Goal: Book appointment/travel/reservation

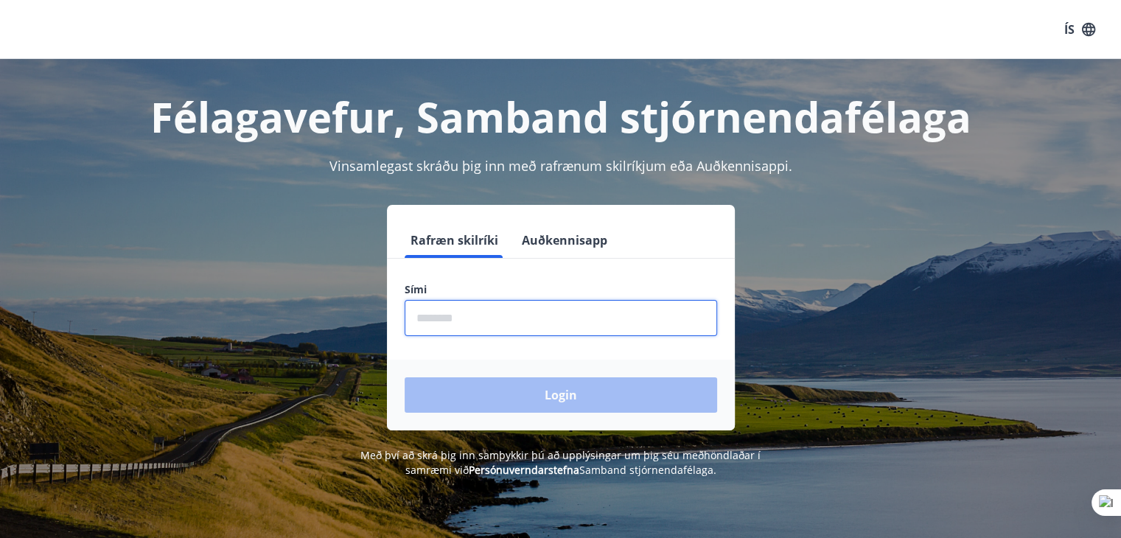
click at [437, 312] on input "phone" at bounding box center [561, 318] width 312 height 36
type input "********"
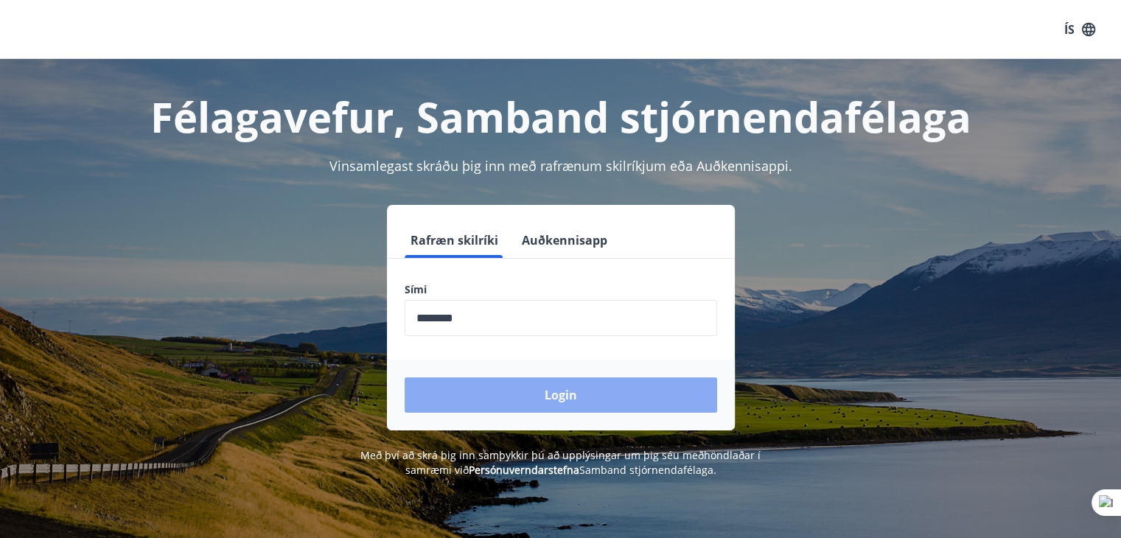
click at [556, 391] on button "Login" at bounding box center [561, 394] width 312 height 35
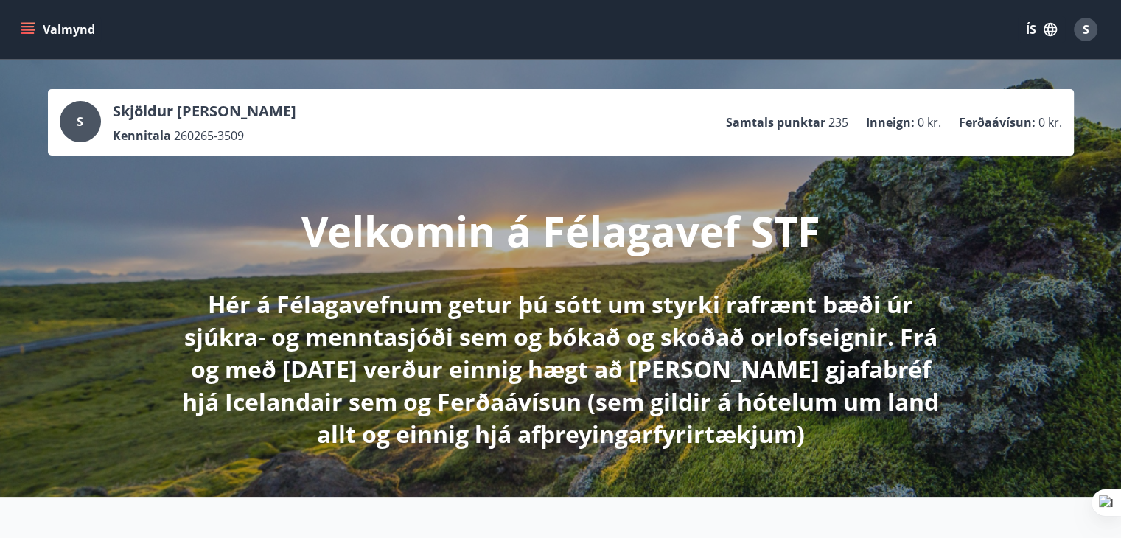
click at [28, 32] on icon "menu" at bounding box center [27, 32] width 13 height 1
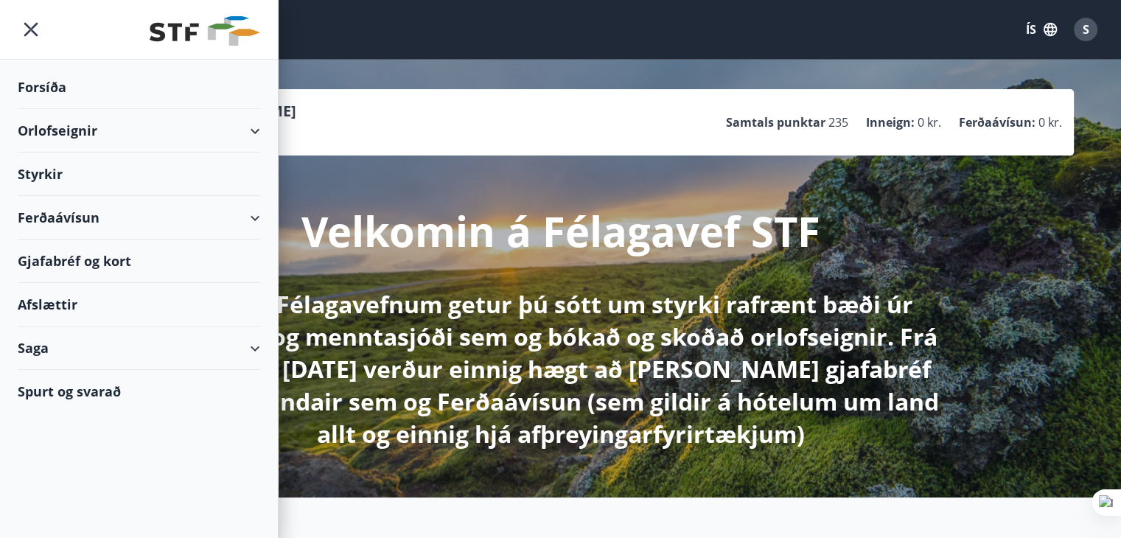
click at [55, 133] on div "Orlofseignir" at bounding box center [139, 130] width 242 height 43
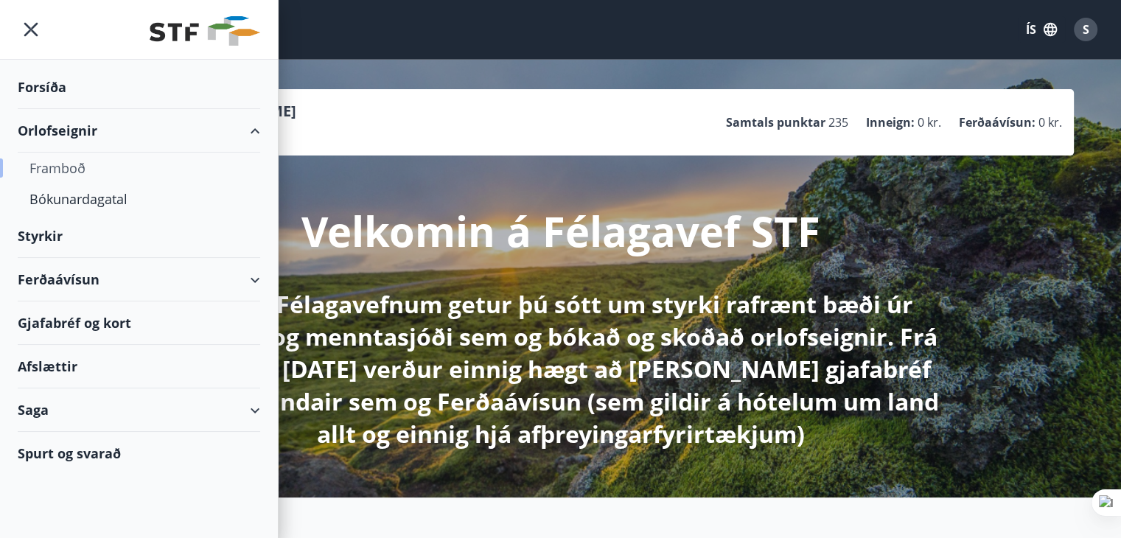
click at [57, 163] on div "Framboð" at bounding box center [138, 168] width 219 height 31
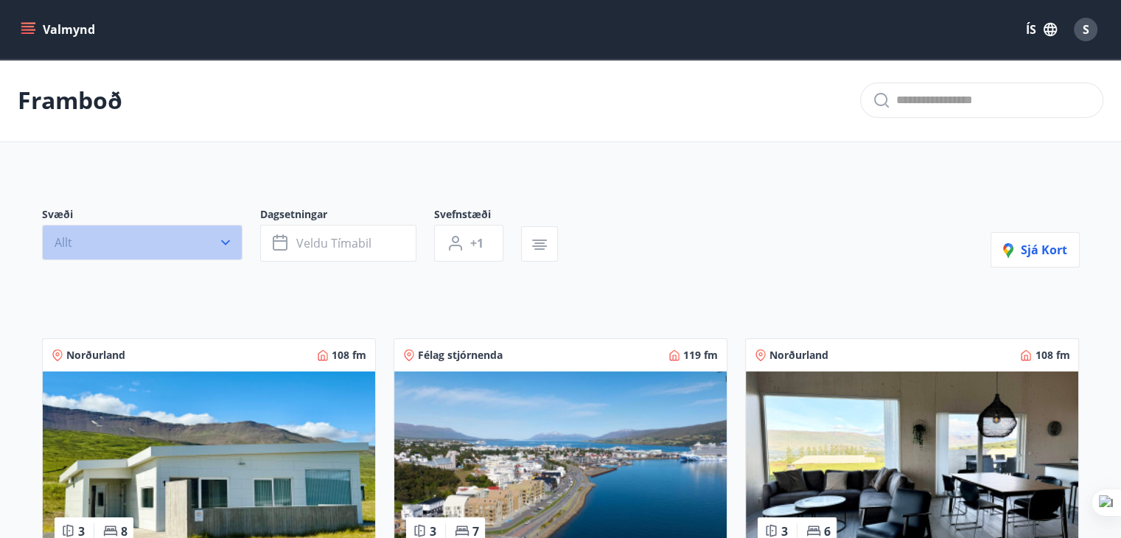
click at [225, 237] on icon "button" at bounding box center [225, 242] width 15 height 15
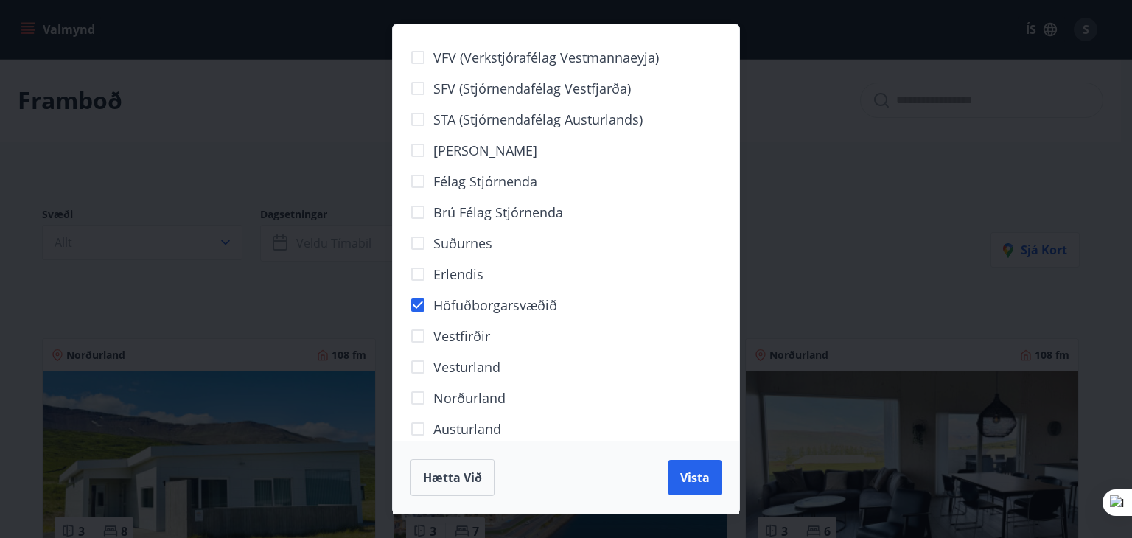
click at [263, 255] on div "VFV (Verkstjórafélag Vestmannaeyja) SFV (Stjórnendafélag Vestfjarða) STA (Stjór…" at bounding box center [566, 269] width 1132 height 538
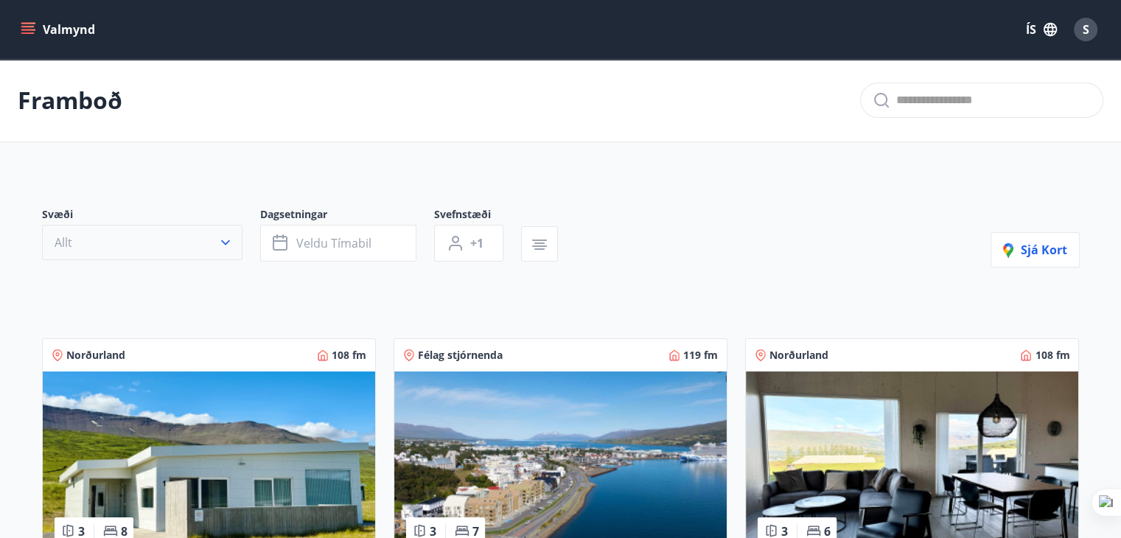
click at [225, 237] on icon "button" at bounding box center [225, 242] width 15 height 15
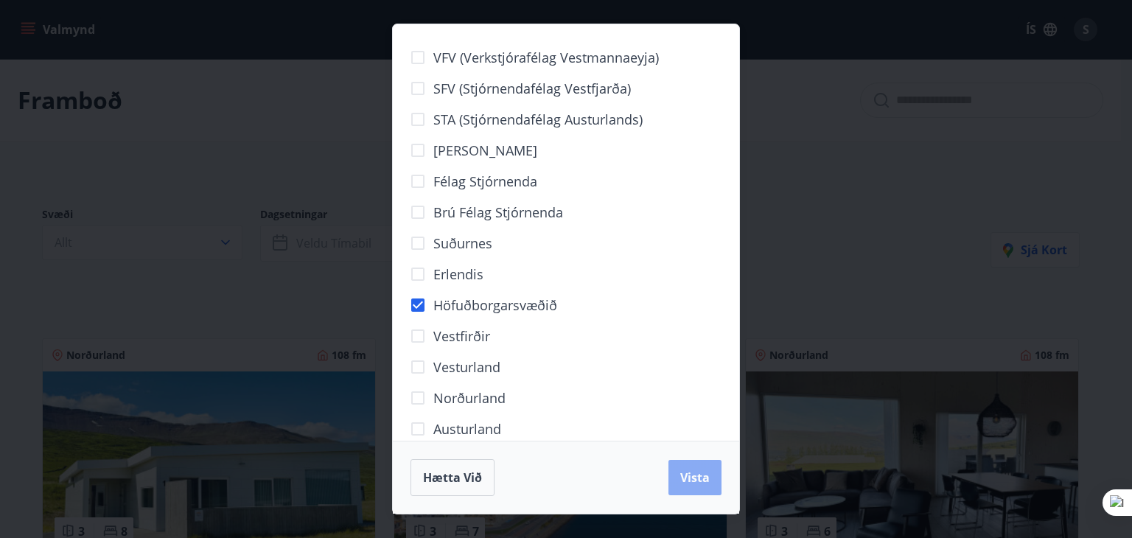
click at [699, 479] on span "Vista" at bounding box center [694, 477] width 29 height 16
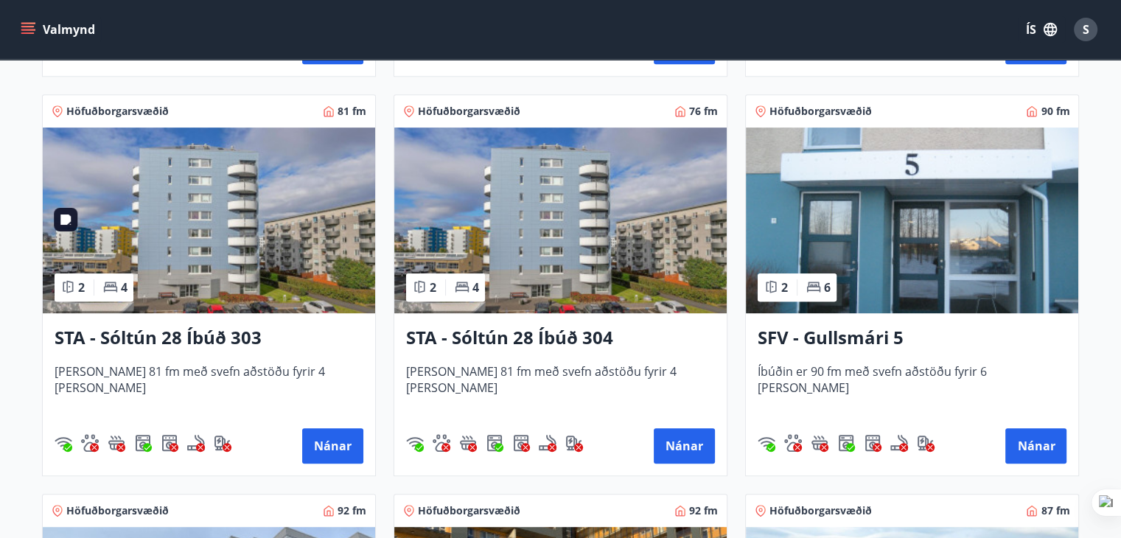
scroll to position [737, 0]
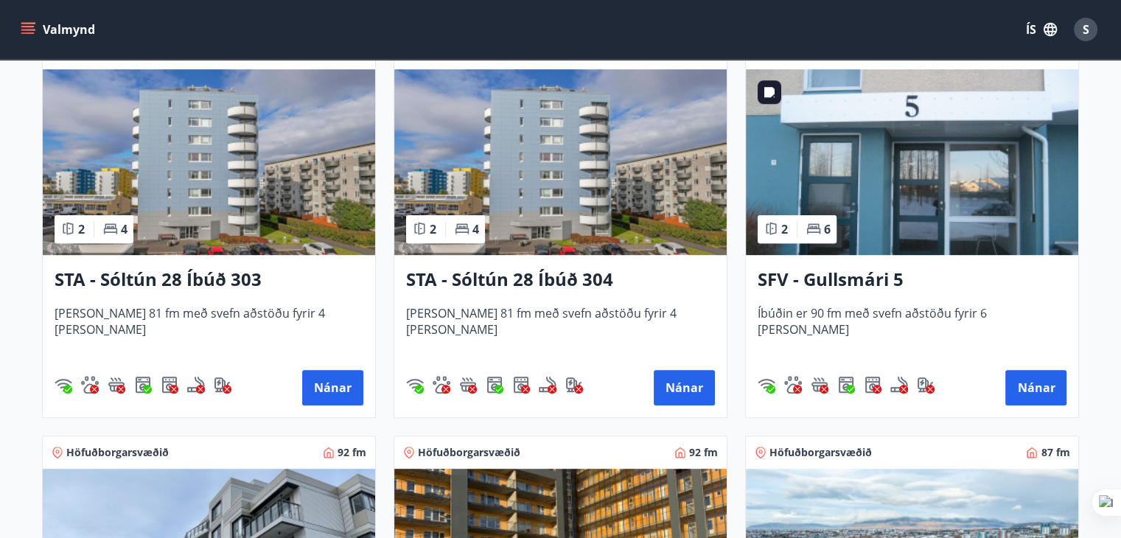
click at [942, 172] on img at bounding box center [912, 162] width 332 height 186
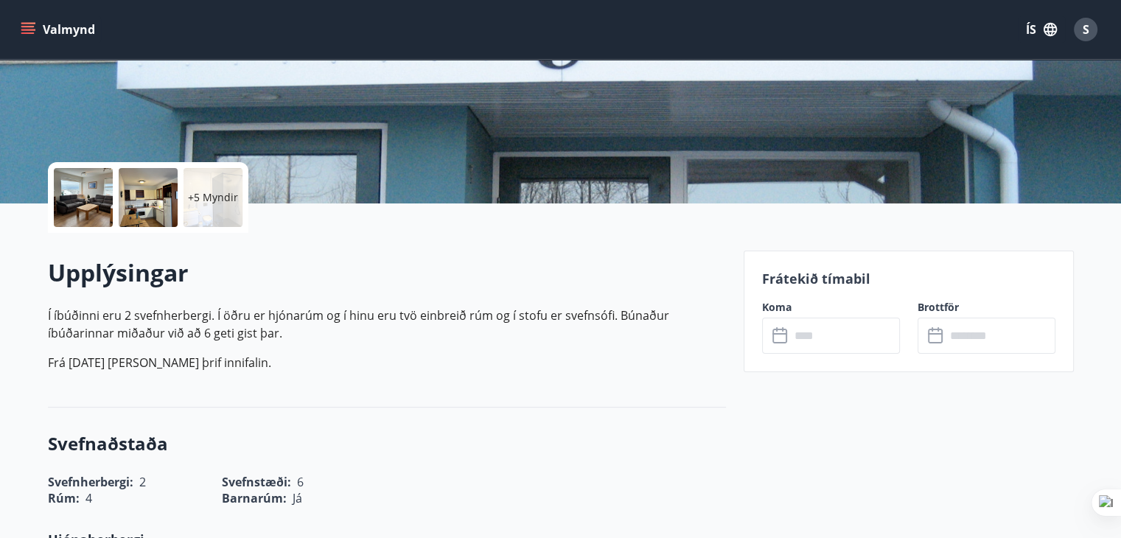
scroll to position [295, 0]
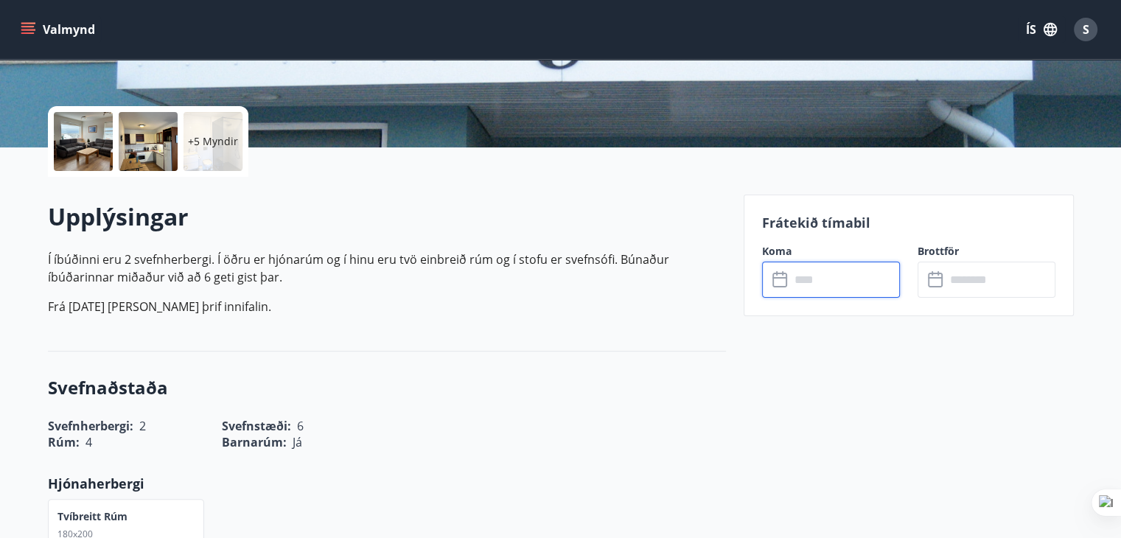
click at [819, 278] on input "text" at bounding box center [845, 280] width 110 height 36
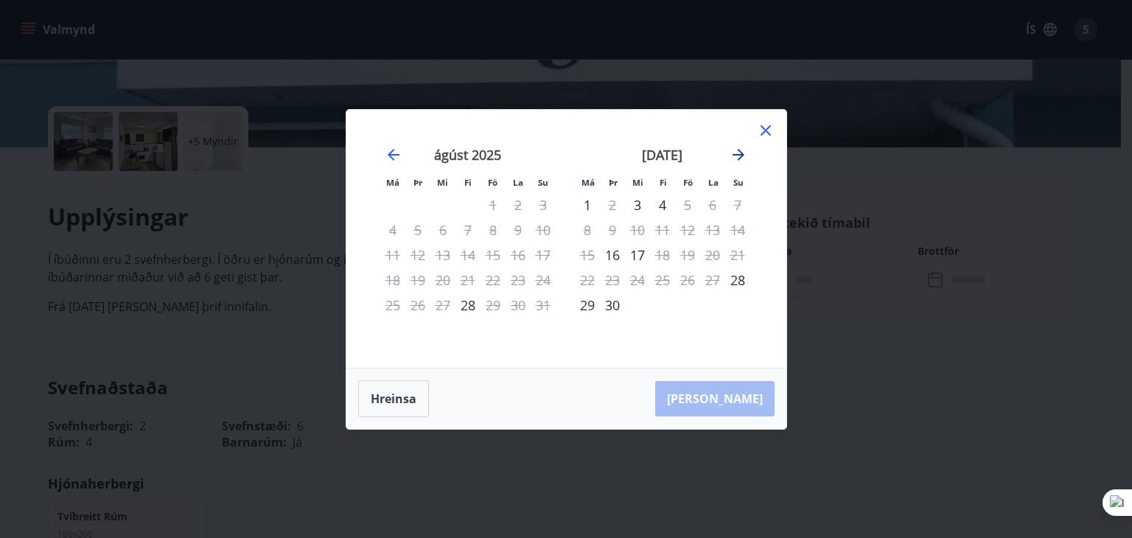
click at [737, 155] on icon "Move forward to switch to the next month." at bounding box center [738, 155] width 12 height 12
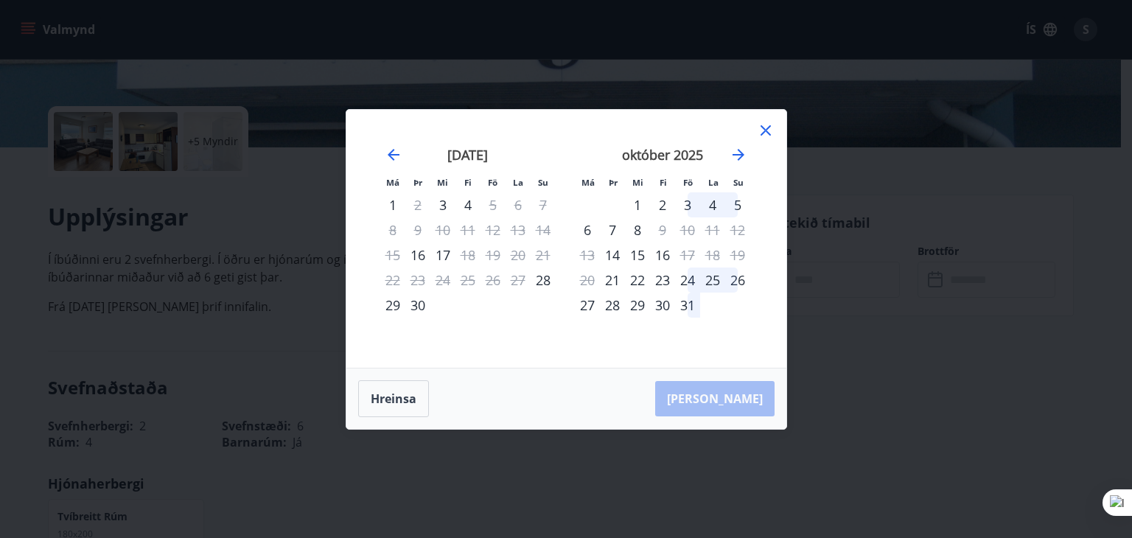
click at [763, 127] on icon at bounding box center [766, 131] width 18 height 18
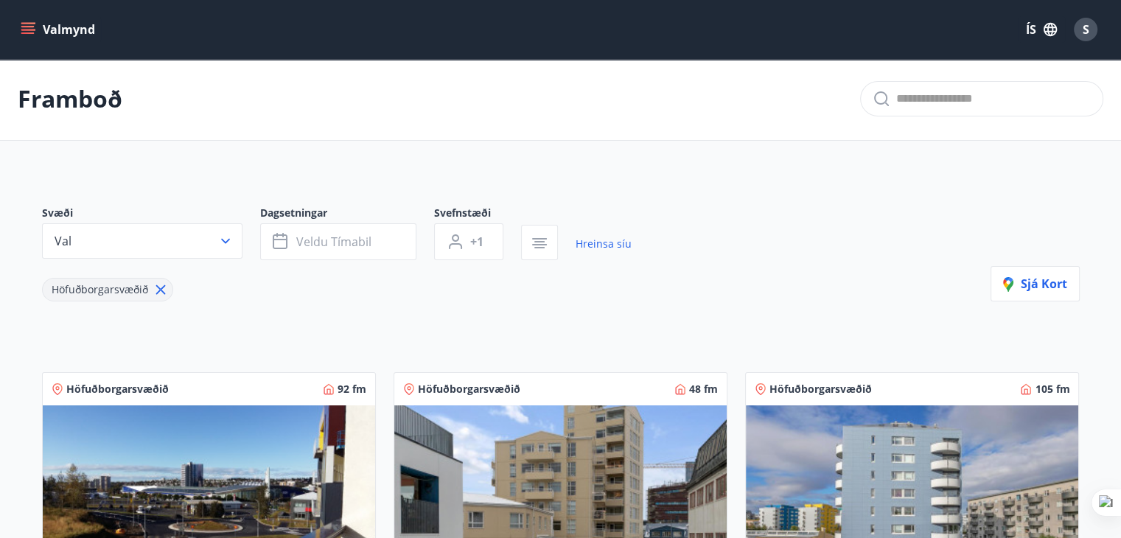
scroll to position [251, 0]
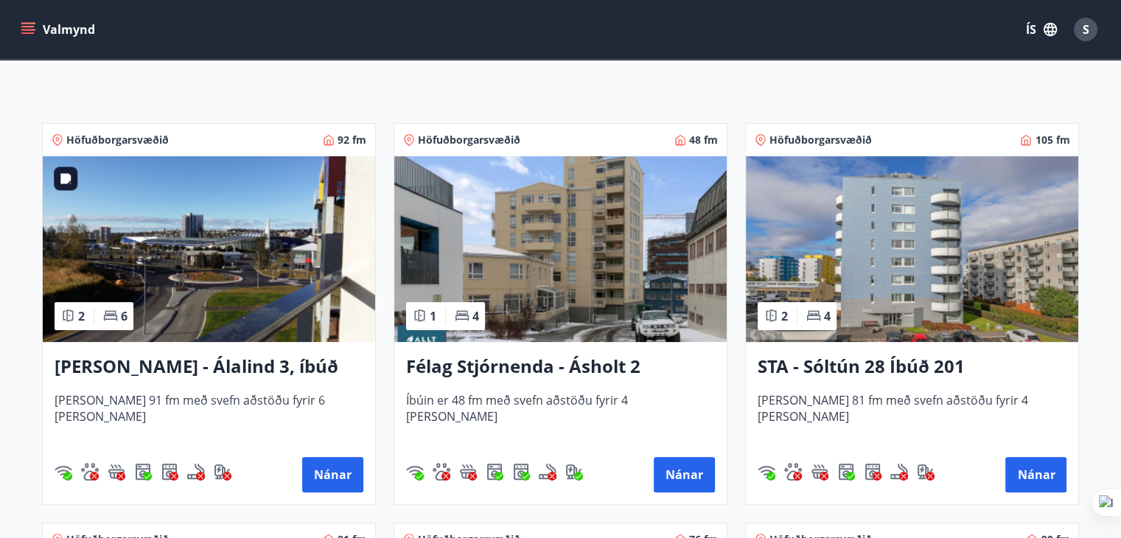
click at [220, 264] on img at bounding box center [209, 249] width 332 height 186
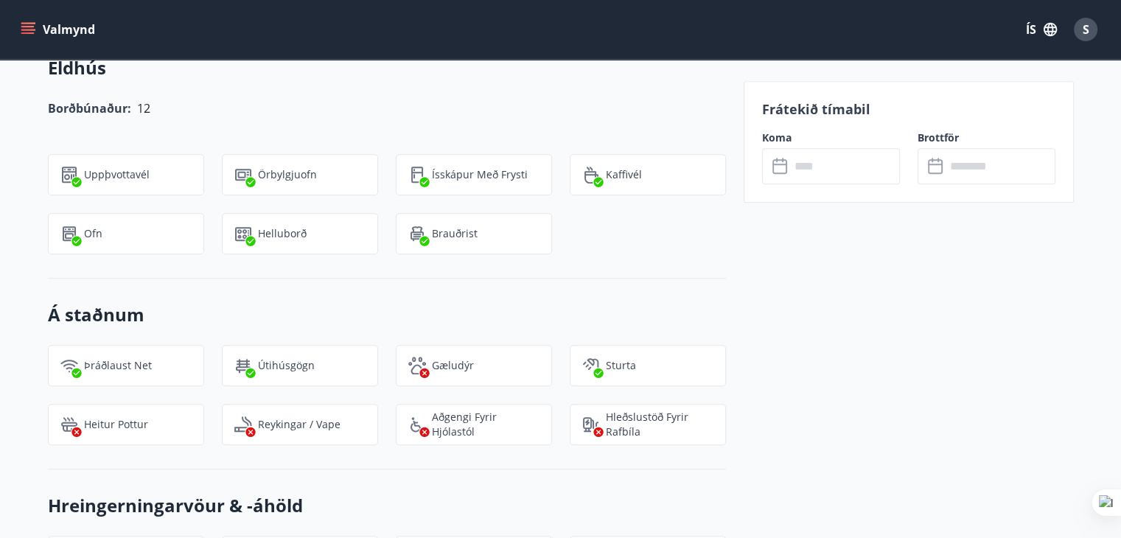
scroll to position [1326, 0]
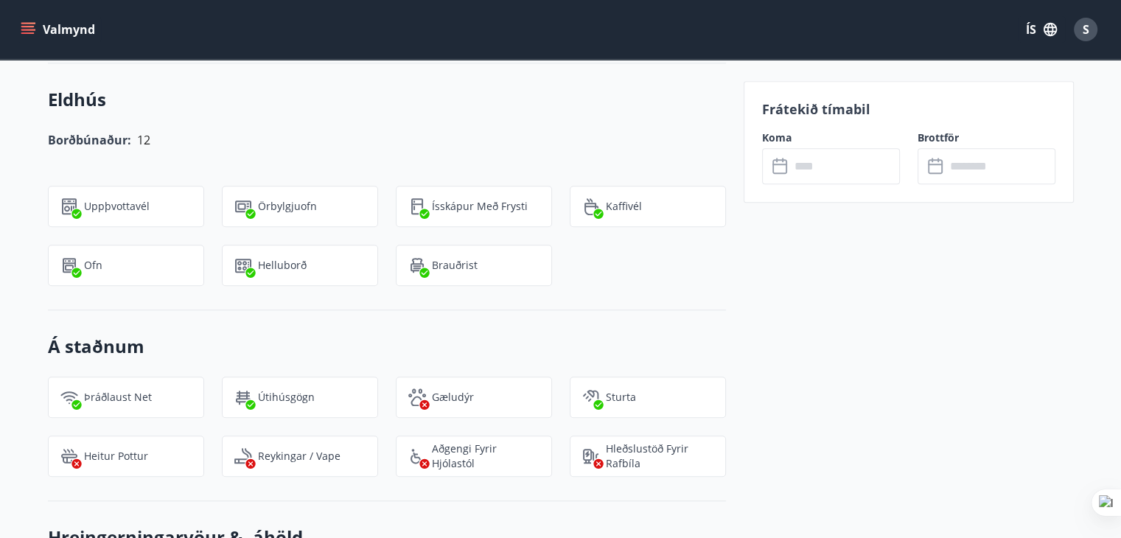
click at [816, 166] on input "text" at bounding box center [845, 166] width 110 height 36
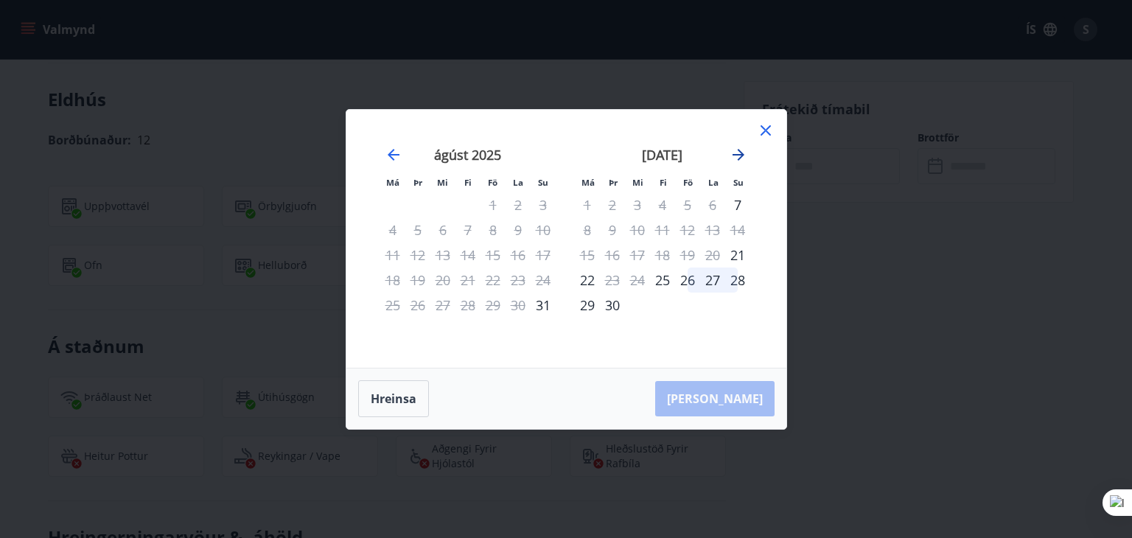
click at [740, 155] on icon "Move forward to switch to the next month." at bounding box center [738, 155] width 12 height 12
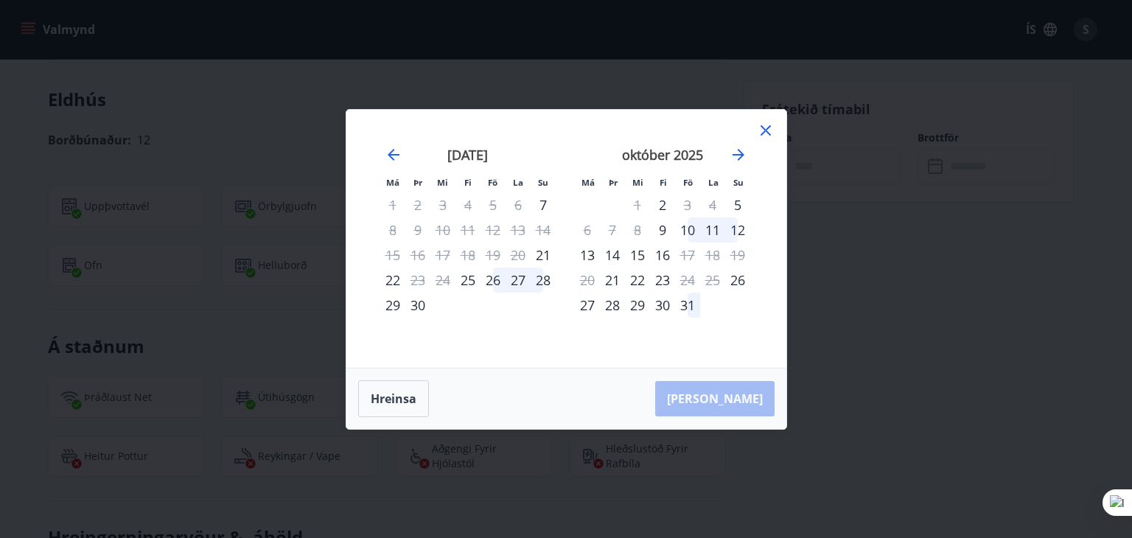
drag, startPoint x: 768, startPoint y: 122, endPoint x: 0, endPoint y: 0, distance: 777.5
click at [767, 123] on icon at bounding box center [766, 131] width 18 height 18
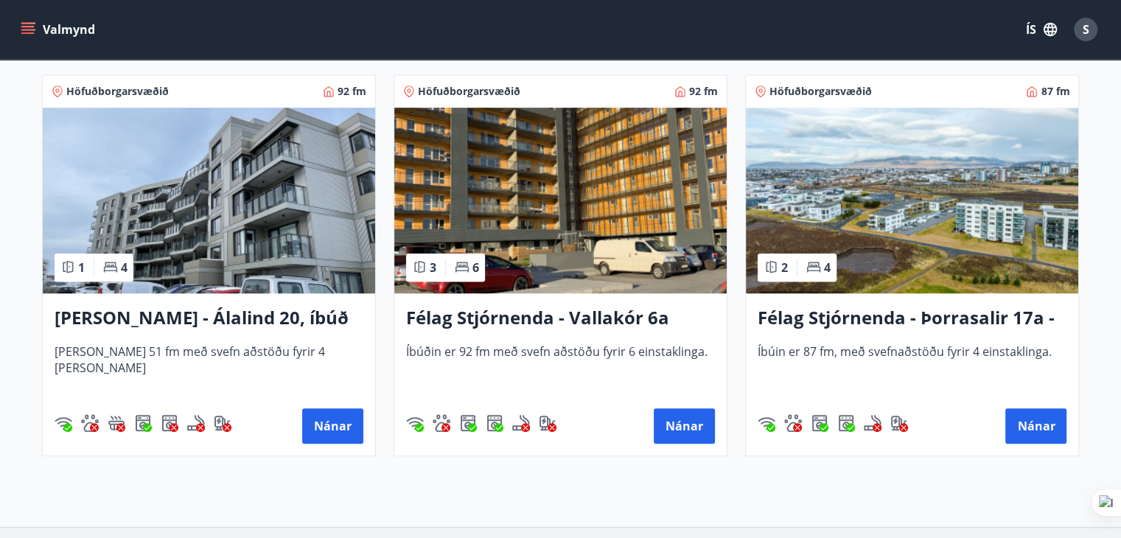
scroll to position [1107, 0]
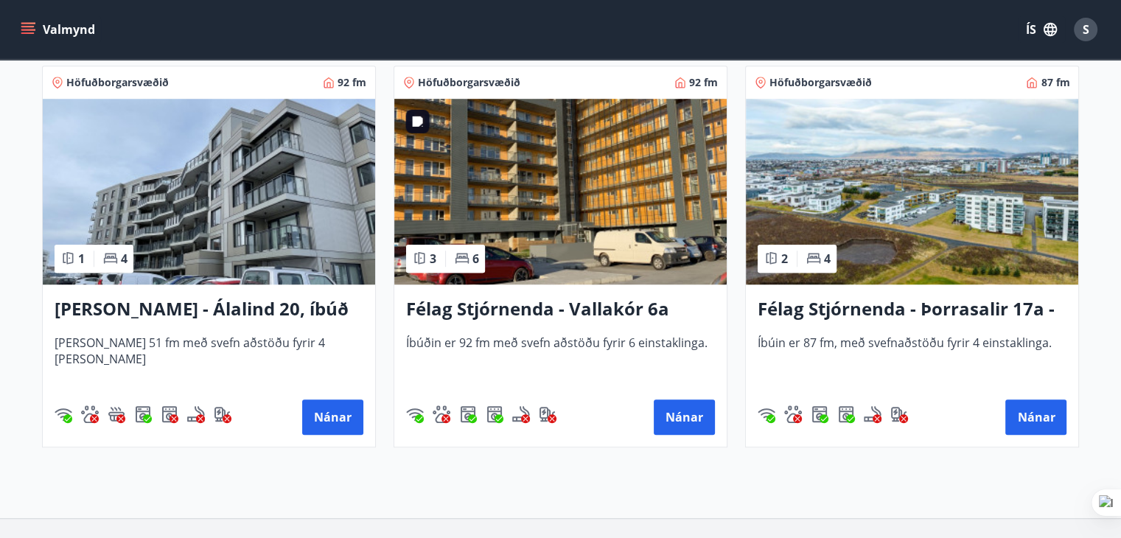
click at [573, 192] on img at bounding box center [560, 192] width 332 height 186
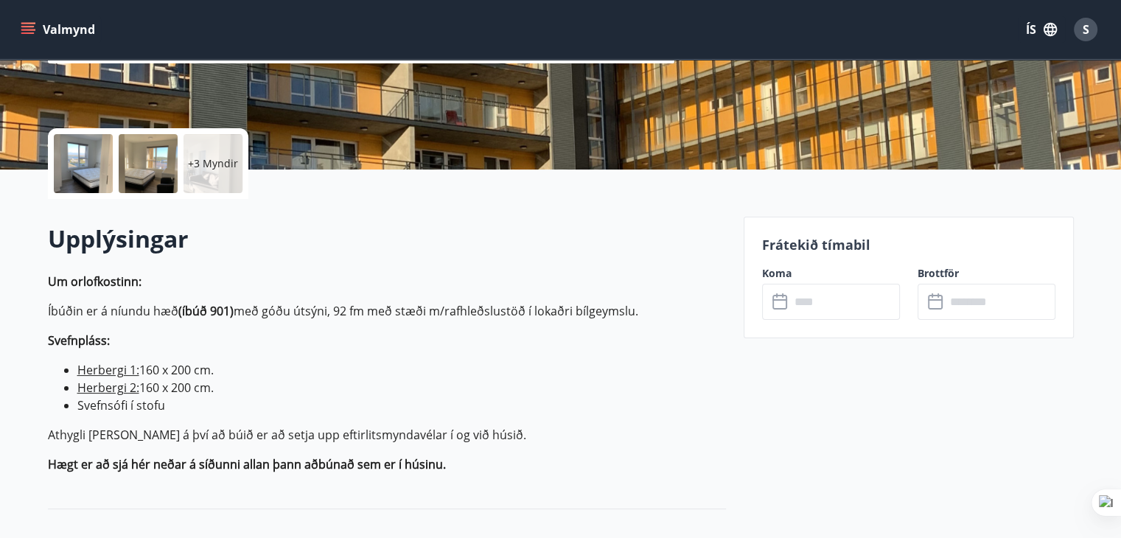
scroll to position [368, 0]
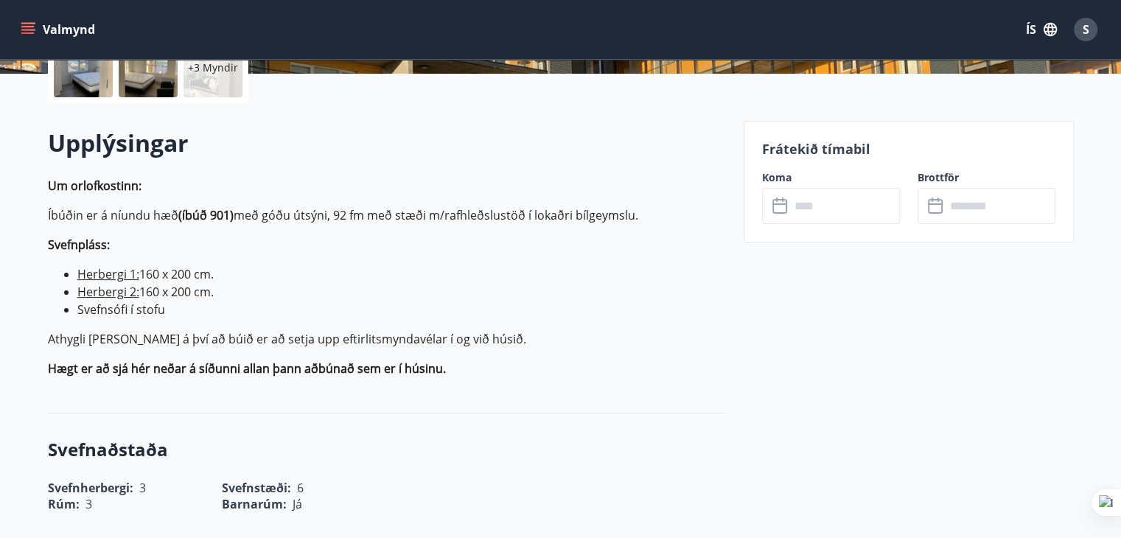
click at [816, 204] on input "text" at bounding box center [845, 206] width 110 height 36
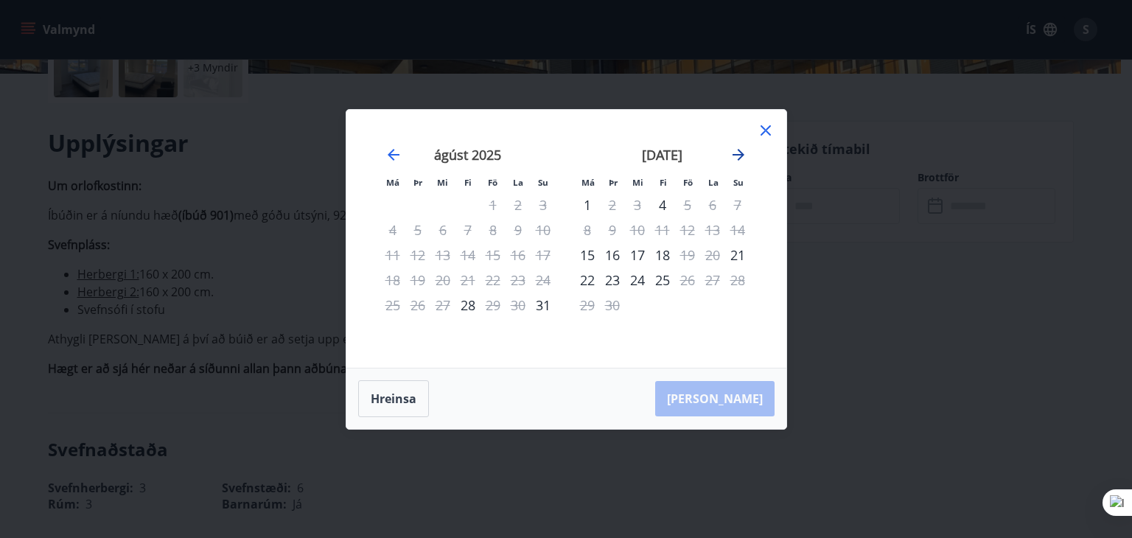
click at [740, 157] on icon "Move forward to switch to the next month." at bounding box center [738, 155] width 12 height 12
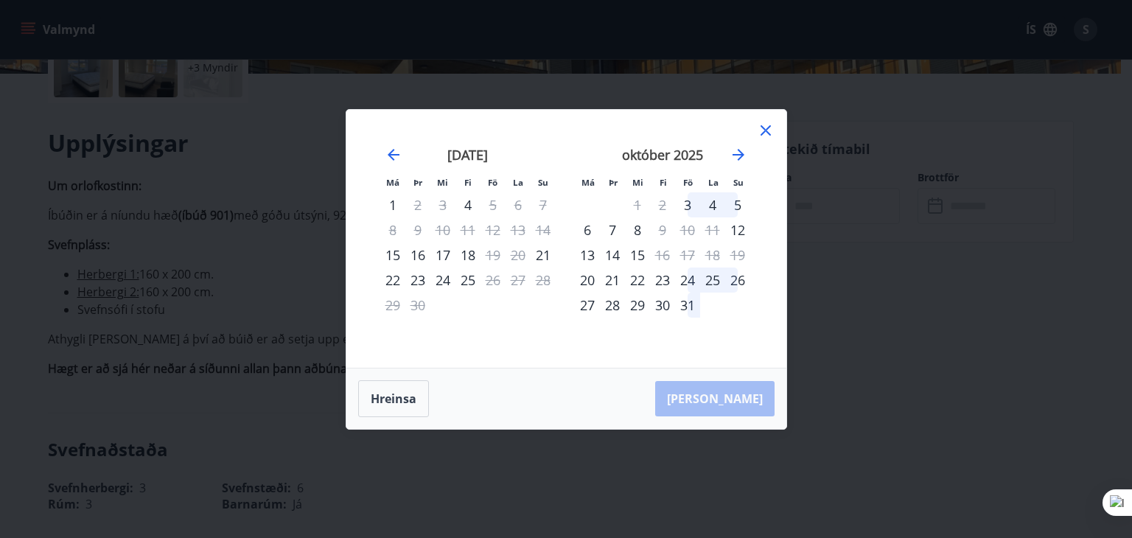
drag, startPoint x: 765, startPoint y: 125, endPoint x: 88, endPoint y: 204, distance: 681.9
click at [765, 127] on icon at bounding box center [766, 131] width 18 height 18
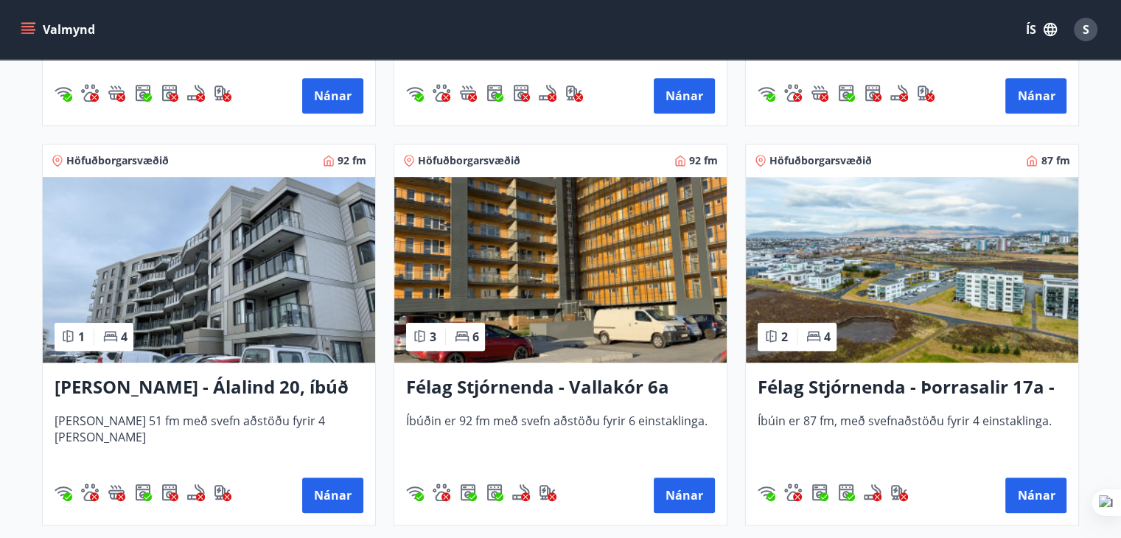
scroll to position [1033, 0]
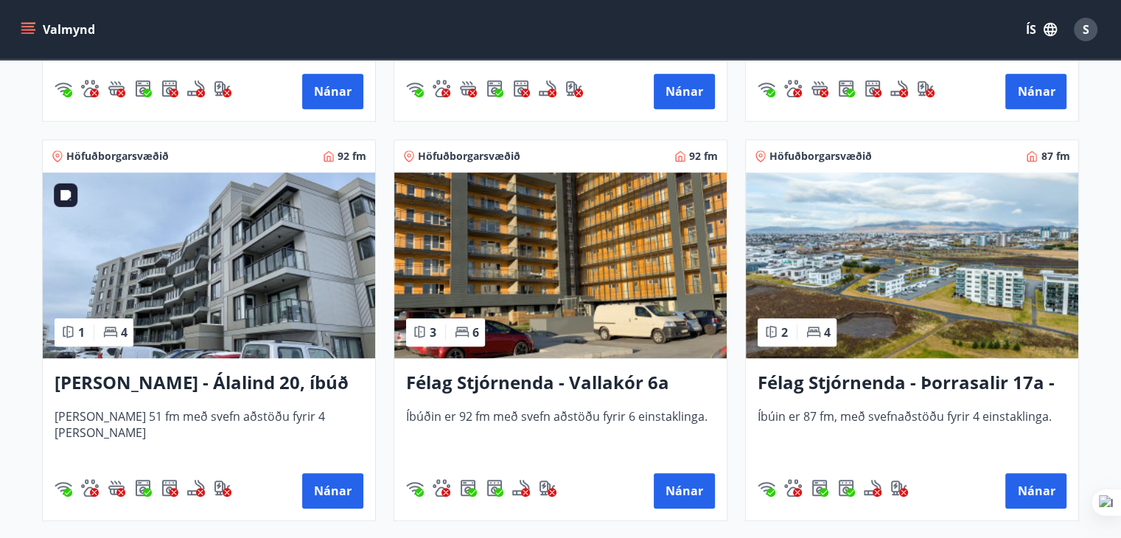
click at [228, 267] on img at bounding box center [209, 265] width 332 height 186
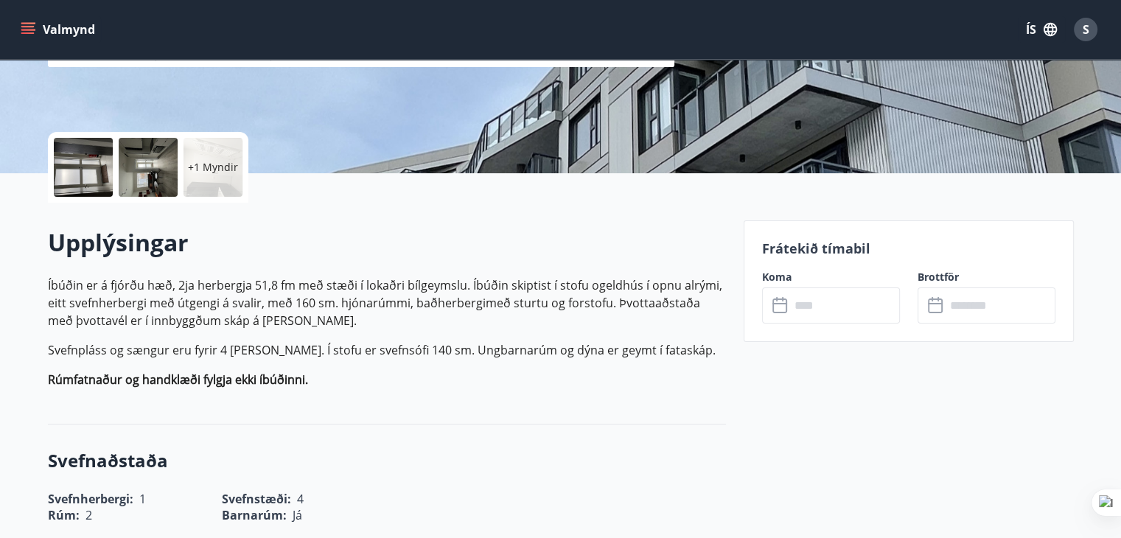
scroll to position [295, 0]
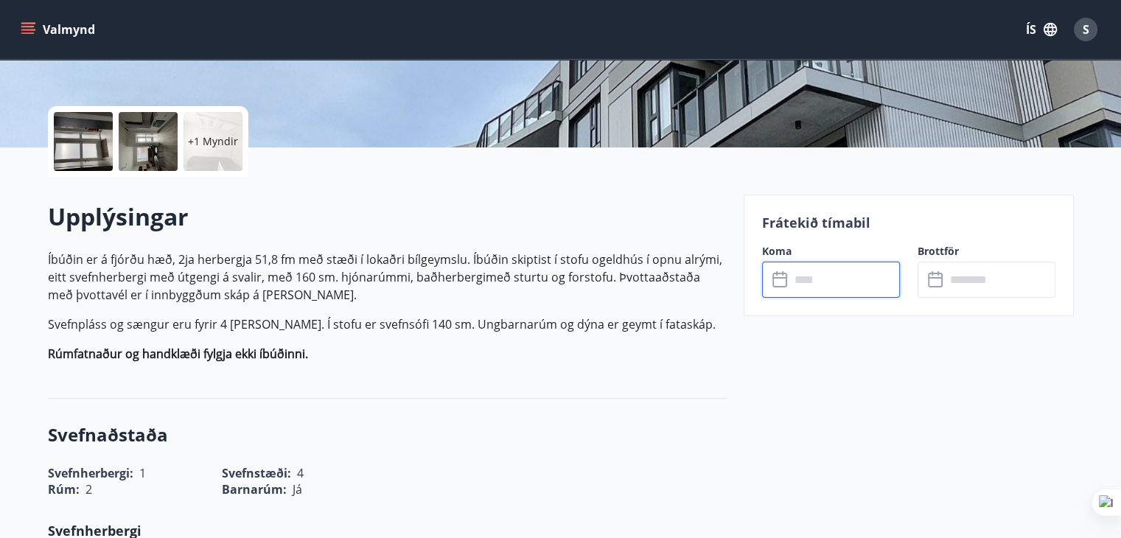
click at [836, 281] on input "text" at bounding box center [845, 280] width 110 height 36
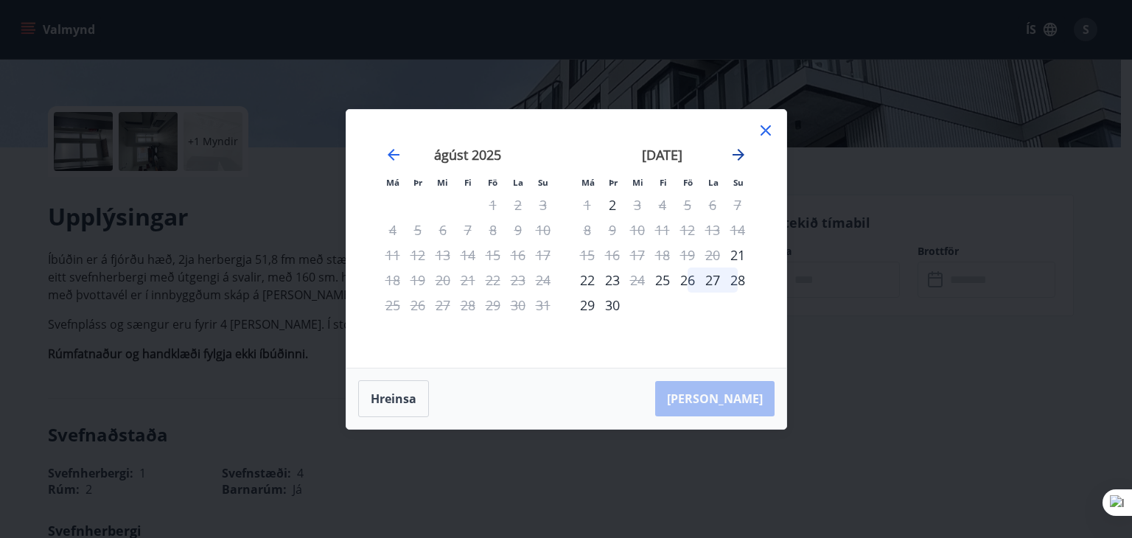
click at [740, 153] on icon "Move forward to switch to the next month." at bounding box center [739, 155] width 18 height 18
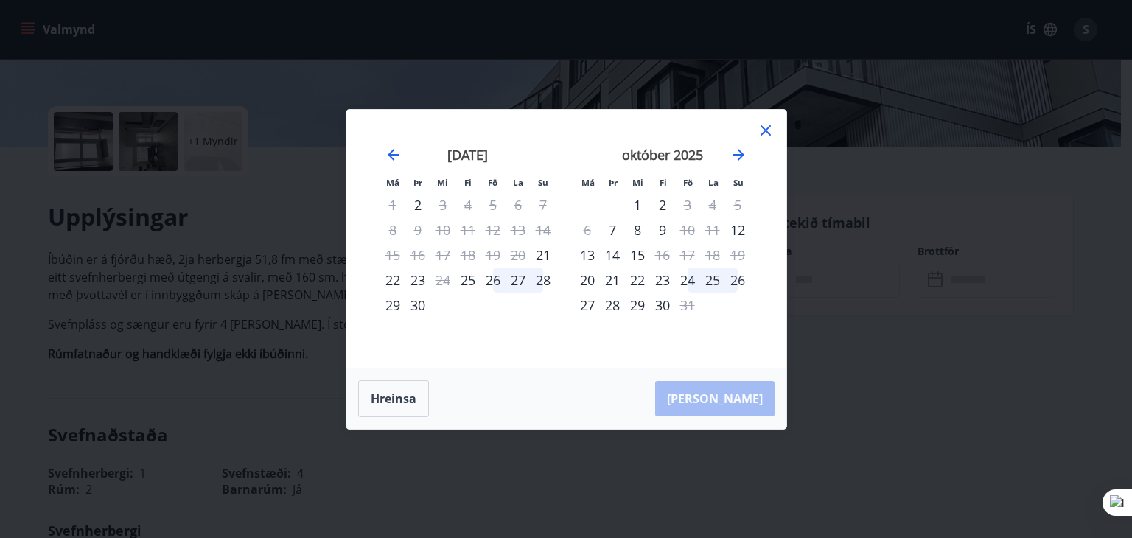
click at [763, 132] on icon at bounding box center [765, 130] width 10 height 10
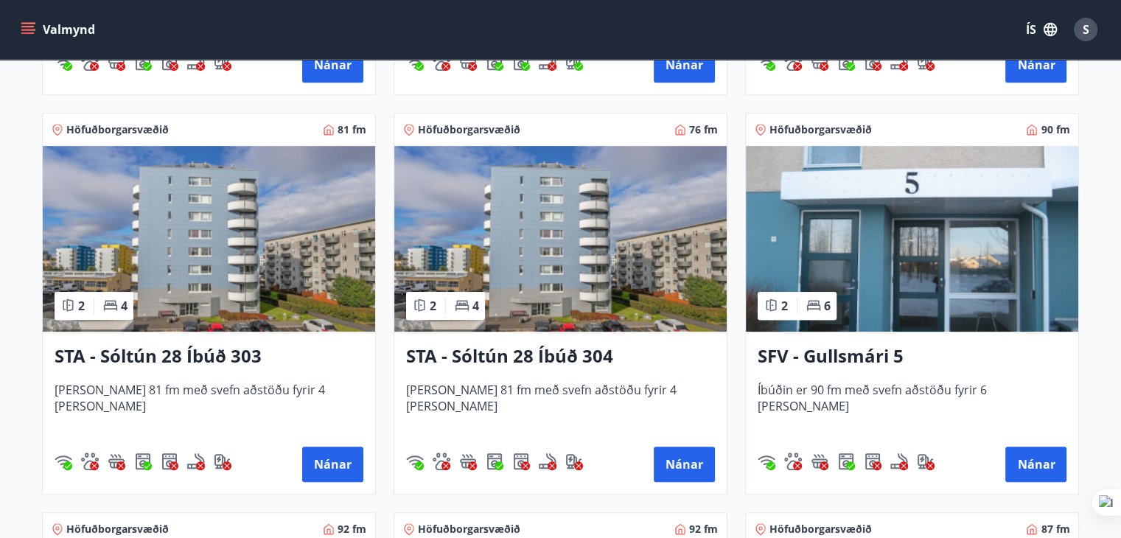
scroll to position [663, 0]
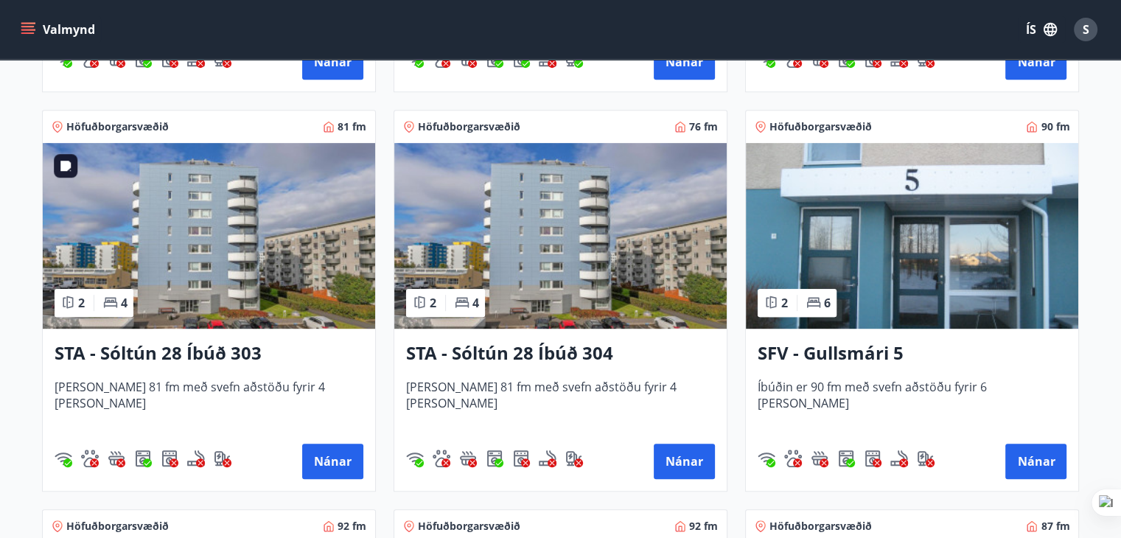
click at [211, 250] on img at bounding box center [209, 236] width 332 height 186
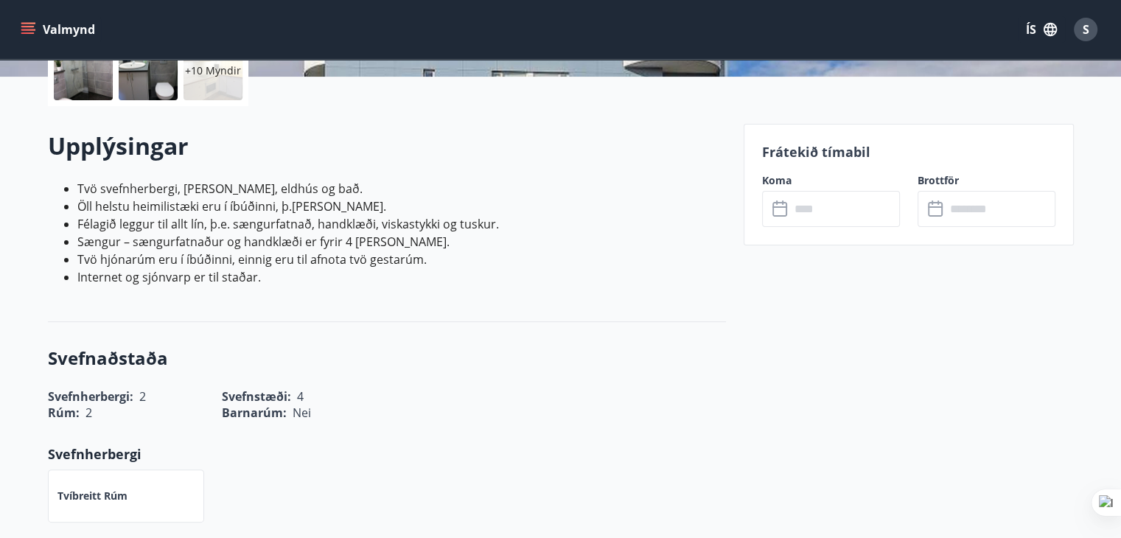
scroll to position [368, 0]
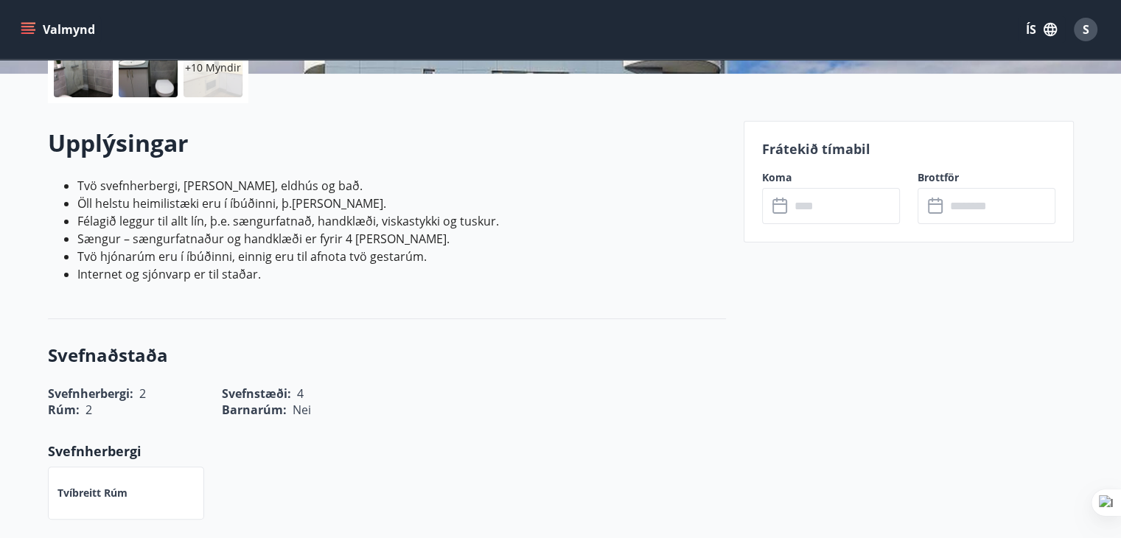
click at [833, 204] on input "text" at bounding box center [845, 206] width 110 height 36
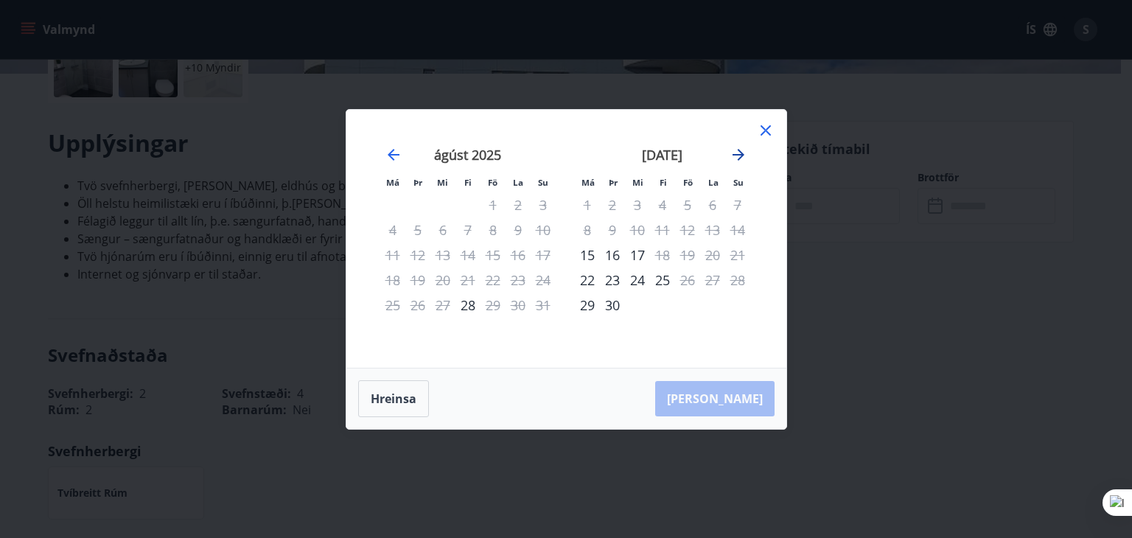
click at [740, 151] on icon "Move forward to switch to the next month." at bounding box center [738, 155] width 12 height 12
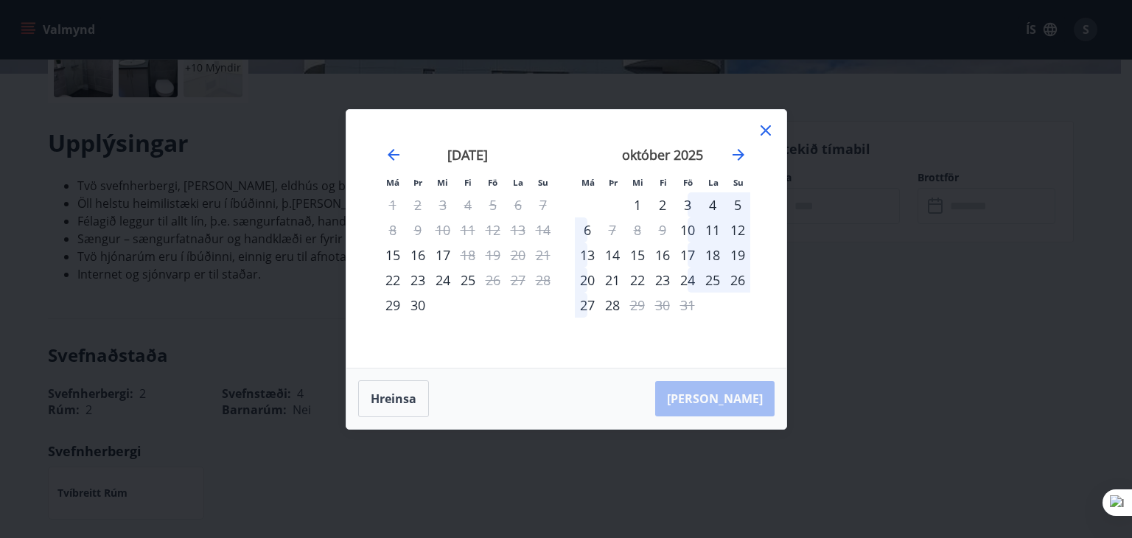
click at [763, 128] on icon at bounding box center [765, 130] width 10 height 10
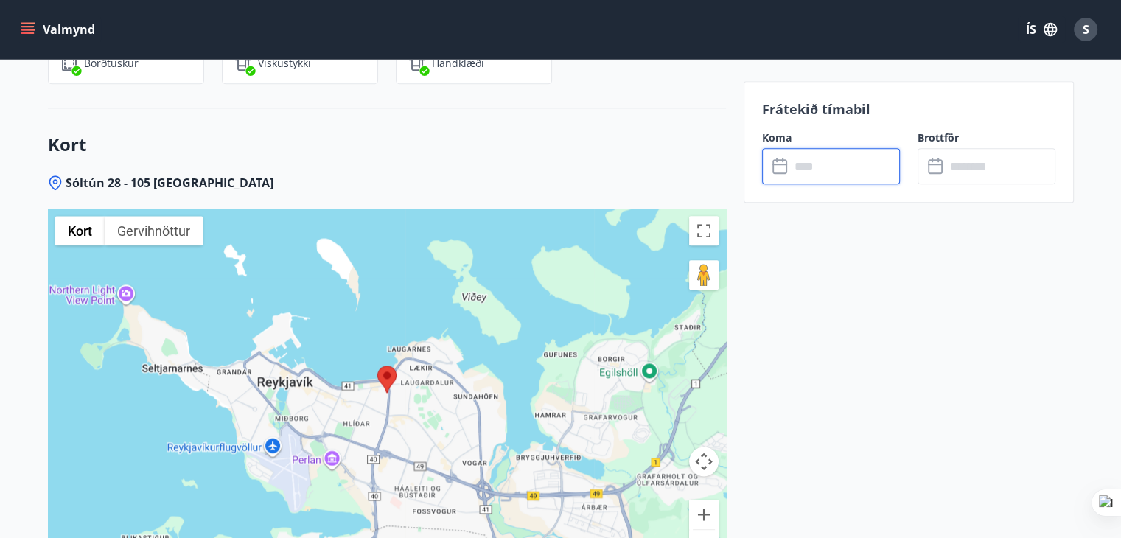
scroll to position [1769, 0]
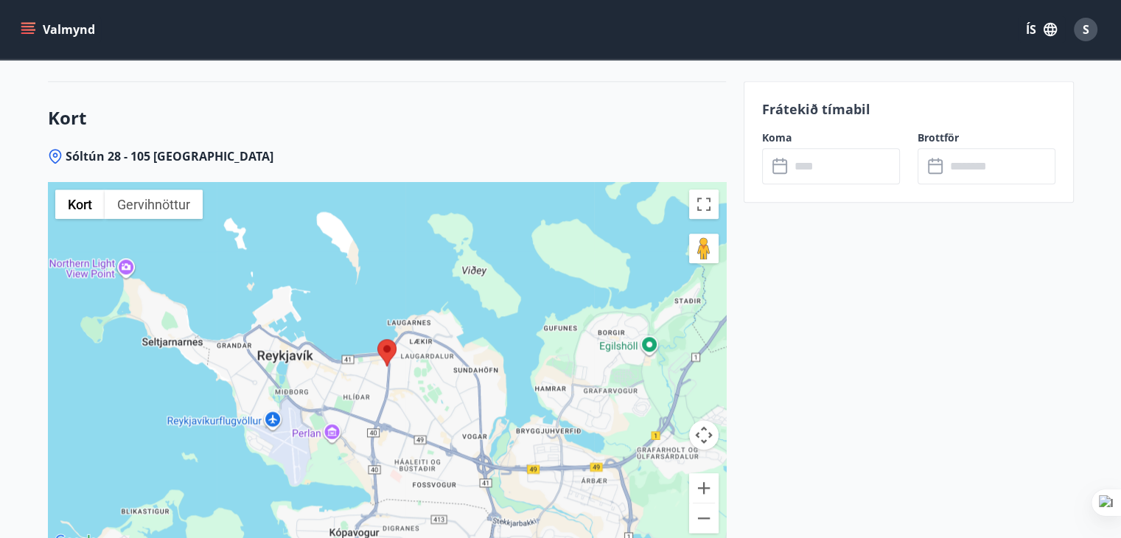
click at [377, 339] on area at bounding box center [377, 339] width 0 height 0
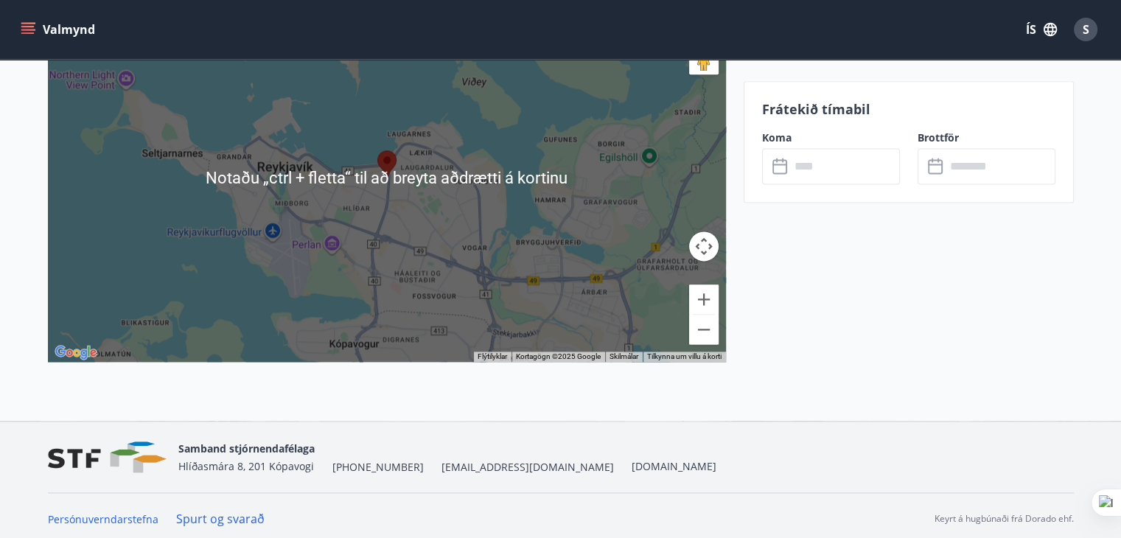
scroll to position [1963, 0]
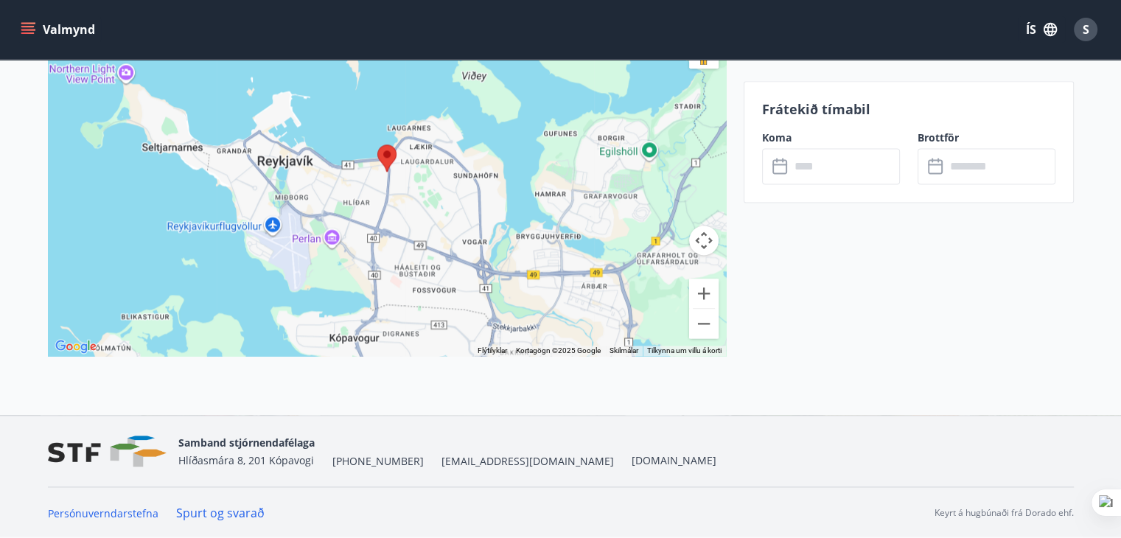
scroll to position [663, 0]
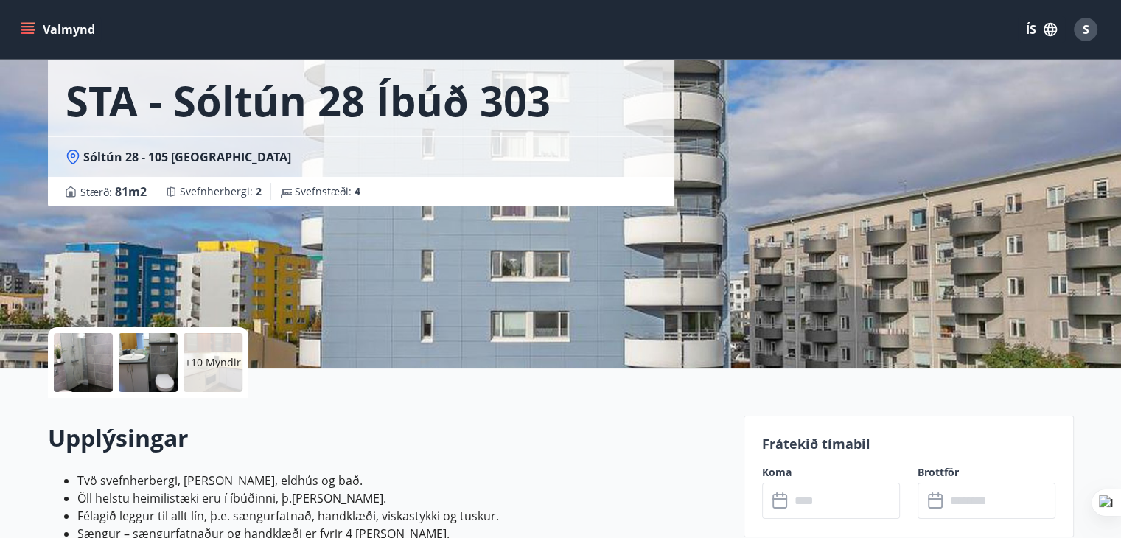
scroll to position [74, 0]
click at [217, 360] on p "+10 Myndir" at bounding box center [213, 362] width 56 height 15
click at [90, 357] on div at bounding box center [83, 362] width 59 height 59
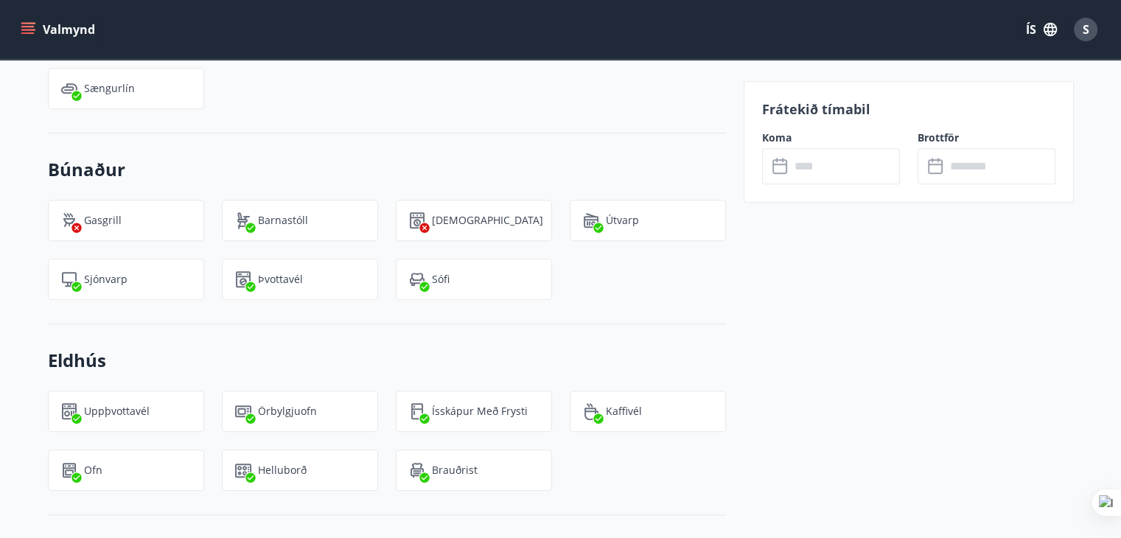
scroll to position [884, 0]
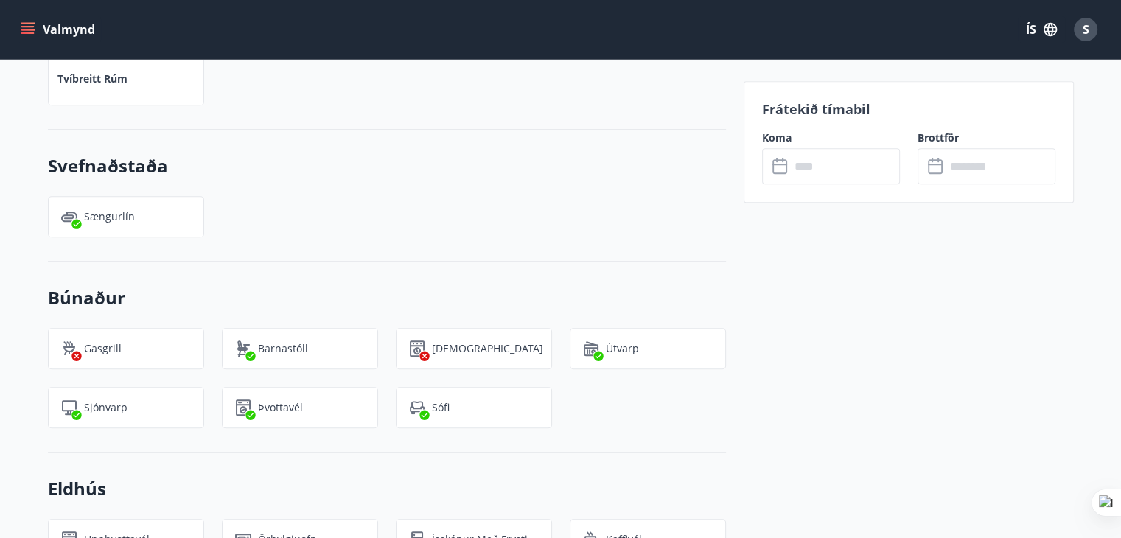
click at [830, 164] on input "text" at bounding box center [845, 166] width 110 height 36
click at [793, 166] on input "text" at bounding box center [845, 166] width 110 height 36
click at [780, 166] on icon at bounding box center [781, 167] width 18 height 18
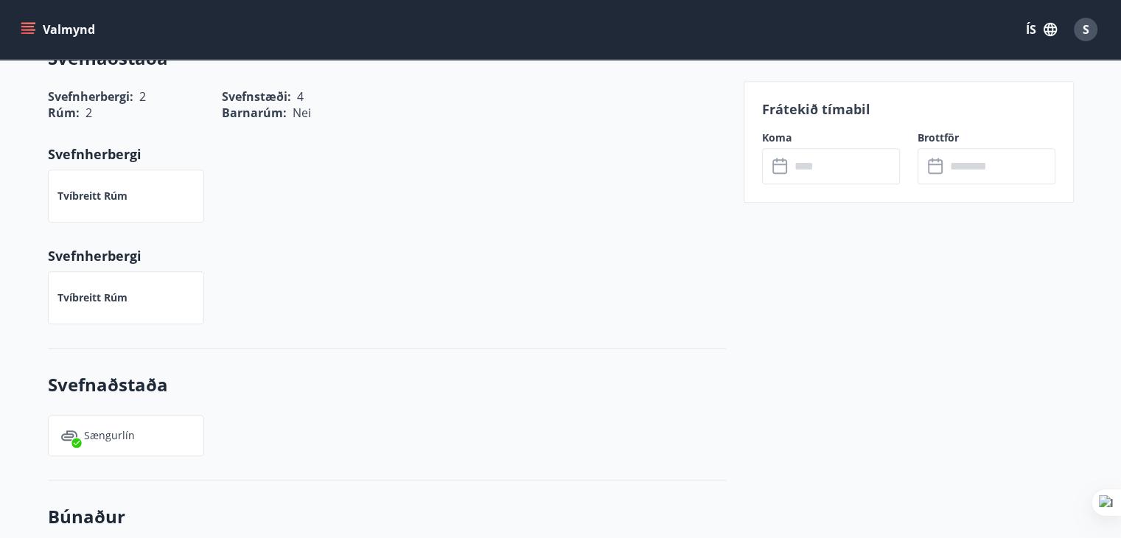
scroll to position [590, 0]
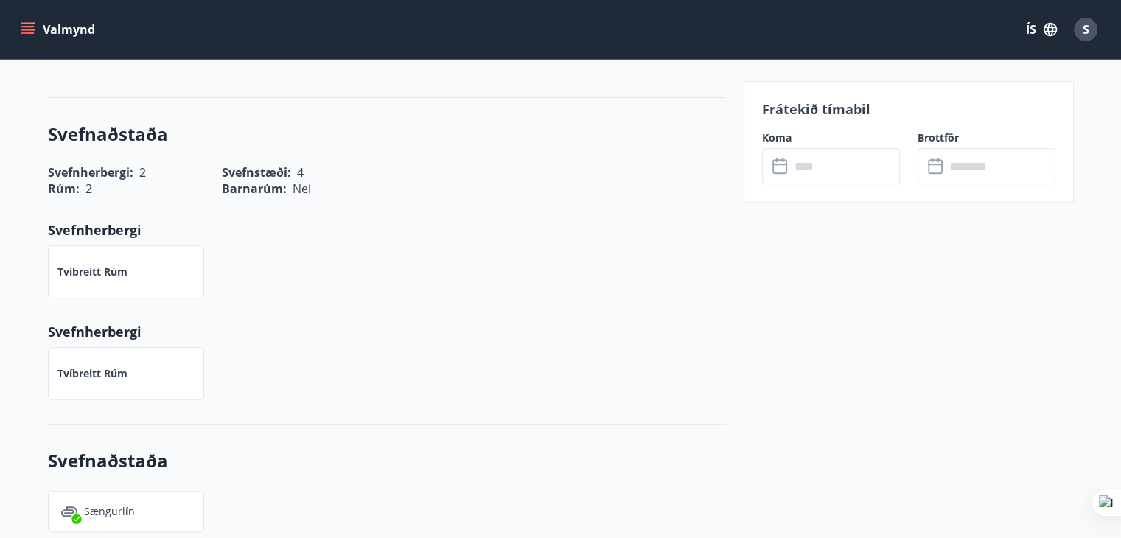
click at [777, 165] on icon at bounding box center [781, 167] width 18 height 18
click at [960, 163] on input "text" at bounding box center [1000, 166] width 110 height 36
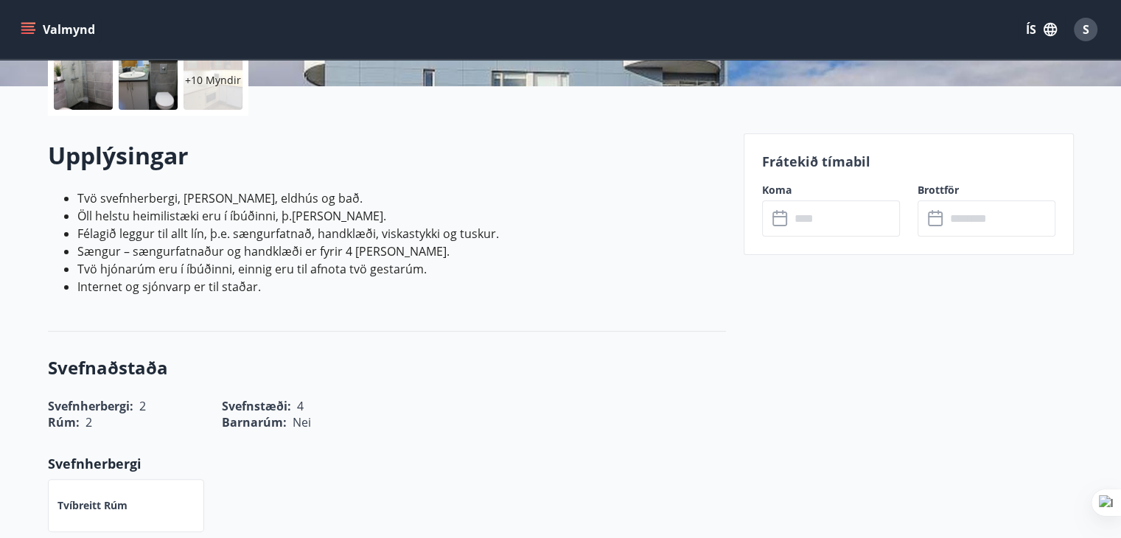
scroll to position [368, 0]
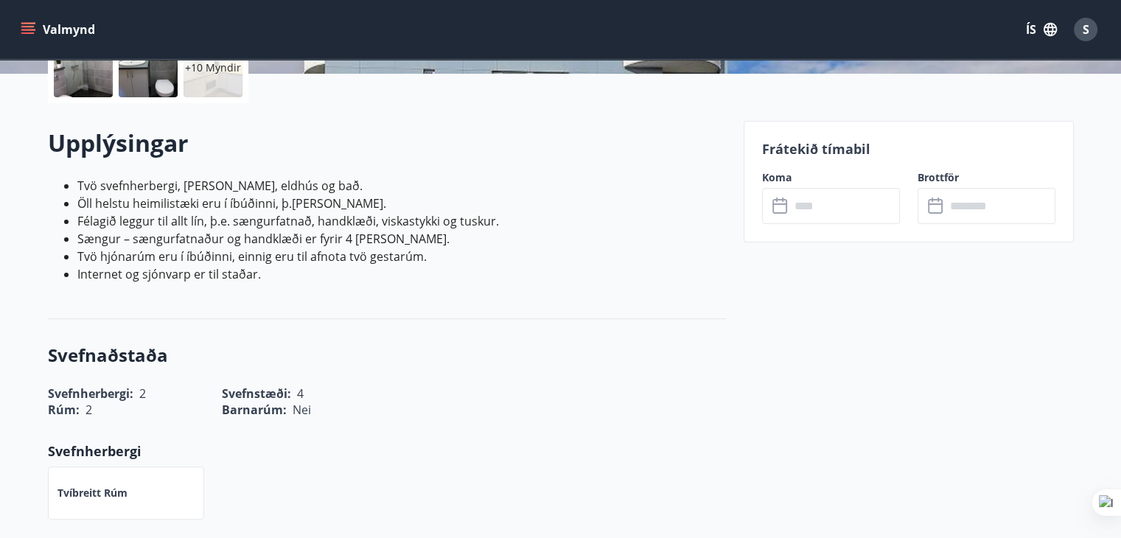
click at [811, 209] on input "text" at bounding box center [845, 206] width 110 height 36
click at [805, 206] on input "text" at bounding box center [845, 206] width 110 height 36
click at [805, 205] on input "text" at bounding box center [845, 206] width 110 height 36
click at [805, 204] on input "text" at bounding box center [845, 206] width 110 height 36
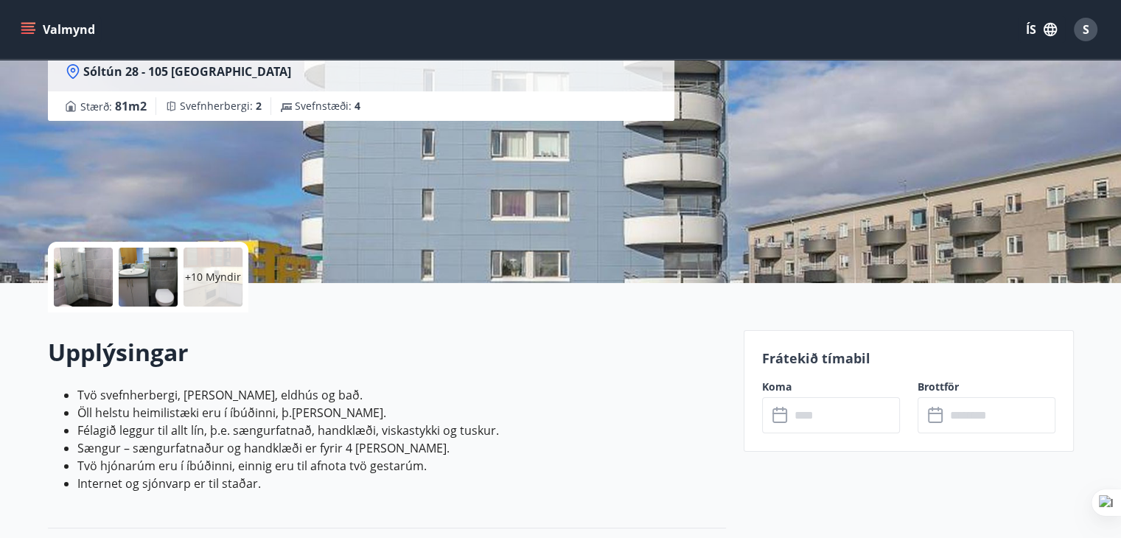
scroll to position [147, 0]
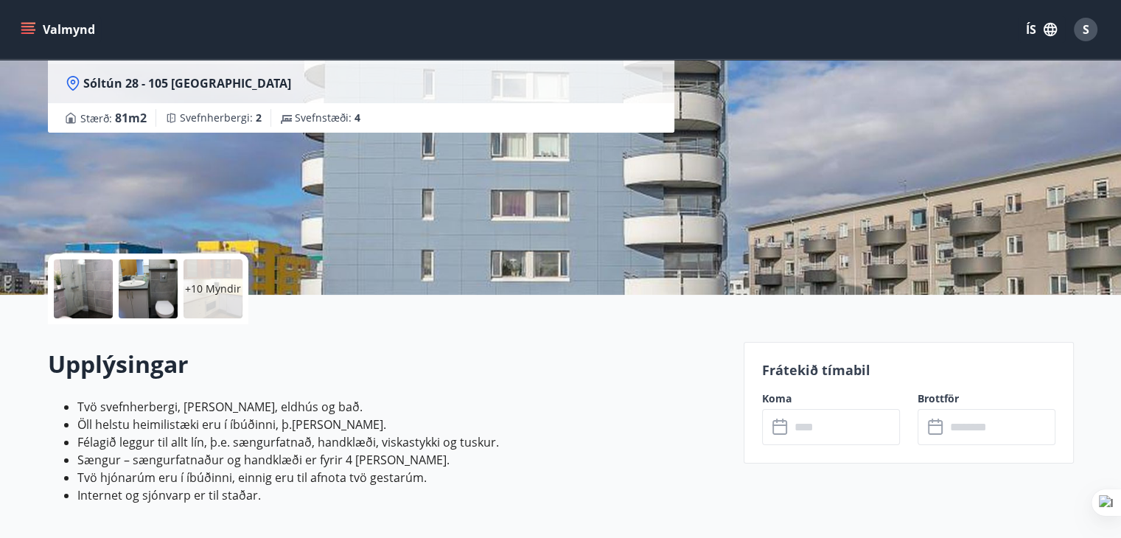
click at [78, 290] on div at bounding box center [83, 288] width 59 height 59
click at [87, 287] on div at bounding box center [83, 288] width 59 height 59
click at [150, 288] on div at bounding box center [148, 288] width 59 height 59
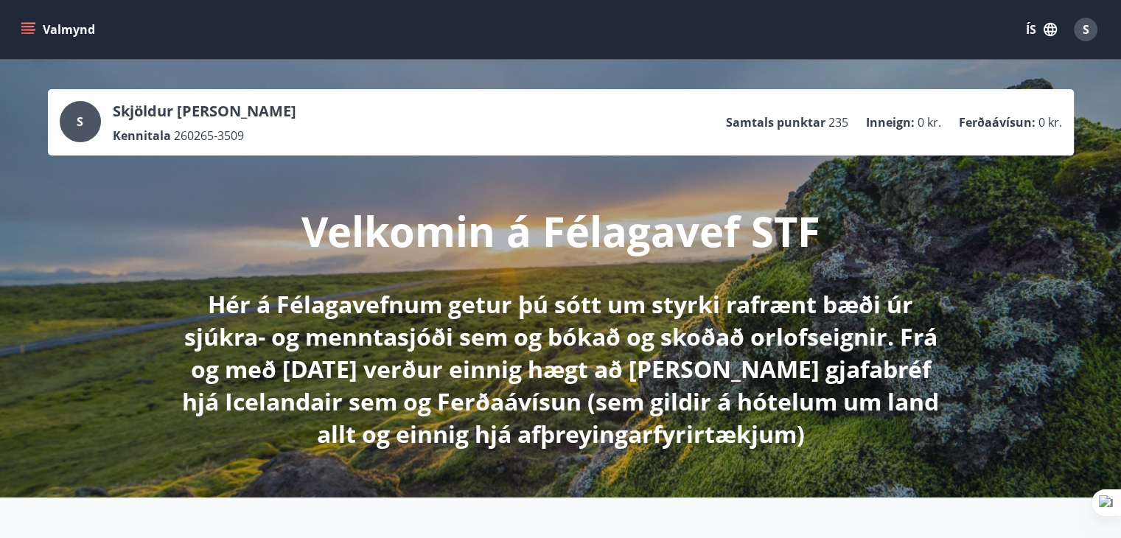
click at [24, 32] on icon "menu" at bounding box center [28, 29] width 15 height 15
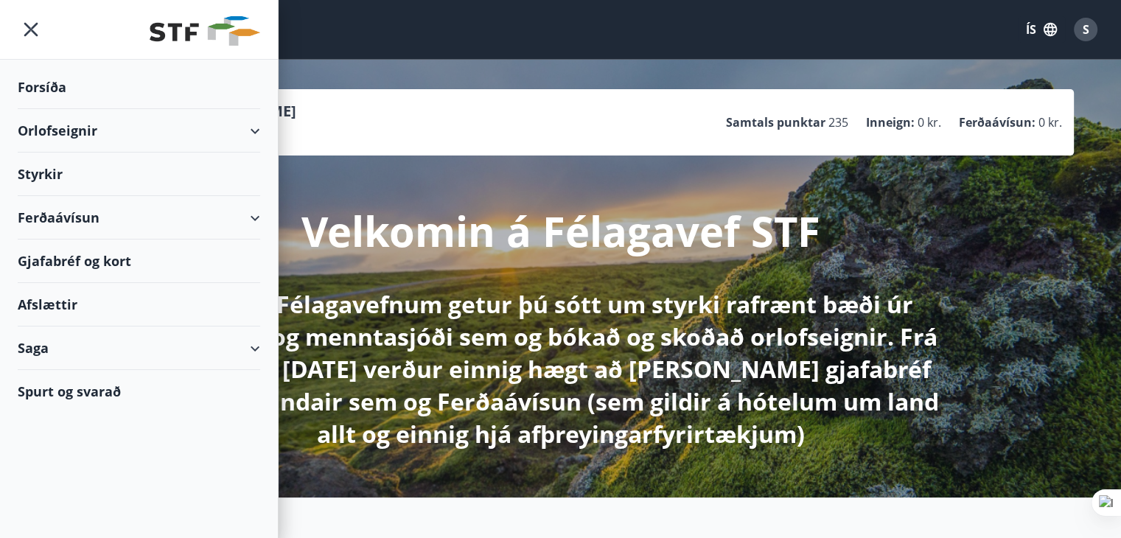
click at [32, 126] on div "Orlofseignir" at bounding box center [139, 130] width 242 height 43
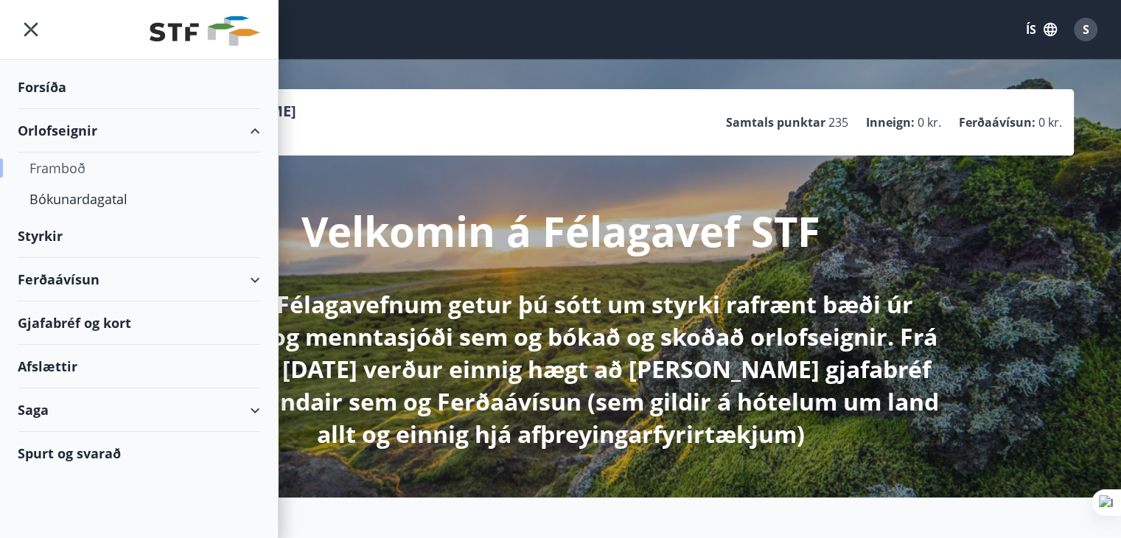
click at [41, 158] on div "Framboð" at bounding box center [138, 168] width 219 height 31
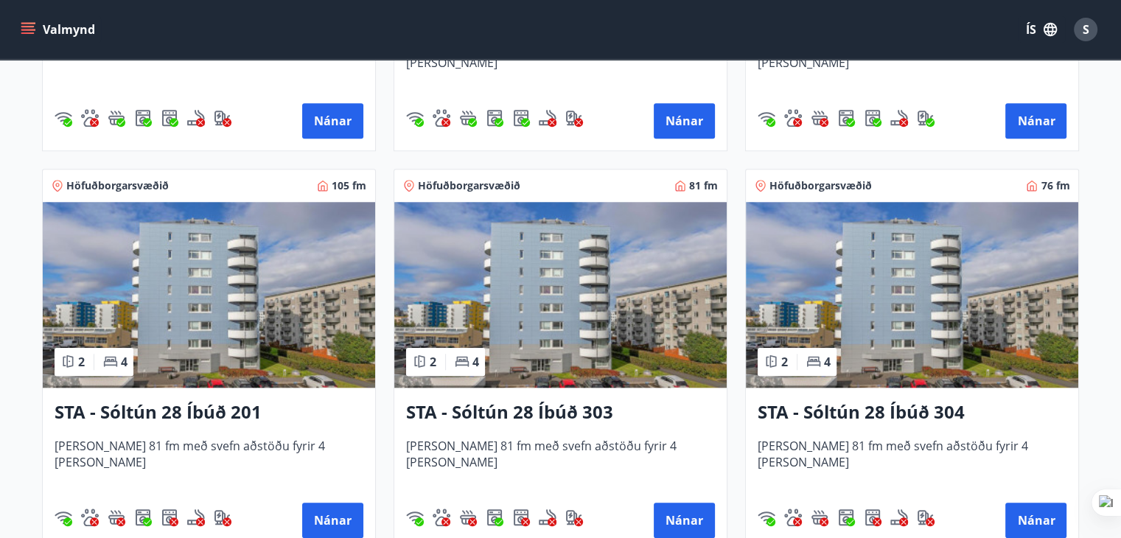
scroll to position [1402, 0]
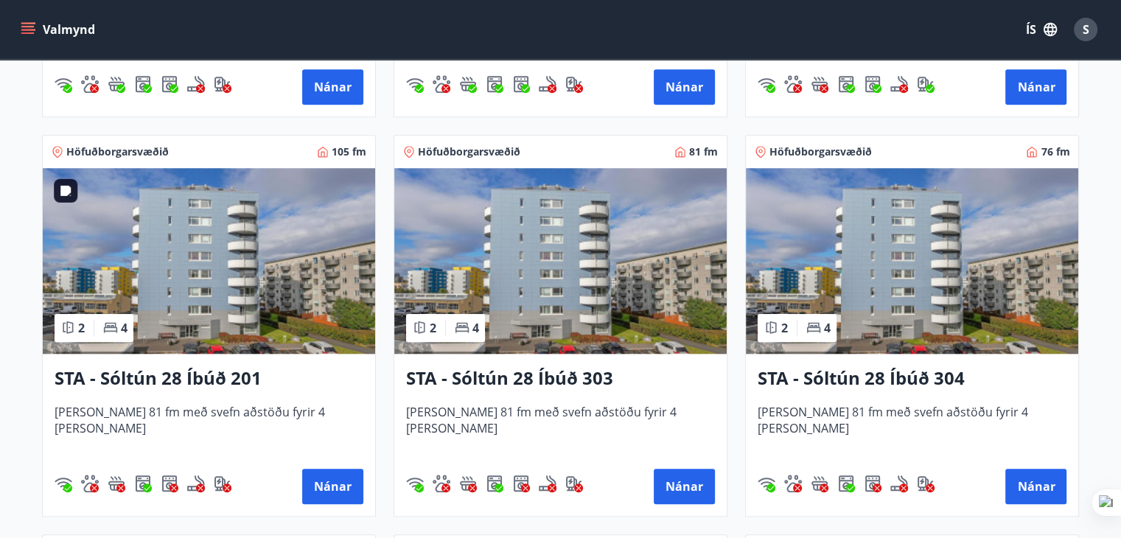
click at [214, 272] on img at bounding box center [209, 261] width 332 height 186
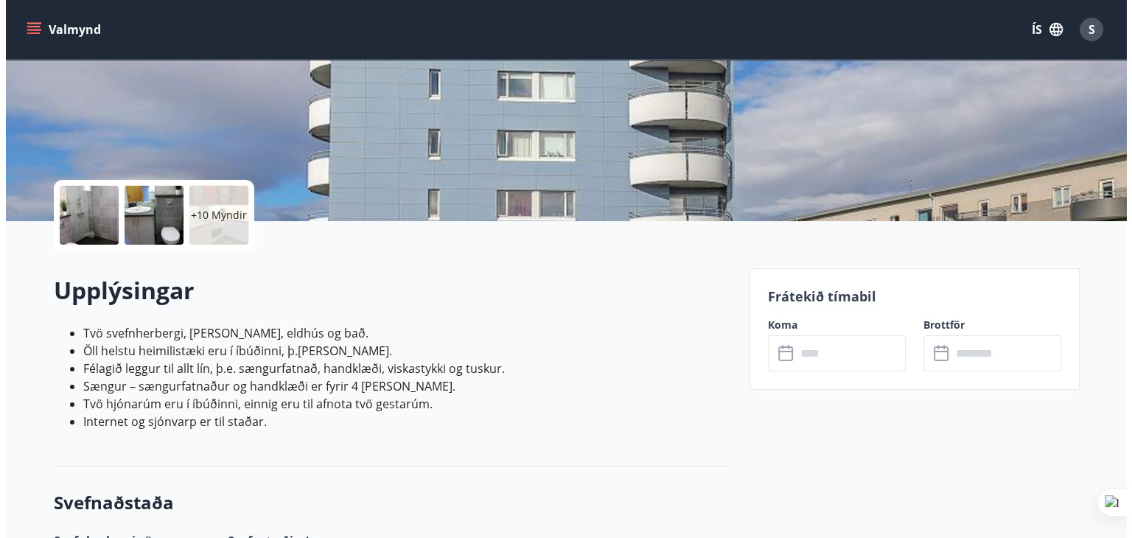
scroll to position [295, 0]
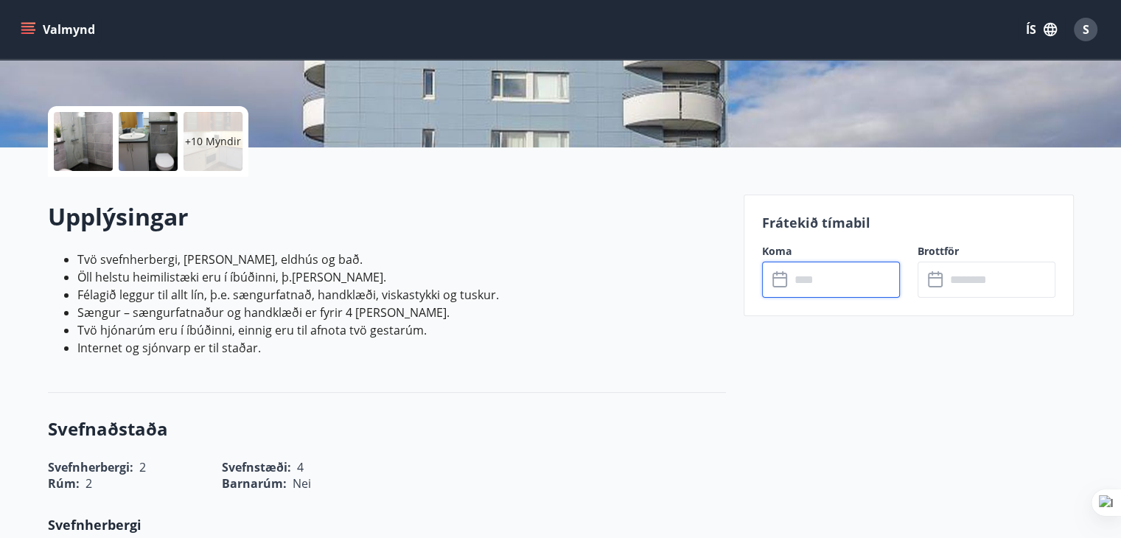
click at [816, 280] on input "text" at bounding box center [845, 280] width 110 height 36
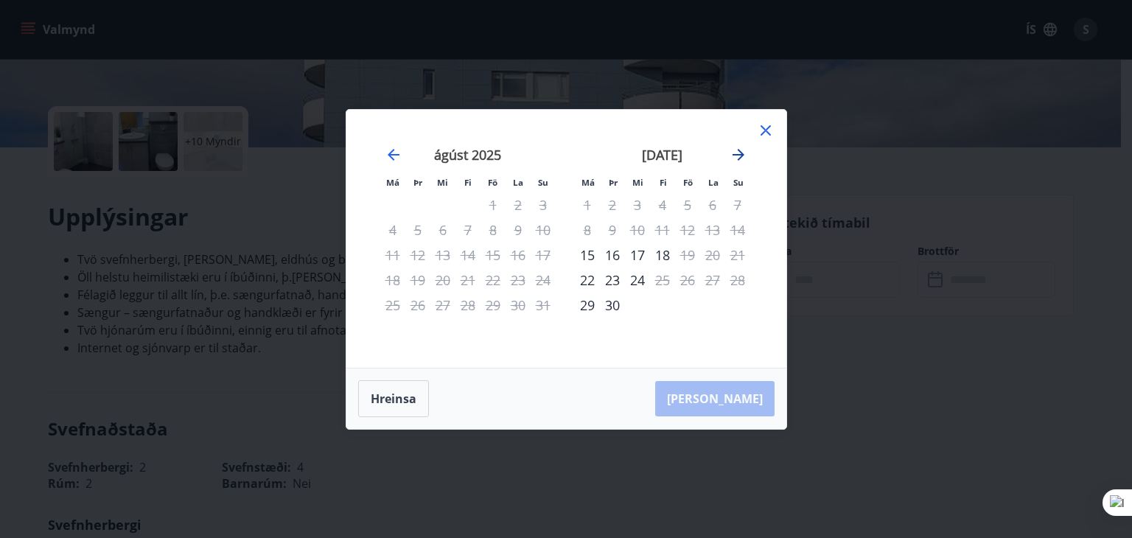
click at [737, 154] on icon "Move forward to switch to the next month." at bounding box center [739, 155] width 18 height 18
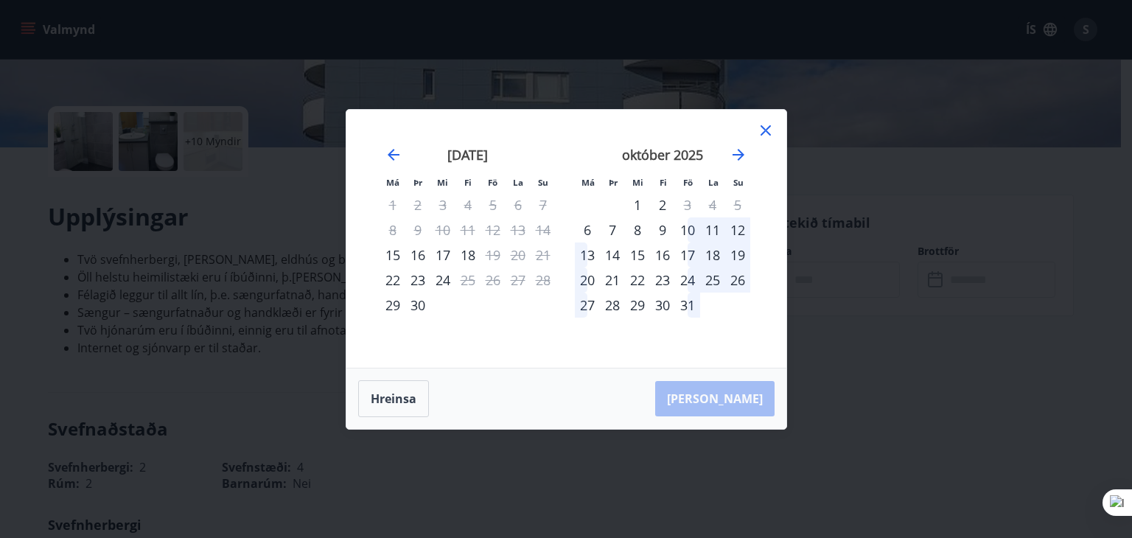
click at [761, 129] on icon at bounding box center [766, 131] width 18 height 18
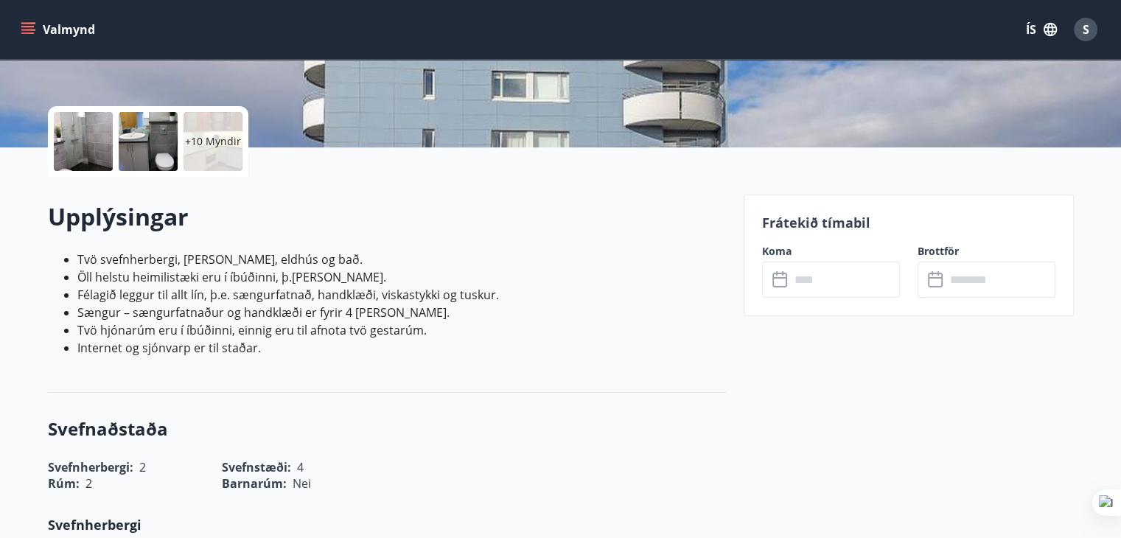
click at [85, 136] on div at bounding box center [83, 141] width 59 height 59
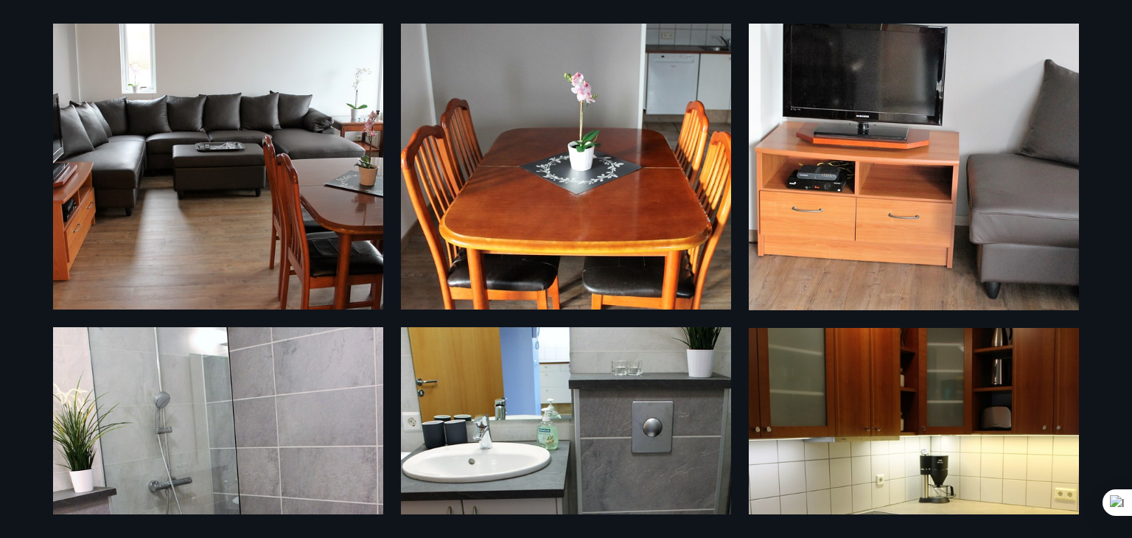
scroll to position [0, 0]
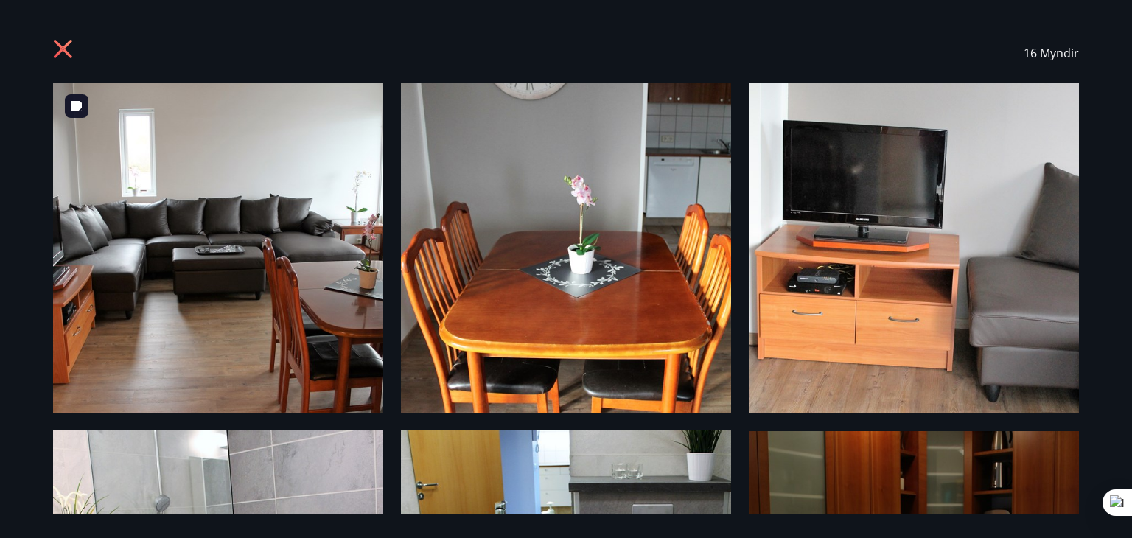
click at [275, 230] on img at bounding box center [218, 248] width 330 height 330
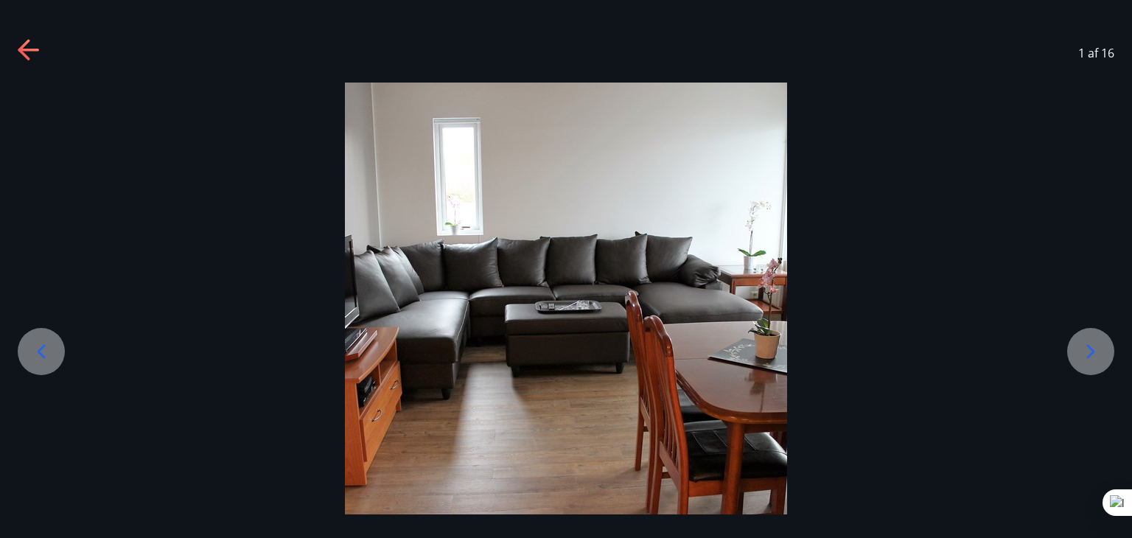
click at [1087, 348] on icon at bounding box center [1091, 352] width 24 height 24
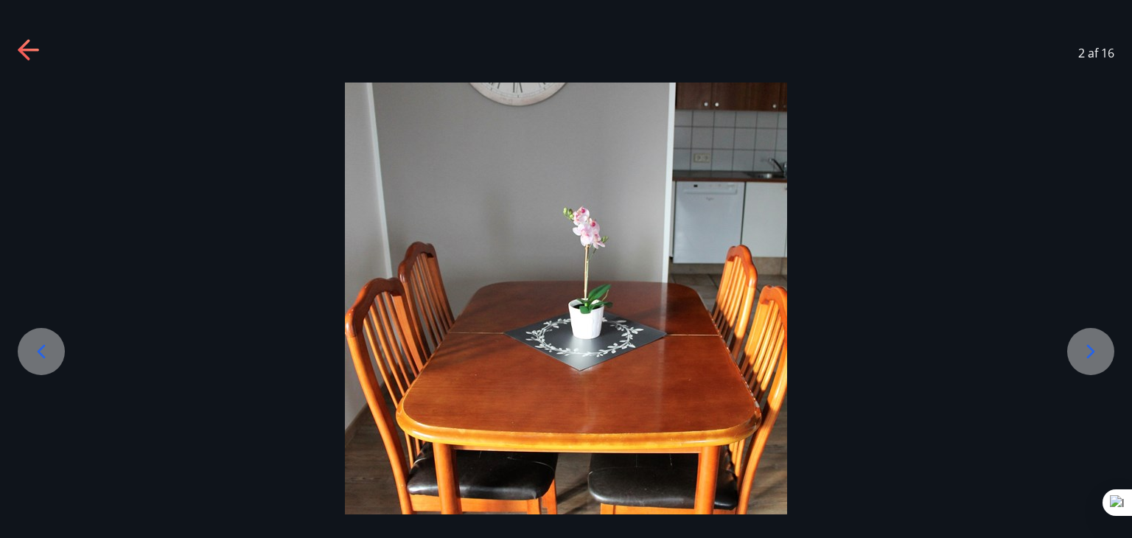
click at [1087, 348] on icon at bounding box center [1091, 352] width 24 height 24
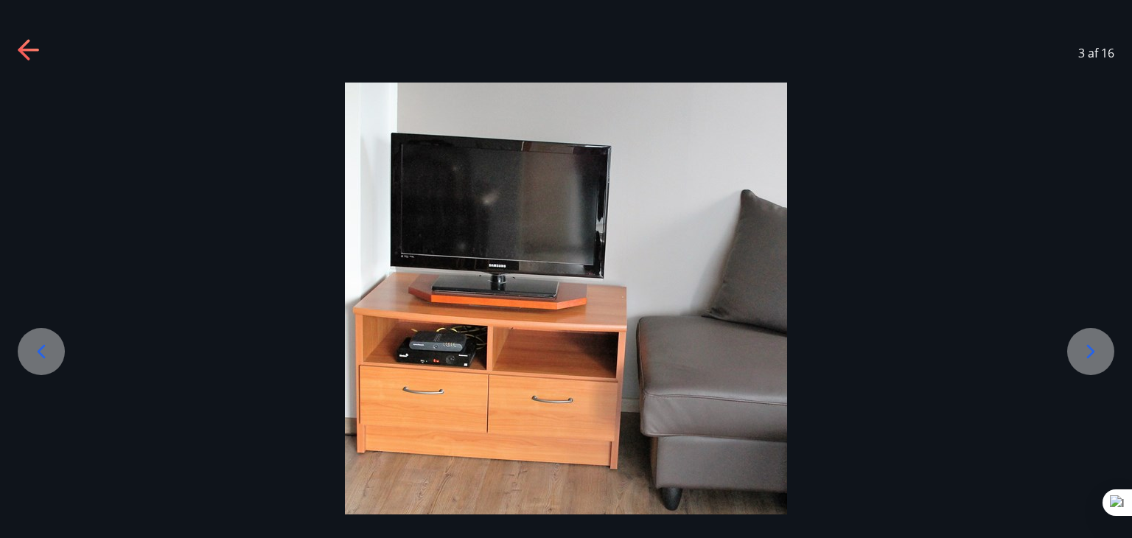
click at [1087, 348] on icon at bounding box center [1091, 352] width 24 height 24
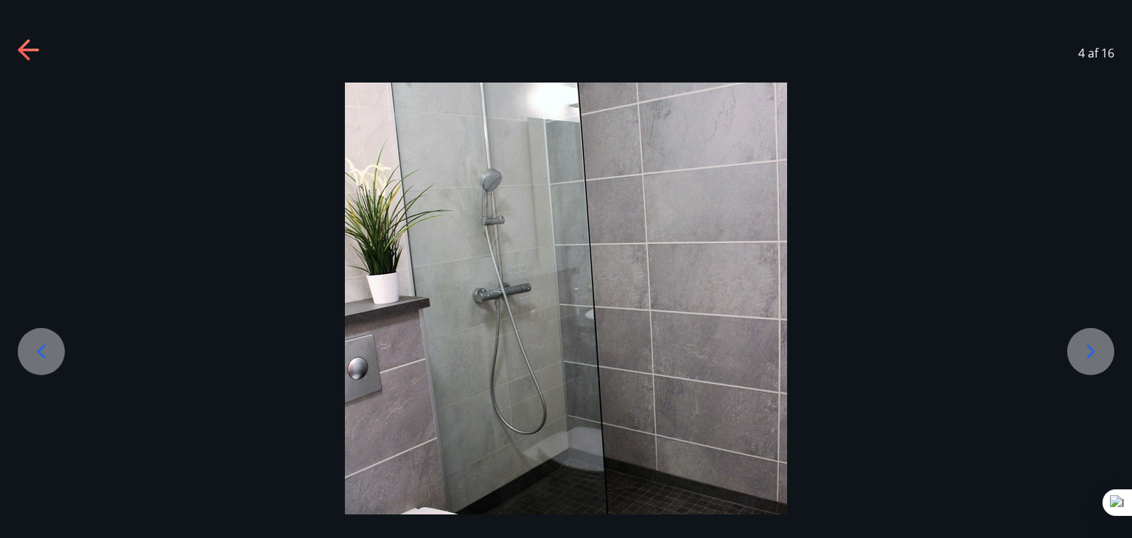
click at [1087, 348] on icon at bounding box center [1091, 352] width 24 height 24
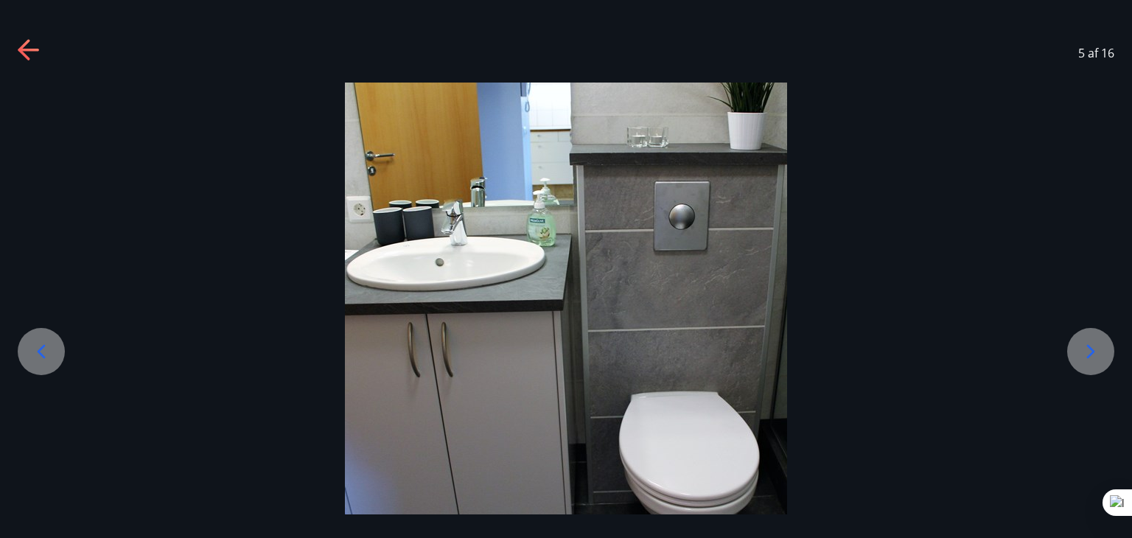
click at [1087, 348] on icon at bounding box center [1091, 352] width 24 height 24
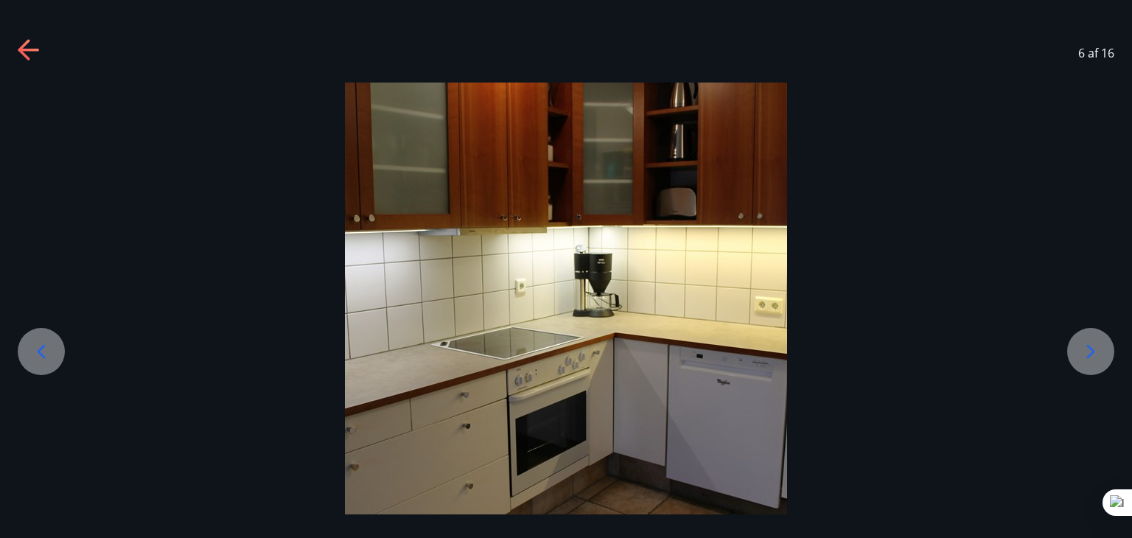
click at [1087, 348] on icon at bounding box center [1091, 352] width 24 height 24
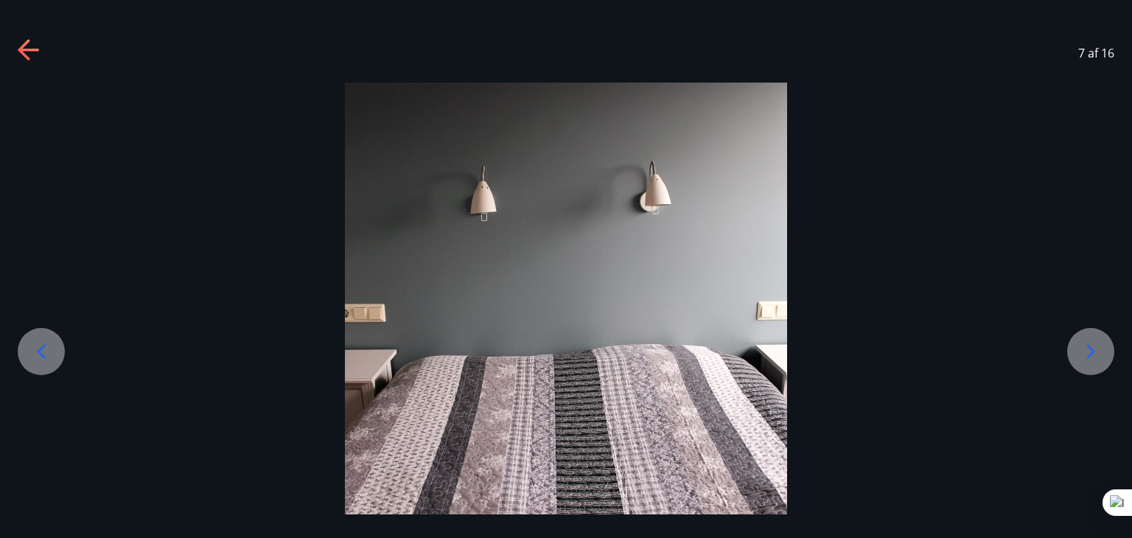
click at [1087, 348] on icon at bounding box center [1091, 352] width 24 height 24
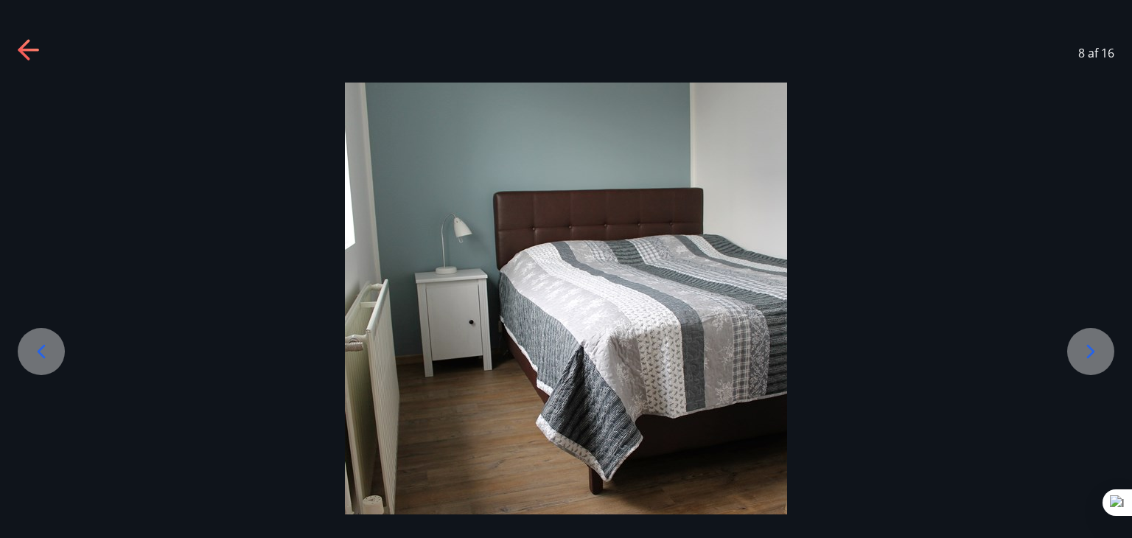
click at [1087, 348] on icon at bounding box center [1091, 352] width 24 height 24
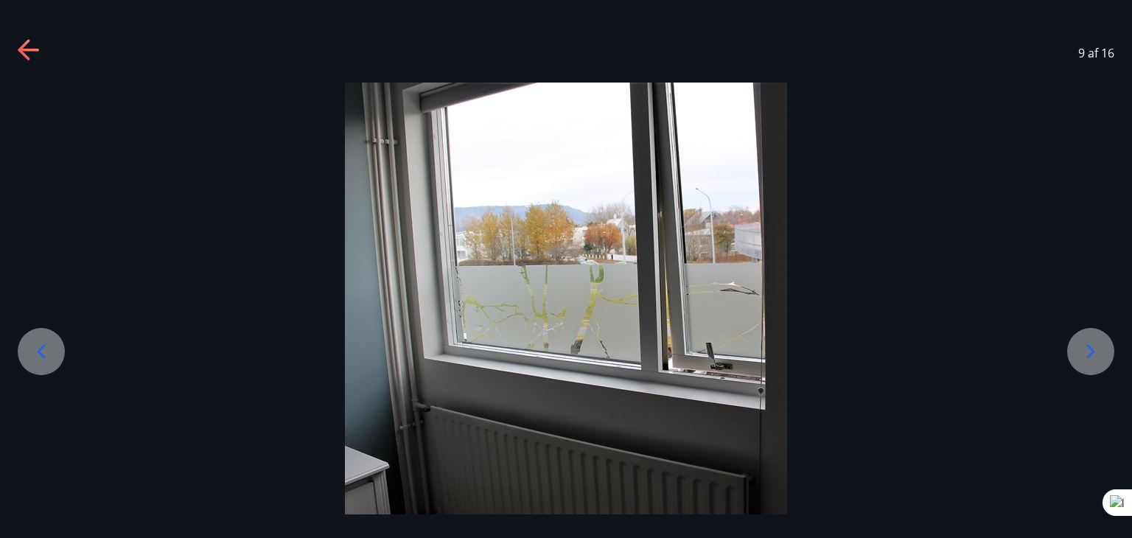
click at [1087, 348] on icon at bounding box center [1091, 352] width 24 height 24
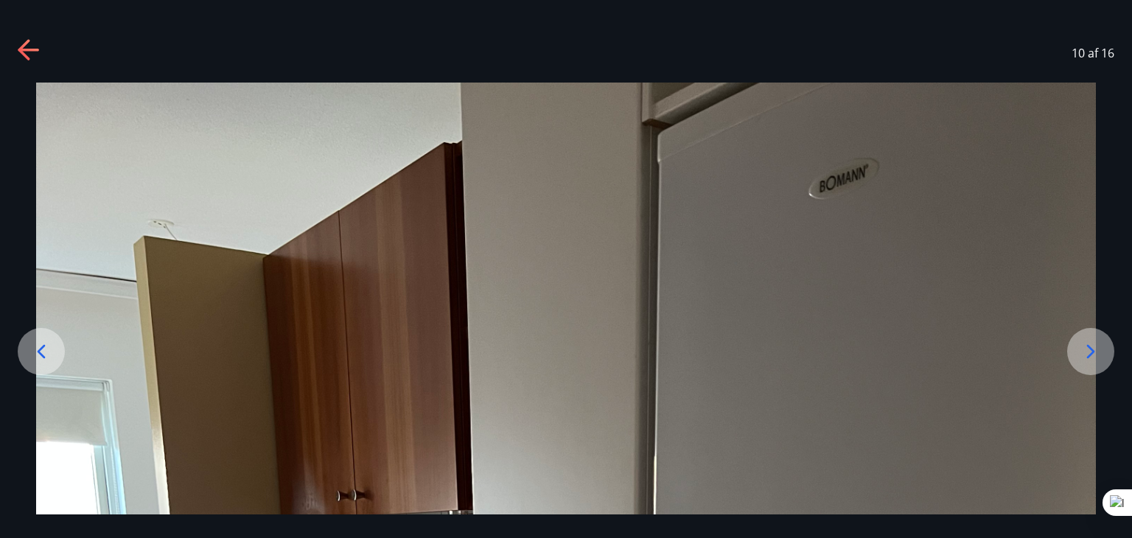
click at [1087, 348] on icon at bounding box center [1091, 352] width 24 height 24
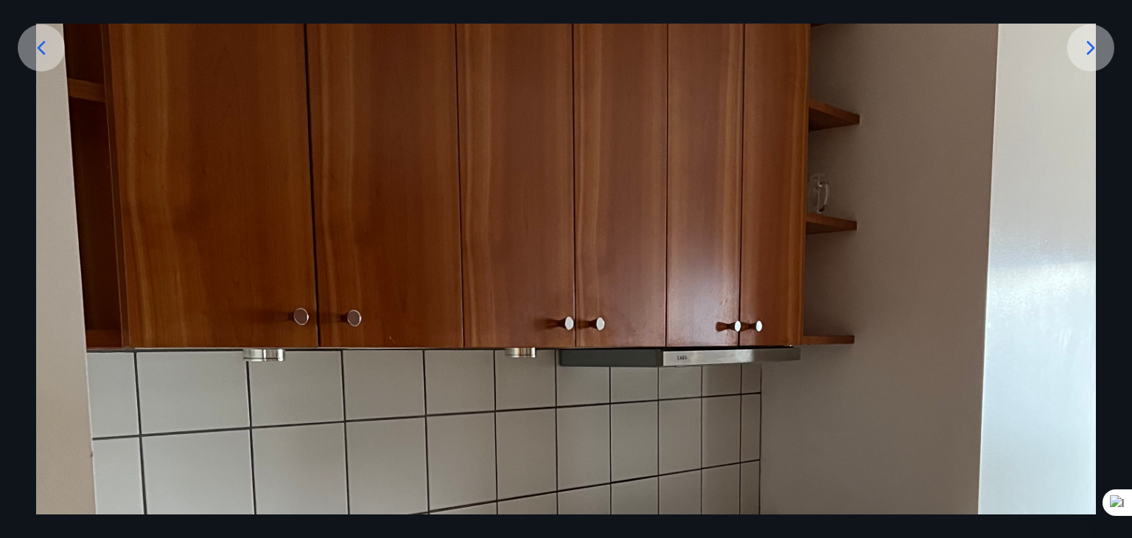
scroll to position [295, 0]
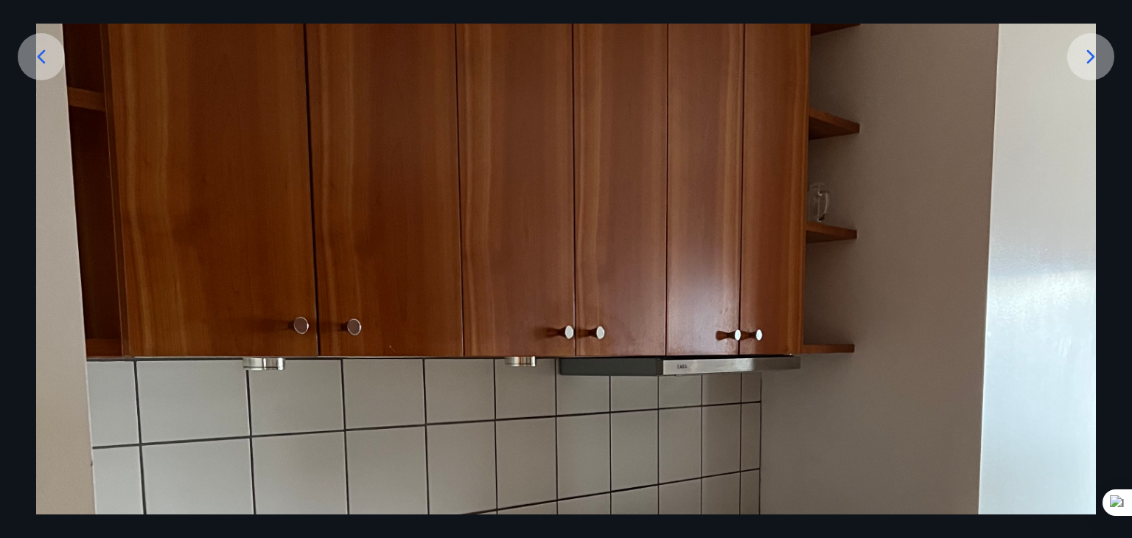
click at [1084, 54] on icon at bounding box center [1091, 57] width 24 height 24
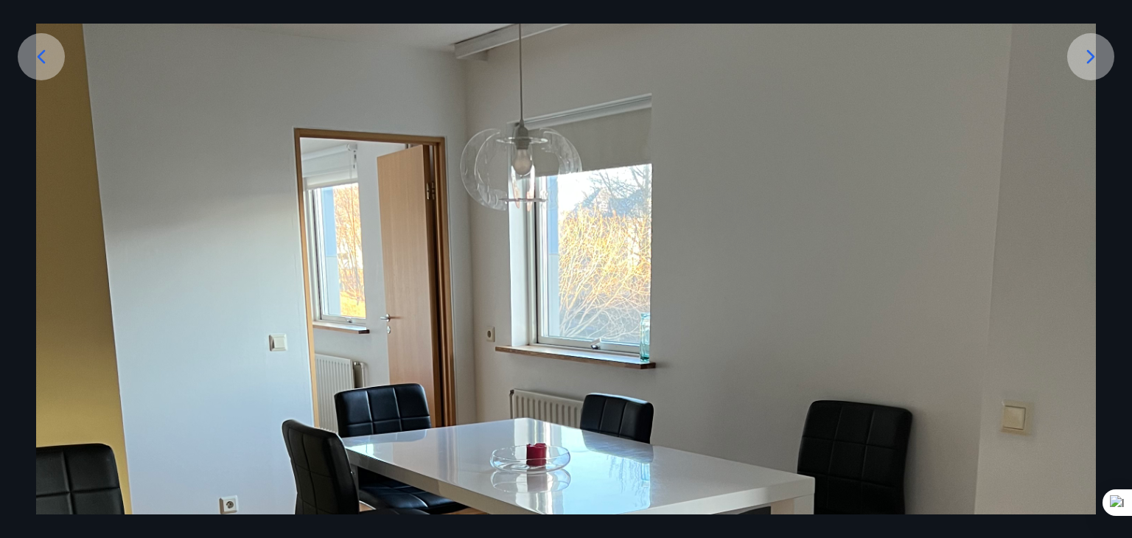
click at [1088, 57] on icon at bounding box center [1091, 57] width 24 height 24
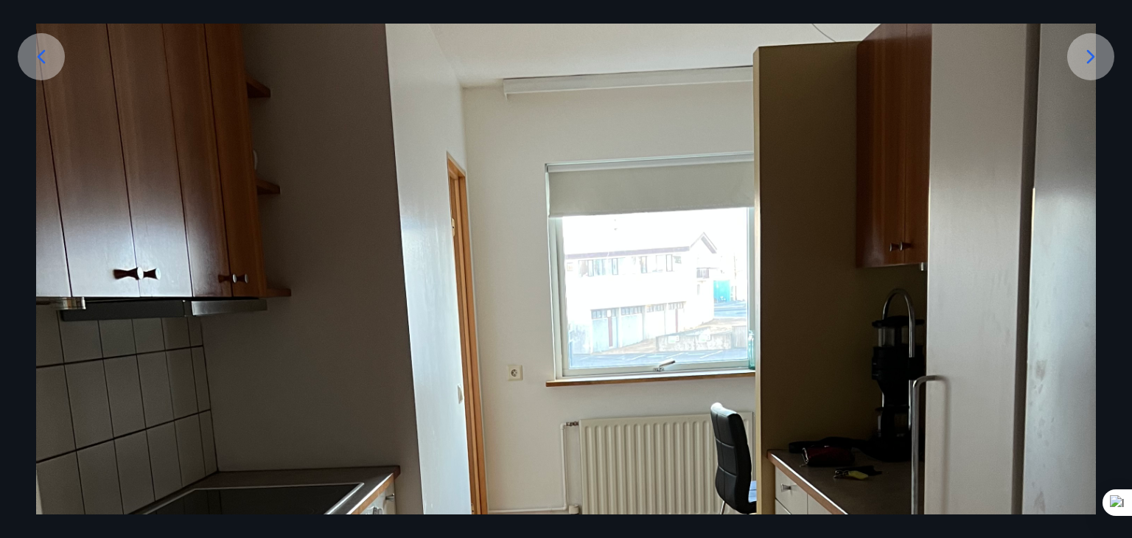
click at [1088, 49] on icon at bounding box center [1091, 57] width 24 height 24
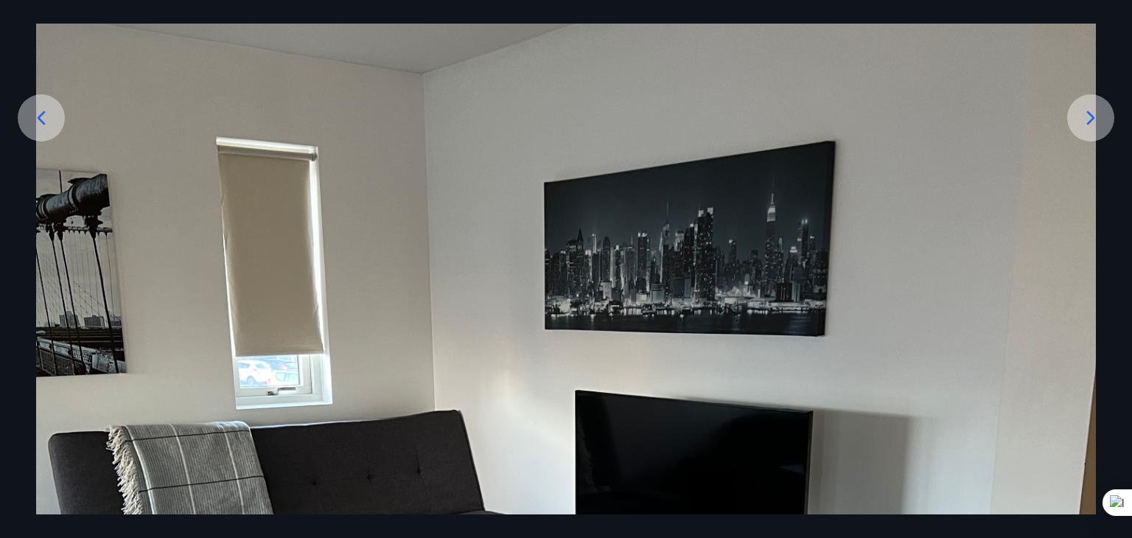
scroll to position [147, 0]
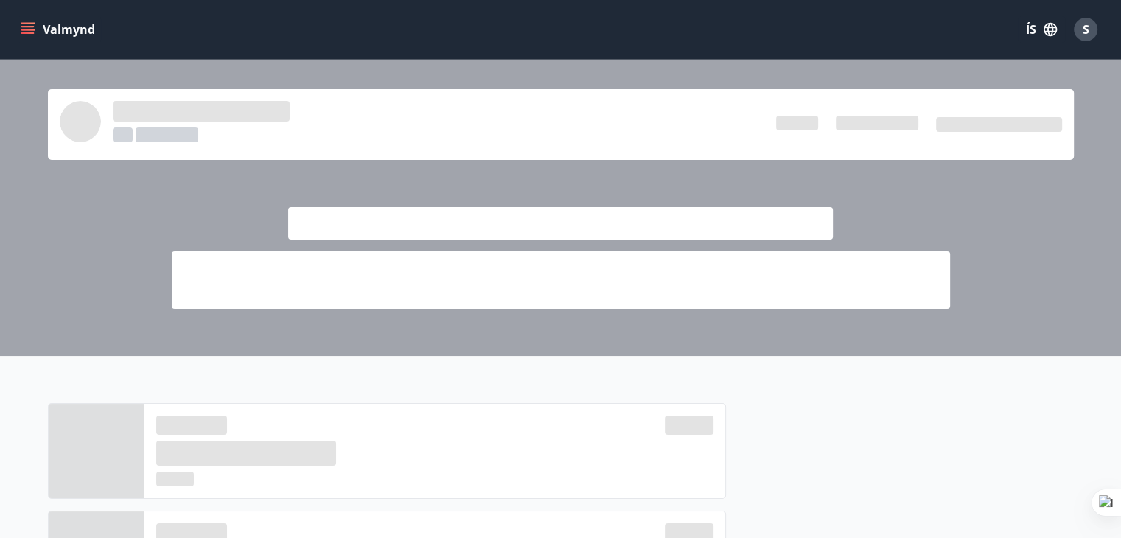
click at [24, 30] on icon "menu" at bounding box center [29, 29] width 16 height 1
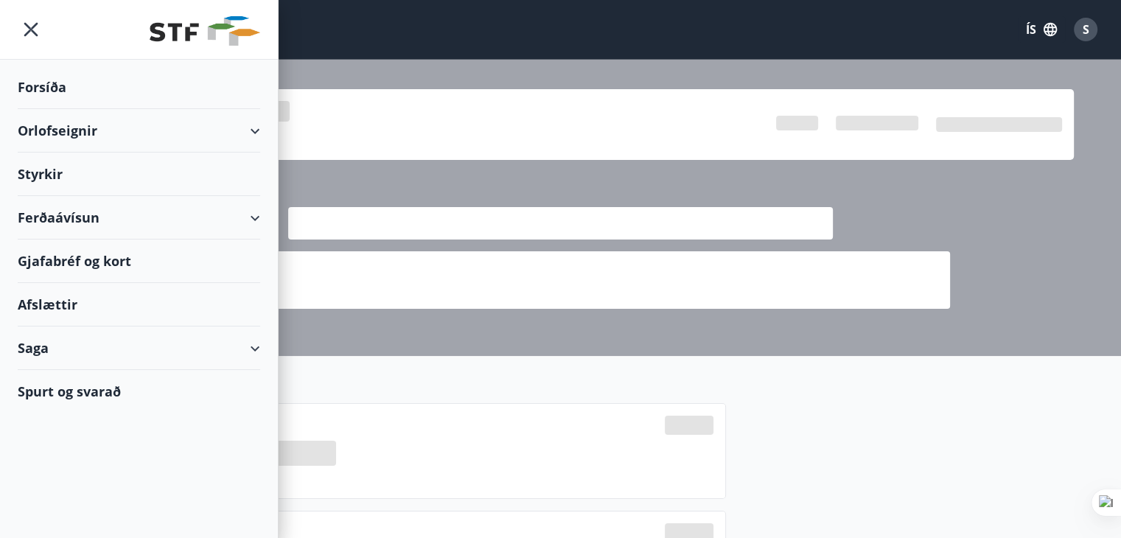
click at [40, 130] on div "Orlofseignir" at bounding box center [139, 130] width 242 height 43
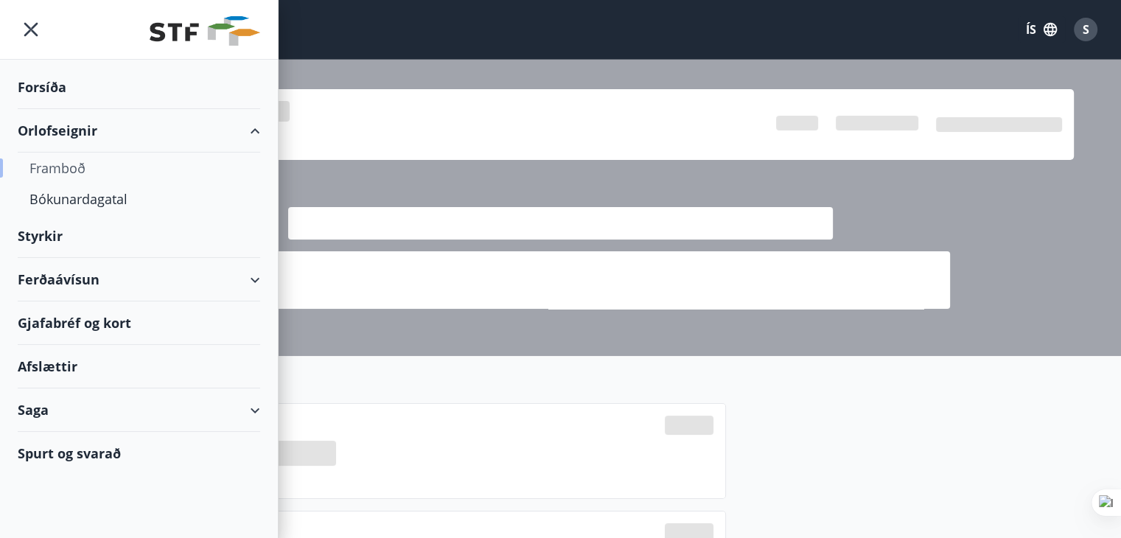
click at [41, 165] on div "Framboð" at bounding box center [138, 168] width 219 height 31
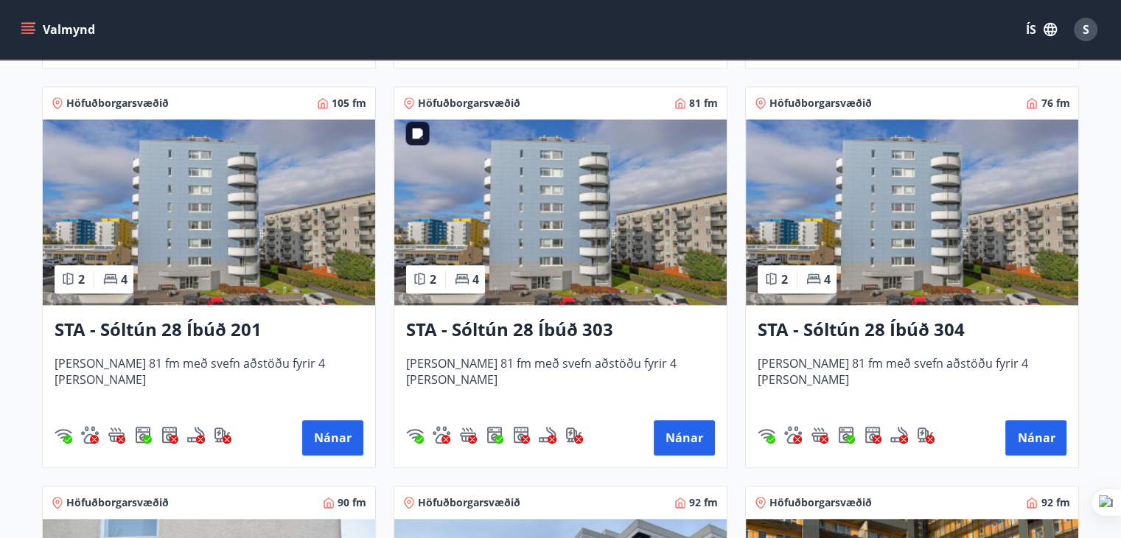
scroll to position [1475, 0]
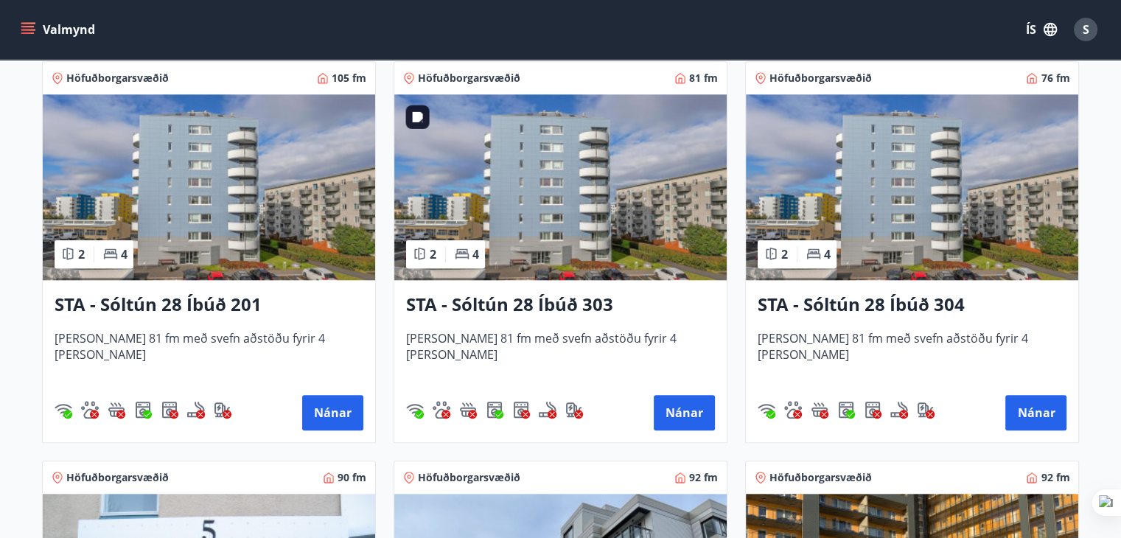
click at [551, 217] on img at bounding box center [560, 187] width 332 height 186
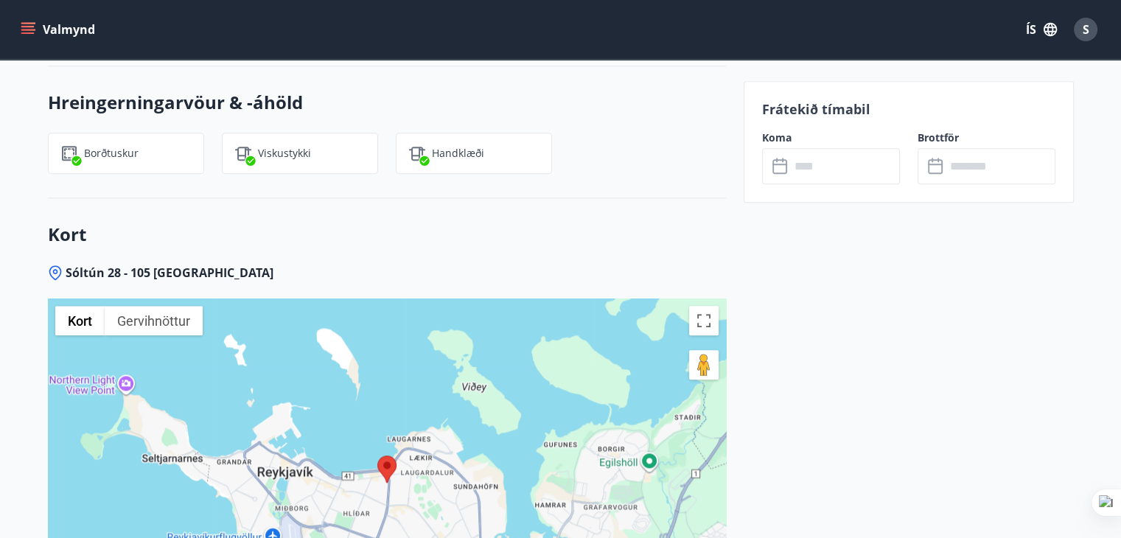
scroll to position [1521, 0]
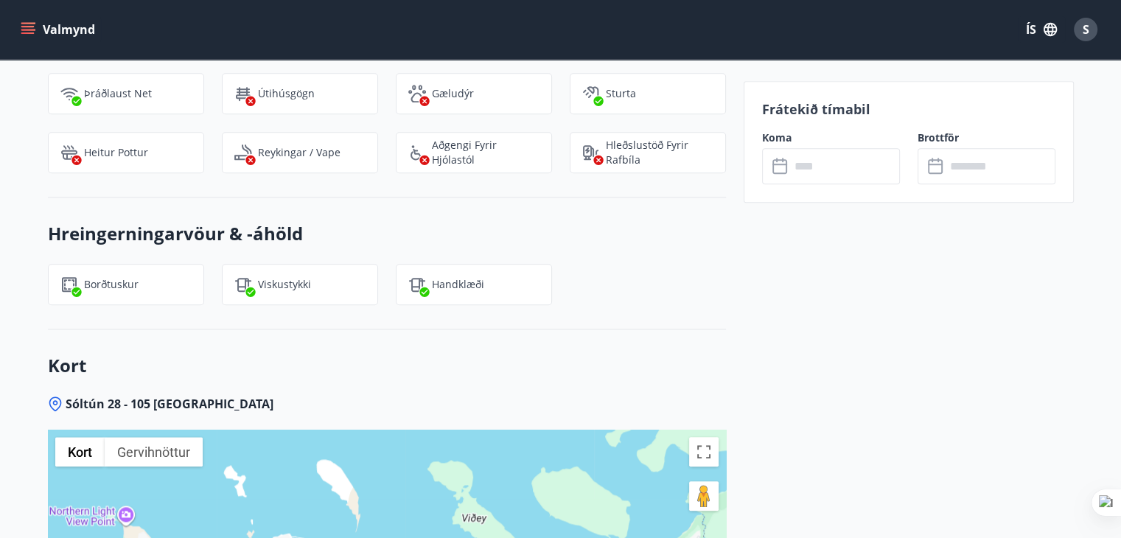
click at [812, 160] on input "text" at bounding box center [845, 166] width 110 height 36
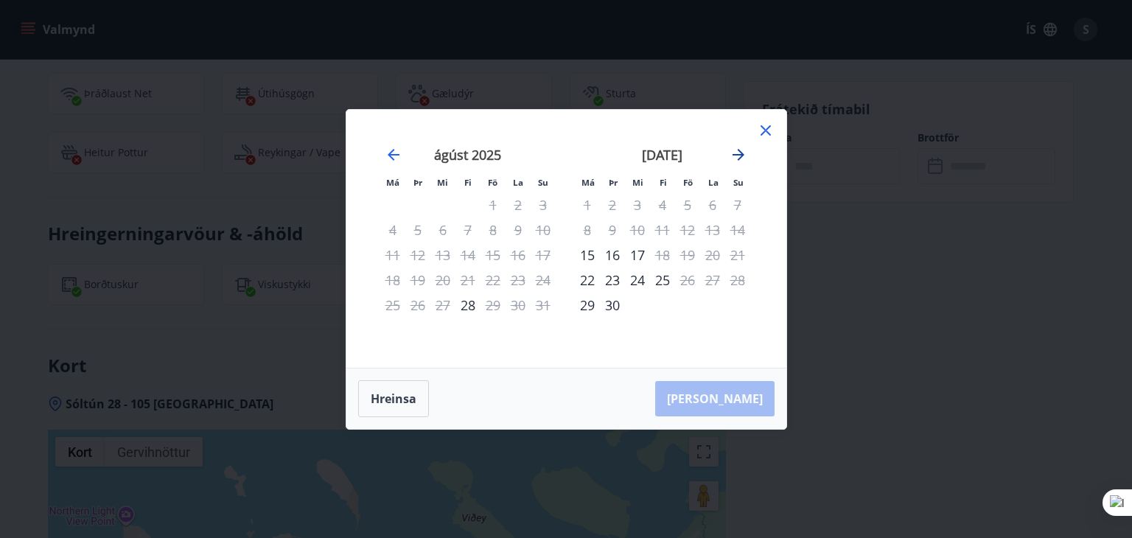
click at [739, 155] on icon "Move forward to switch to the next month." at bounding box center [738, 155] width 12 height 12
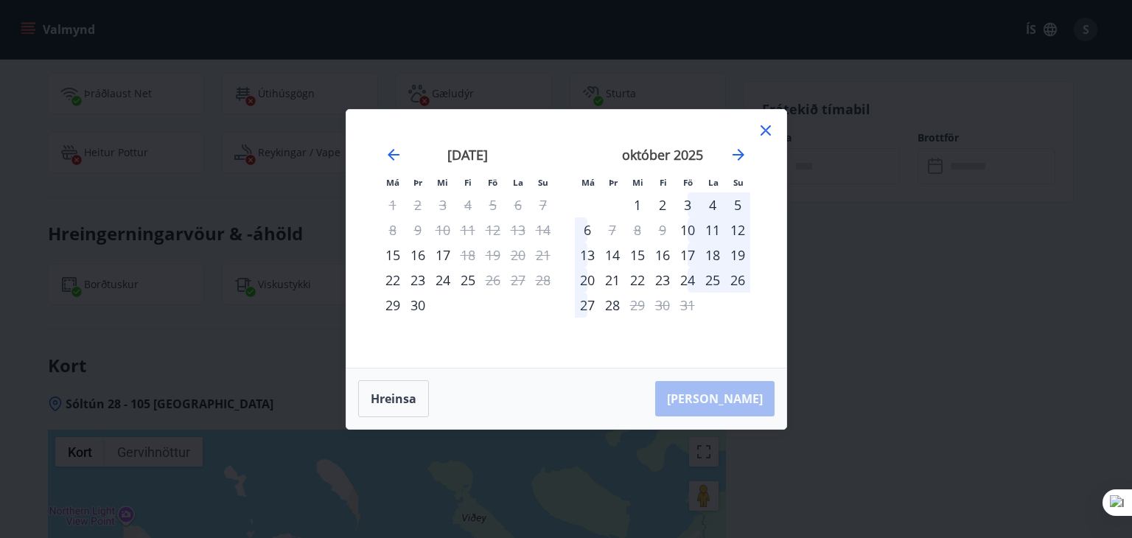
click at [590, 256] on div "13" at bounding box center [587, 254] width 25 height 25
click at [737, 251] on div "19" at bounding box center [737, 254] width 25 height 25
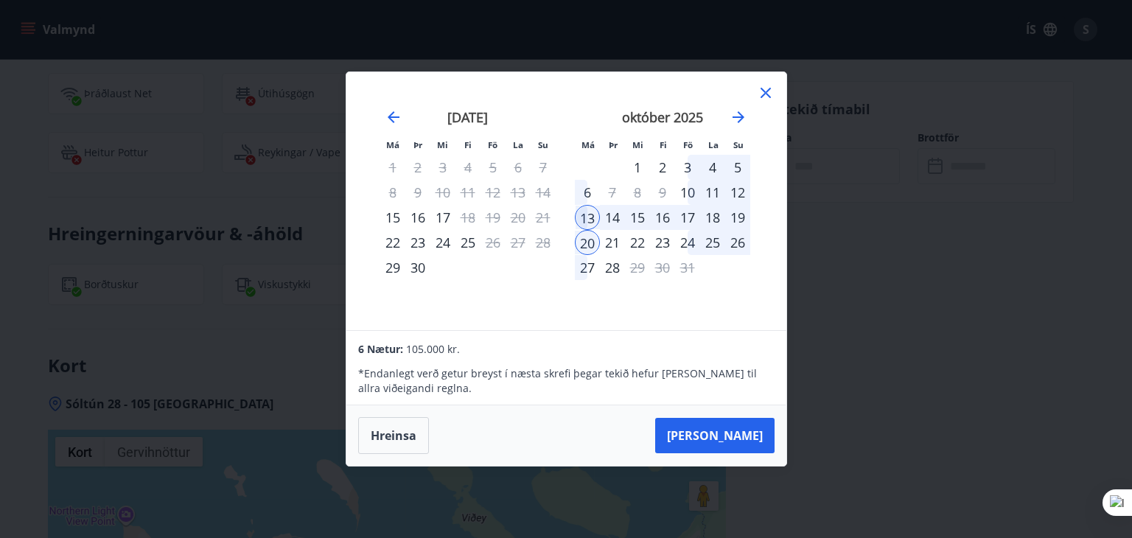
click at [590, 240] on div "20" at bounding box center [587, 242] width 25 height 25
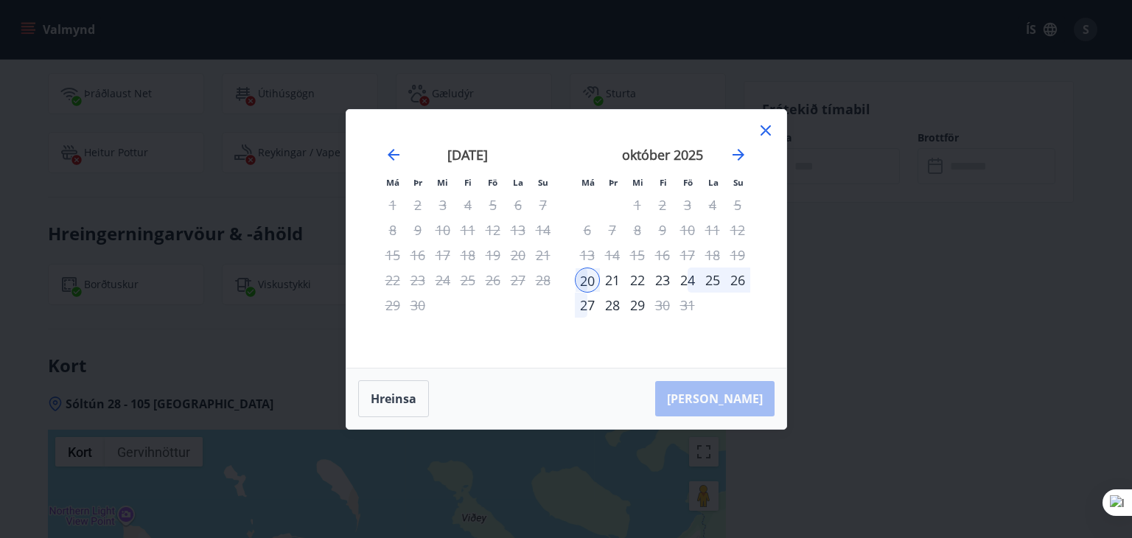
click at [741, 402] on div "Hreinsa Taka Frá" at bounding box center [566, 398] width 440 height 60
click at [743, 392] on div "Hreinsa Taka Frá" at bounding box center [566, 398] width 440 height 60
click at [587, 281] on div "20" at bounding box center [587, 279] width 25 height 25
click at [589, 283] on div "20" at bounding box center [587, 279] width 25 height 25
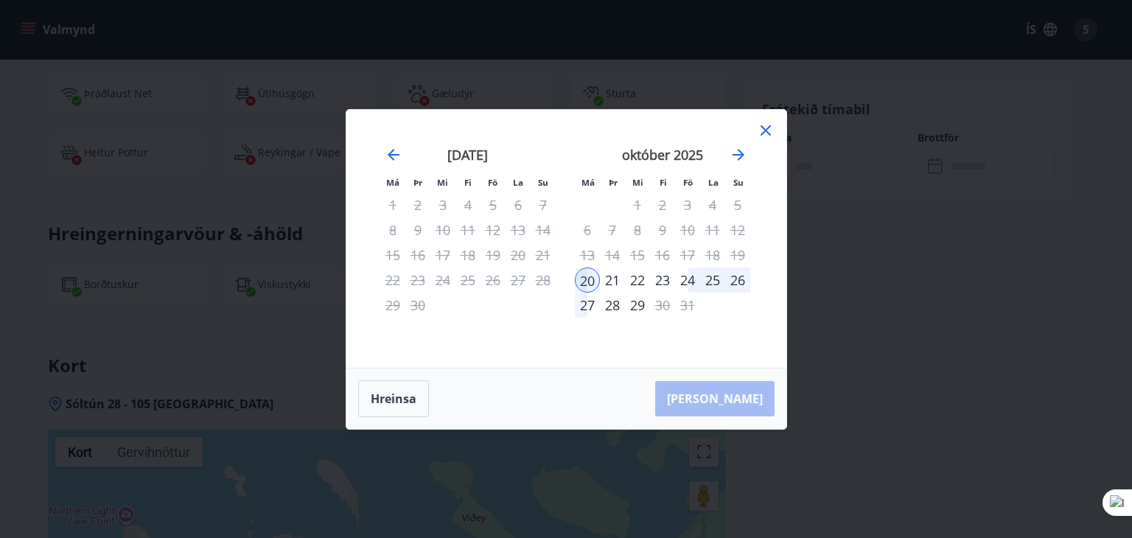
click at [592, 255] on div "13" at bounding box center [587, 254] width 25 height 25
click at [762, 127] on icon at bounding box center [765, 130] width 10 height 10
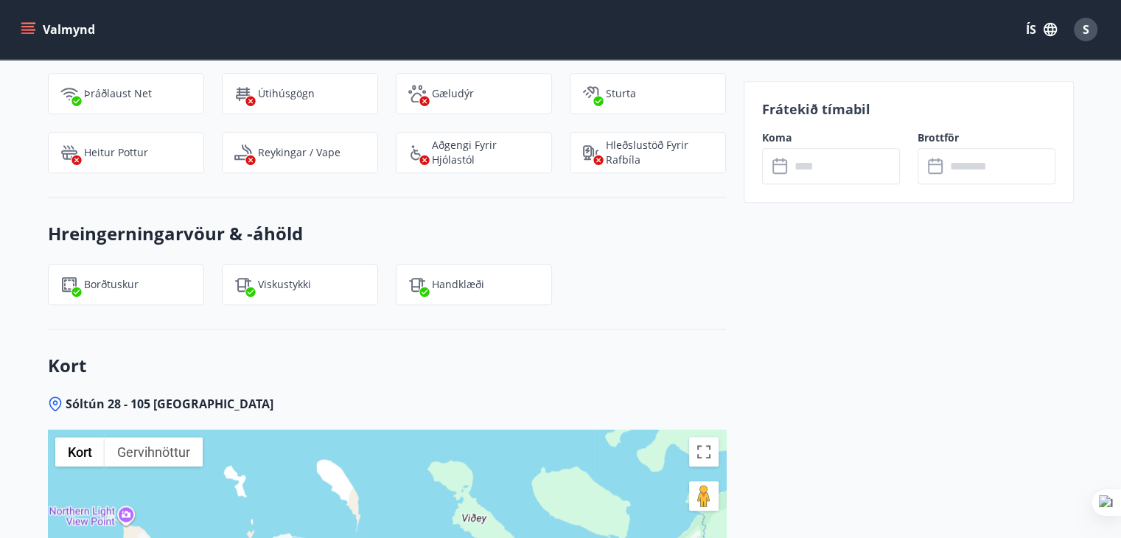
click at [787, 163] on icon at bounding box center [781, 167] width 18 height 18
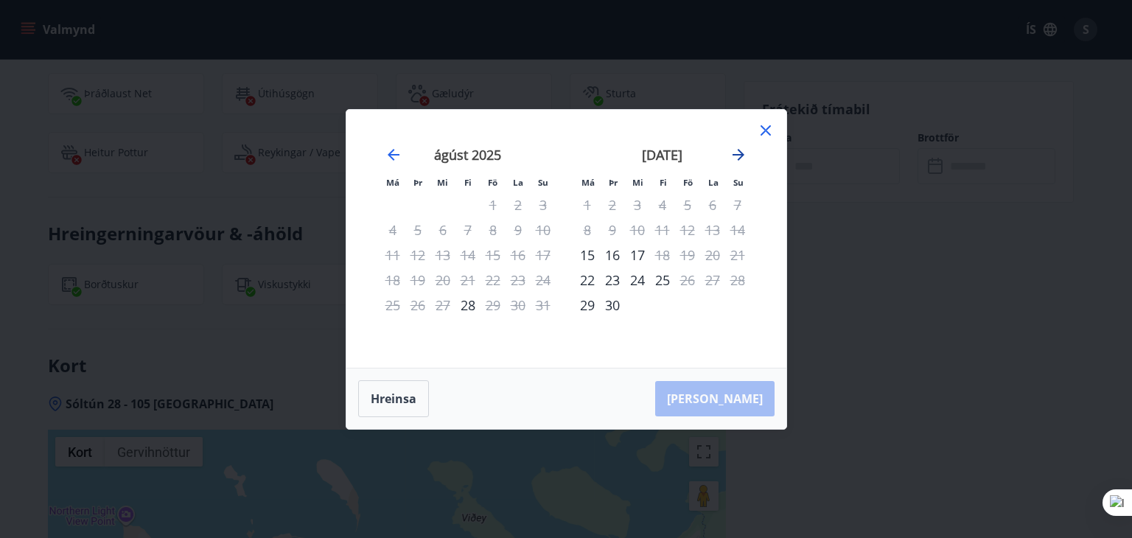
click at [743, 153] on icon "Move forward to switch to the next month." at bounding box center [739, 155] width 18 height 18
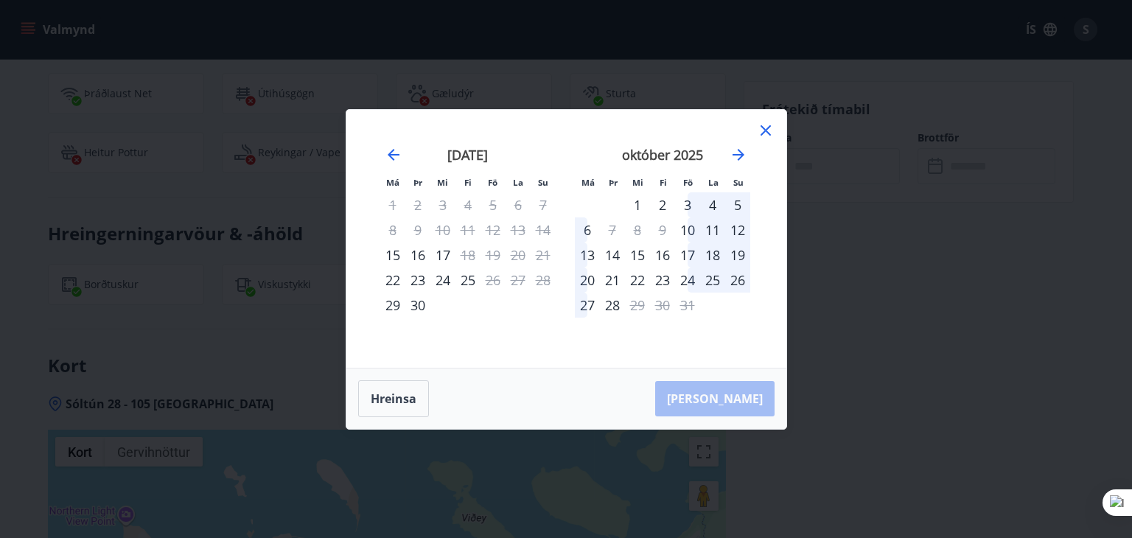
click at [595, 251] on div "13" at bounding box center [587, 254] width 25 height 25
click at [592, 251] on div "13" at bounding box center [587, 254] width 25 height 25
click at [592, 249] on div "13" at bounding box center [587, 254] width 25 height 25
click at [753, 396] on div "Hreinsa Taka Frá" at bounding box center [566, 398] width 440 height 60
click at [767, 127] on icon at bounding box center [766, 131] width 18 height 18
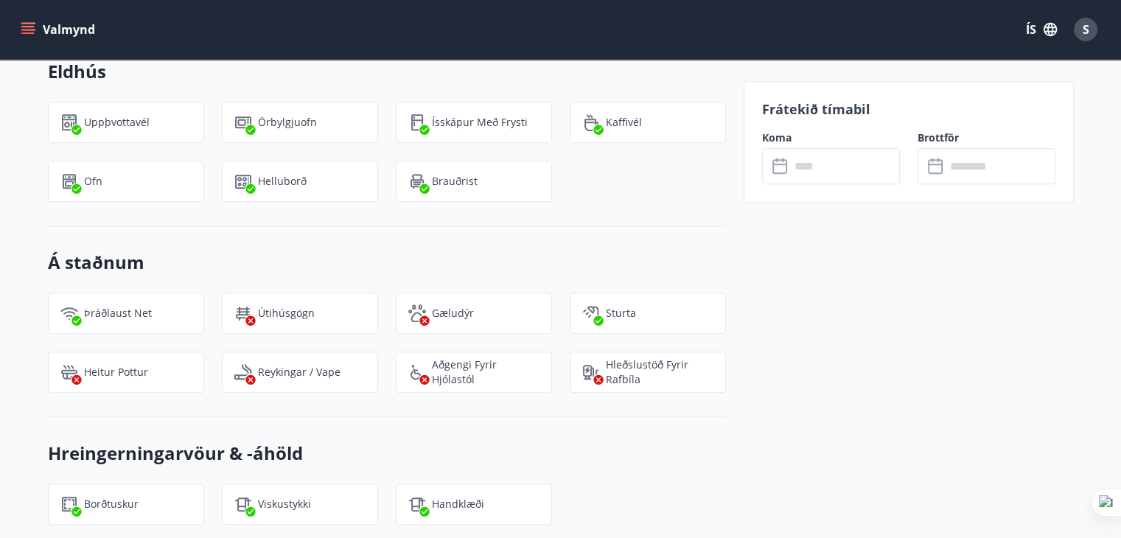
scroll to position [1300, 0]
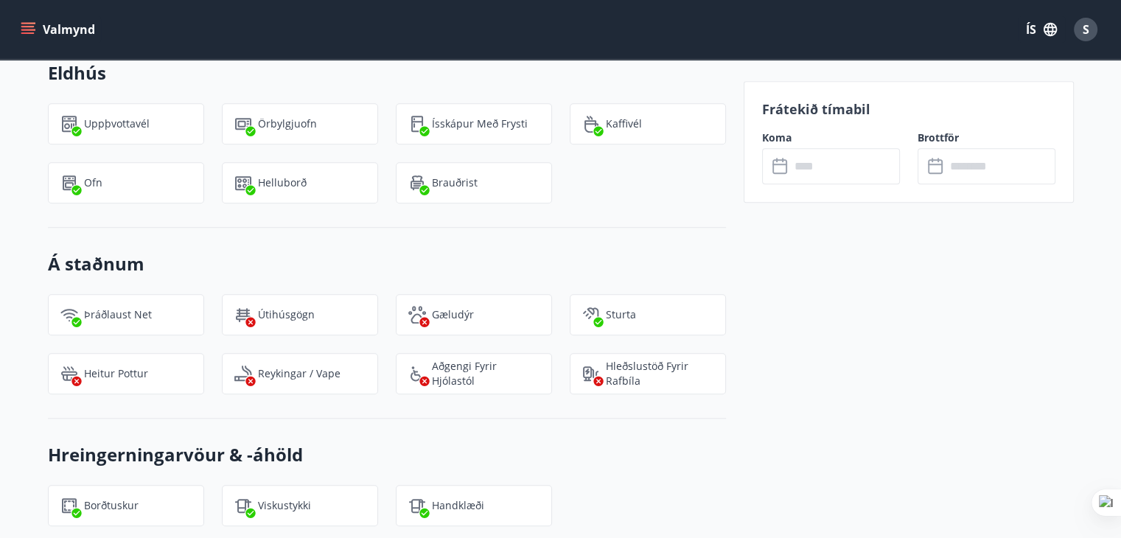
click at [772, 107] on p "Frátekið tímabil" at bounding box center [908, 108] width 293 height 19
click at [69, 27] on button "Valmynd" at bounding box center [59, 29] width 83 height 27
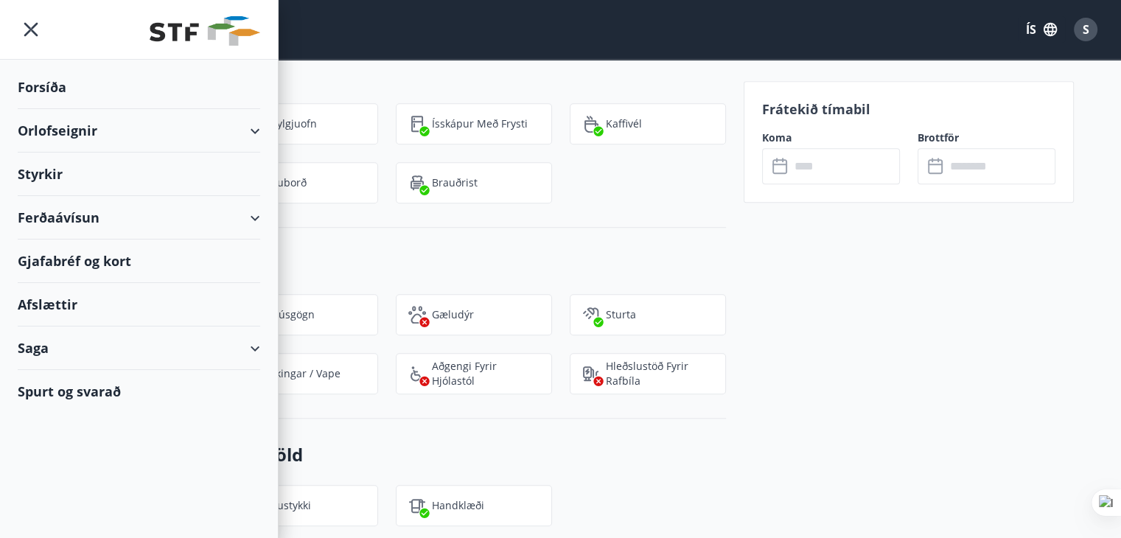
click at [52, 127] on div "Orlofseignir" at bounding box center [139, 130] width 242 height 43
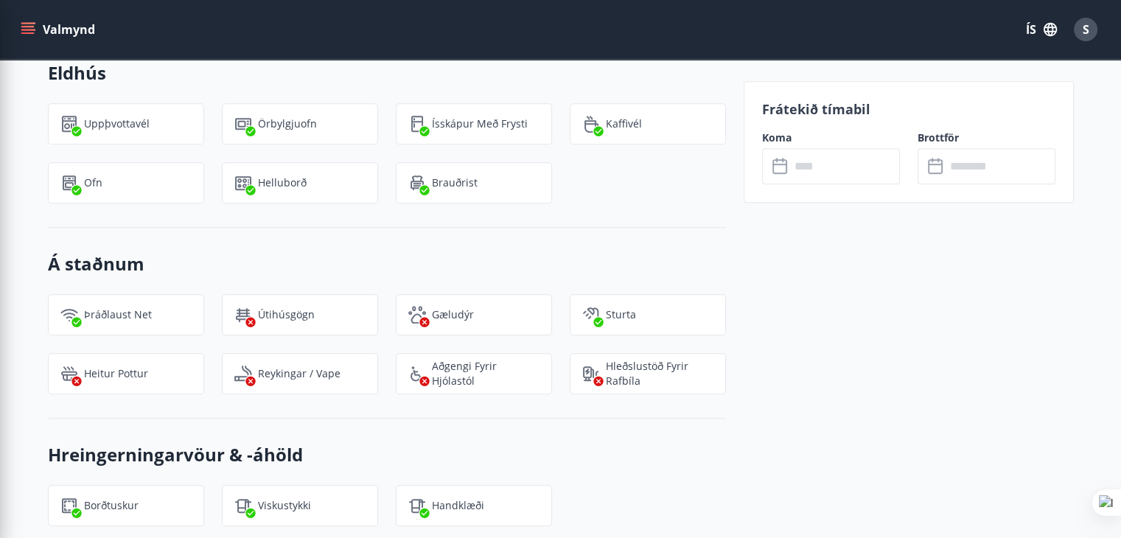
click at [354, 21] on div "Valmynd ÍS S" at bounding box center [560, 29] width 1085 height 35
click at [823, 111] on p "Frátekið tímabil" at bounding box center [908, 108] width 293 height 19
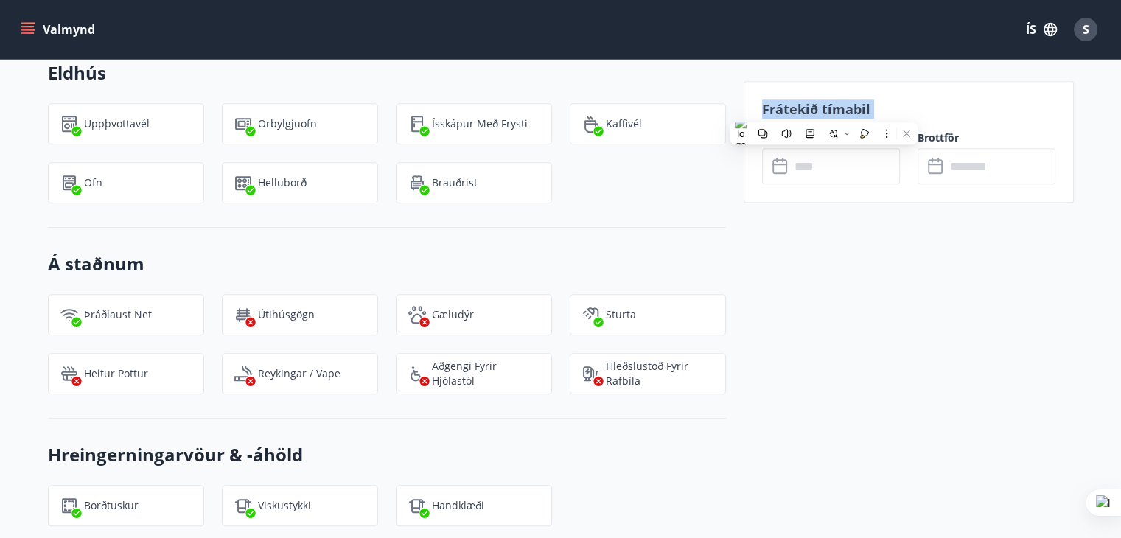
click at [823, 111] on p "Frátekið tímabil" at bounding box center [908, 108] width 293 height 19
click at [821, 102] on p "Frátekið tímabil" at bounding box center [908, 108] width 293 height 19
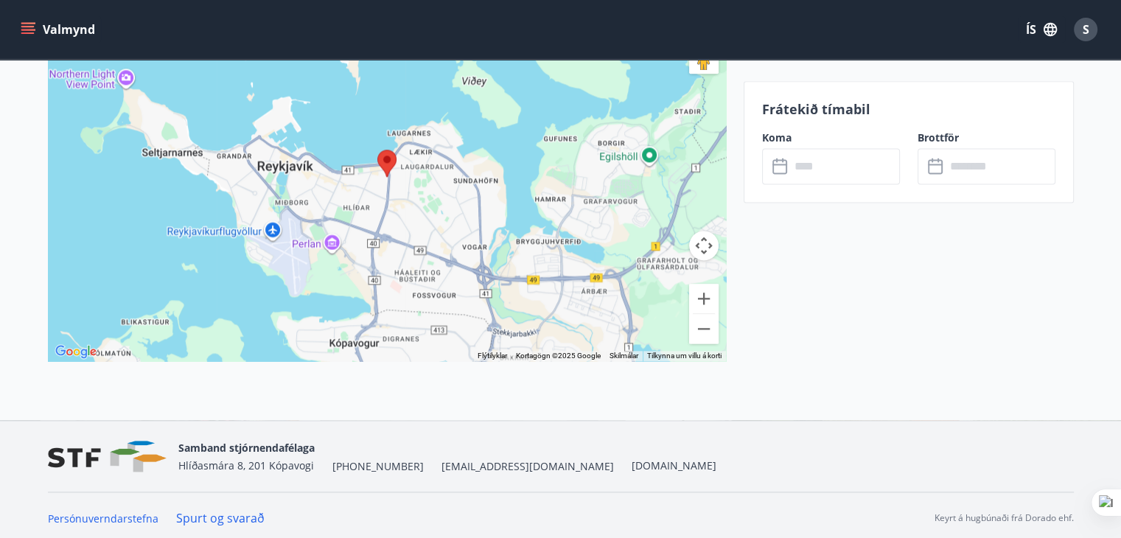
scroll to position [1889, 0]
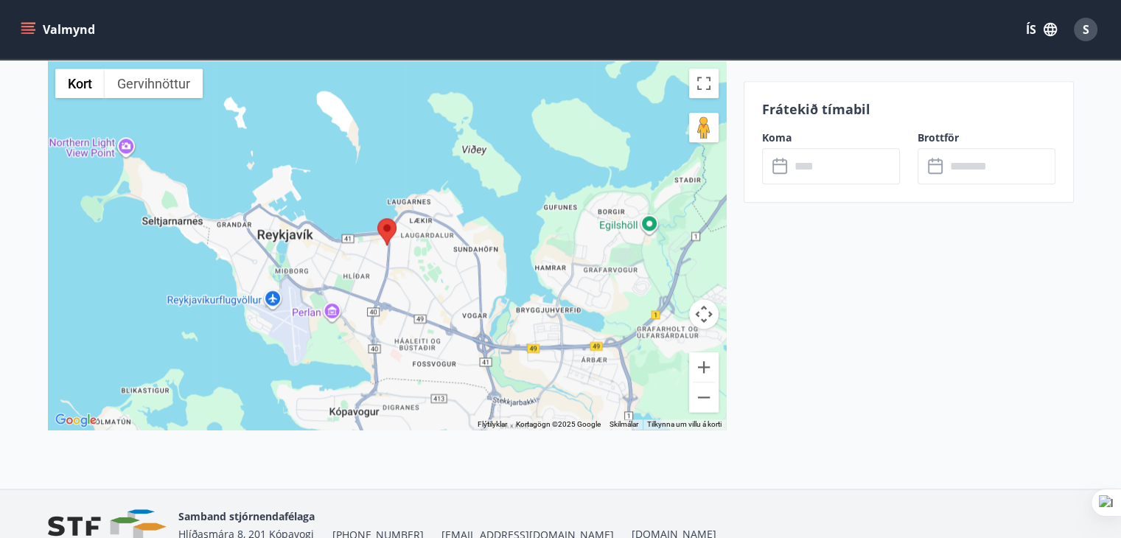
click at [28, 30] on icon "menu" at bounding box center [28, 29] width 15 height 15
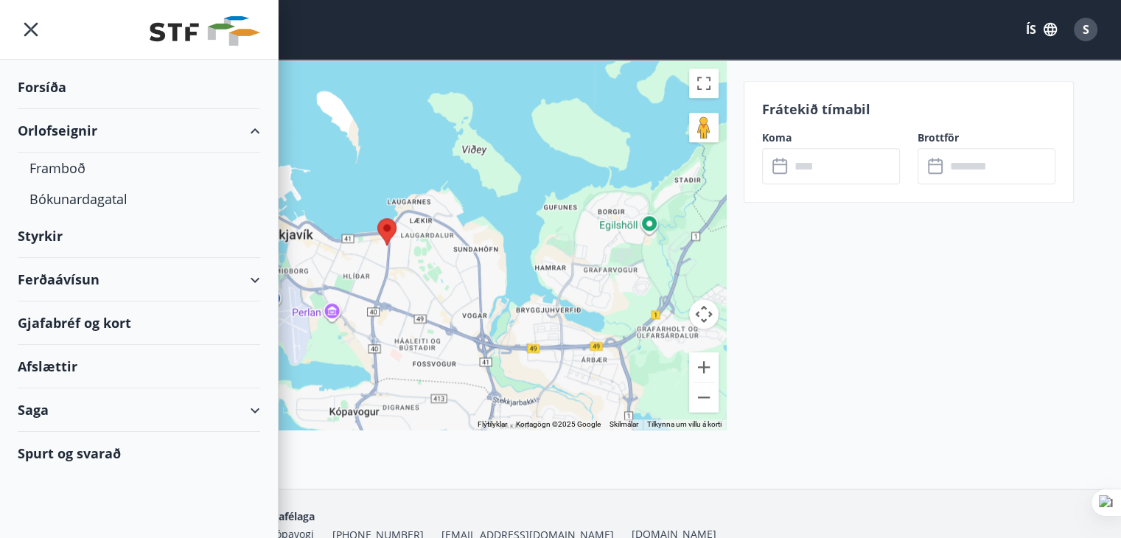
click at [26, 84] on div "Forsíða" at bounding box center [139, 87] width 242 height 43
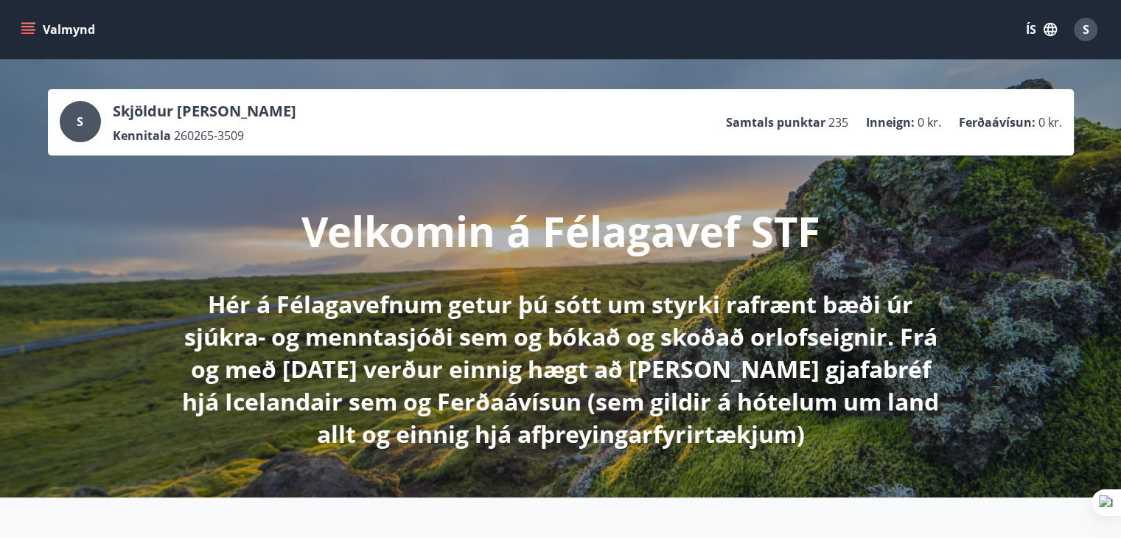
click at [74, 122] on div "S" at bounding box center [80, 121] width 41 height 41
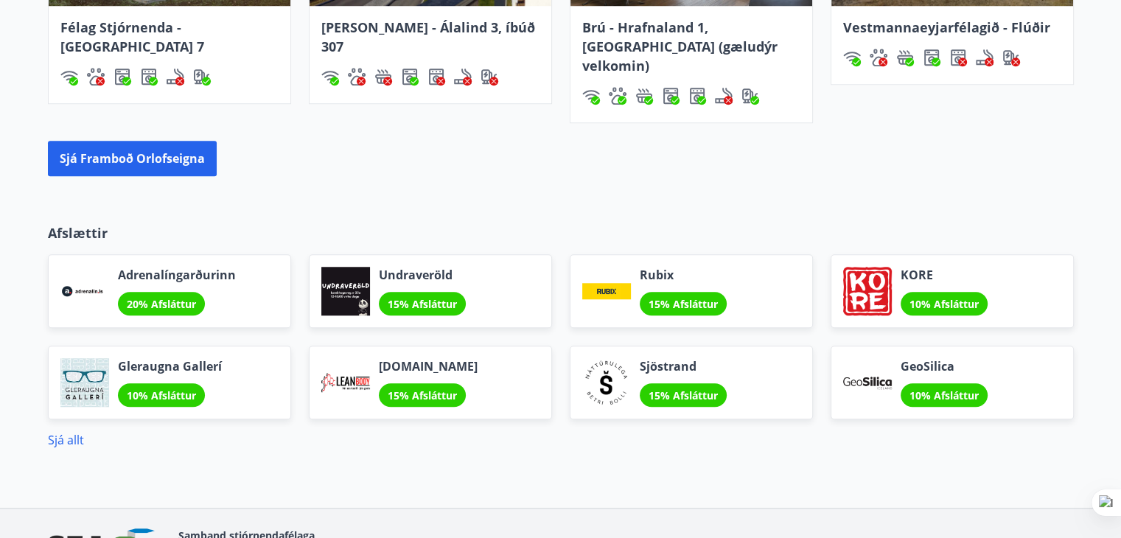
scroll to position [1321, 0]
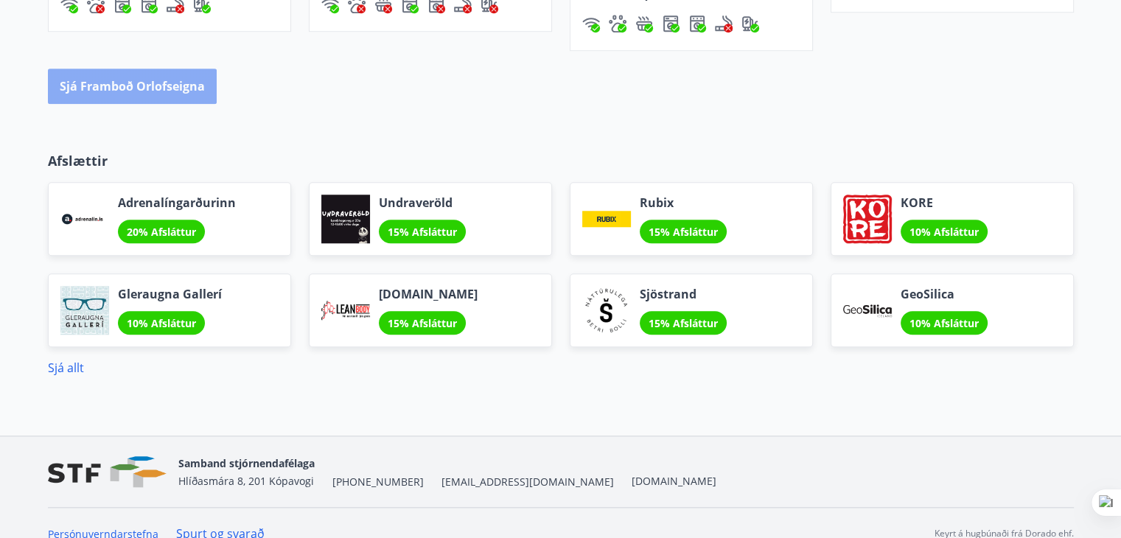
click at [164, 69] on button "Sjá framboð orlofseigna" at bounding box center [132, 86] width 169 height 35
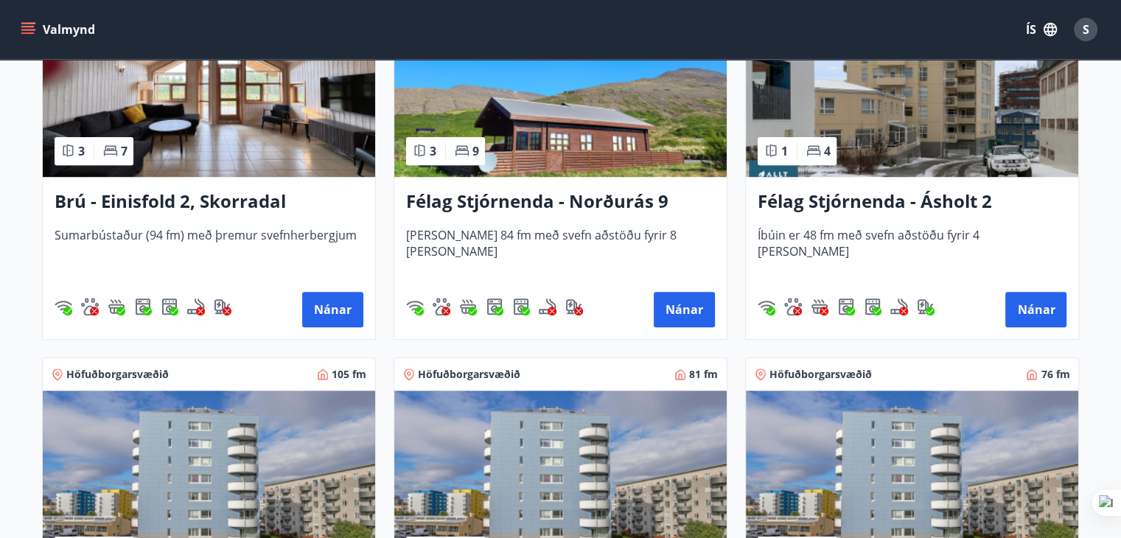
scroll to position [1400, 0]
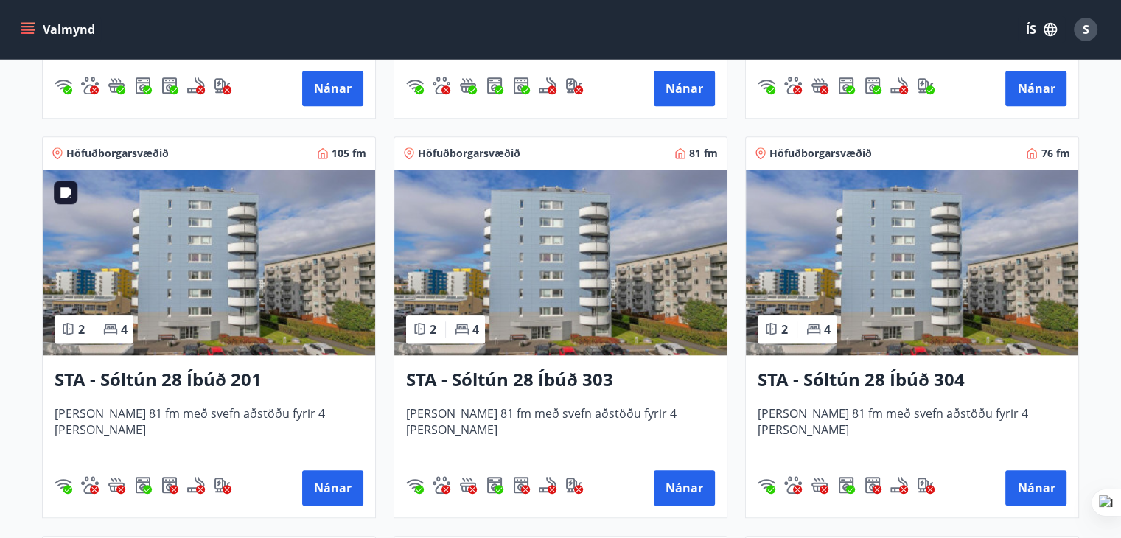
click at [196, 275] on img at bounding box center [209, 262] width 332 height 186
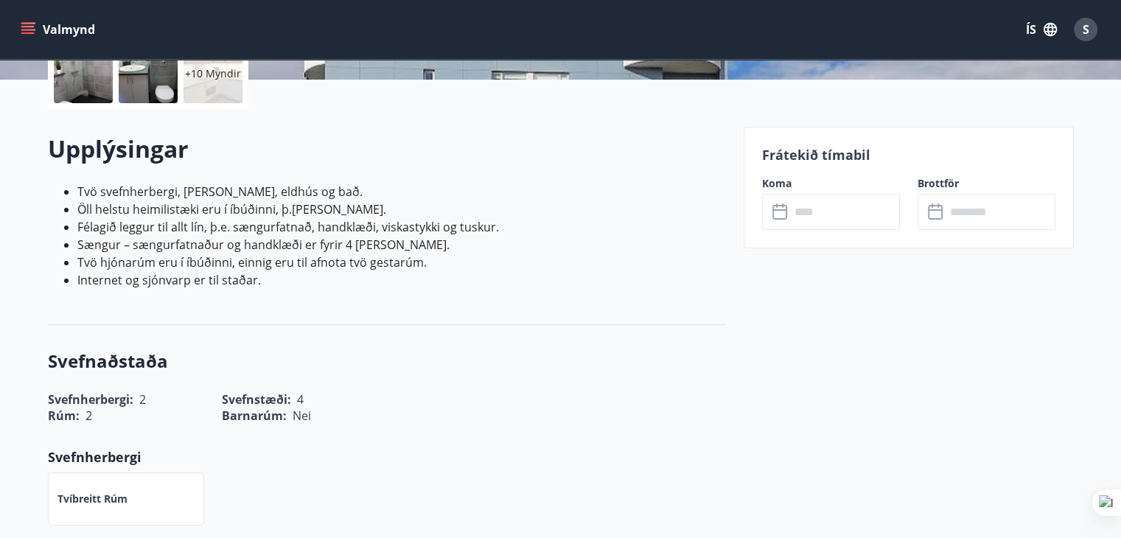
scroll to position [368, 0]
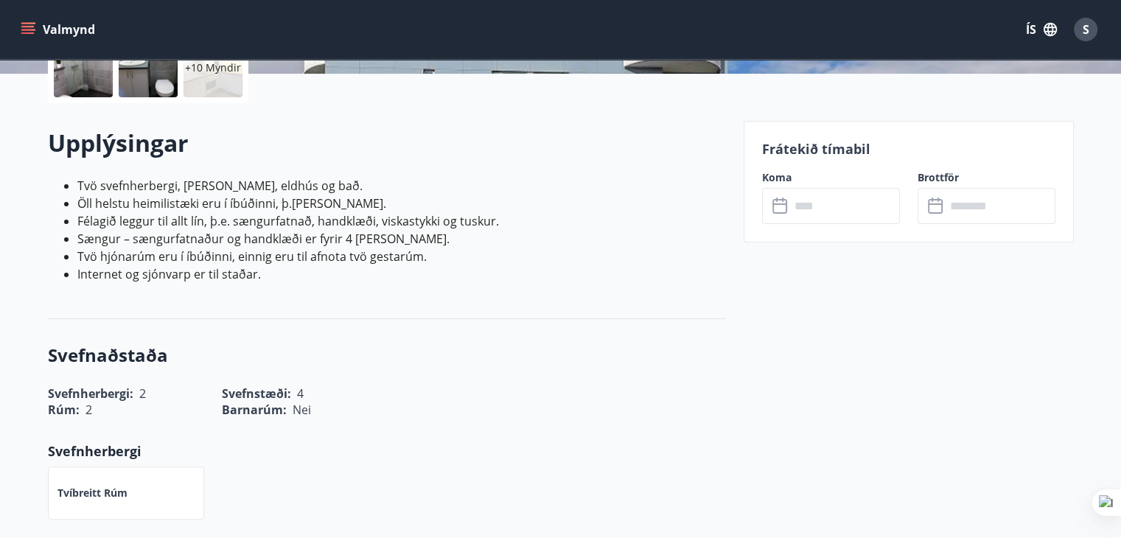
click at [814, 200] on input "text" at bounding box center [845, 206] width 110 height 36
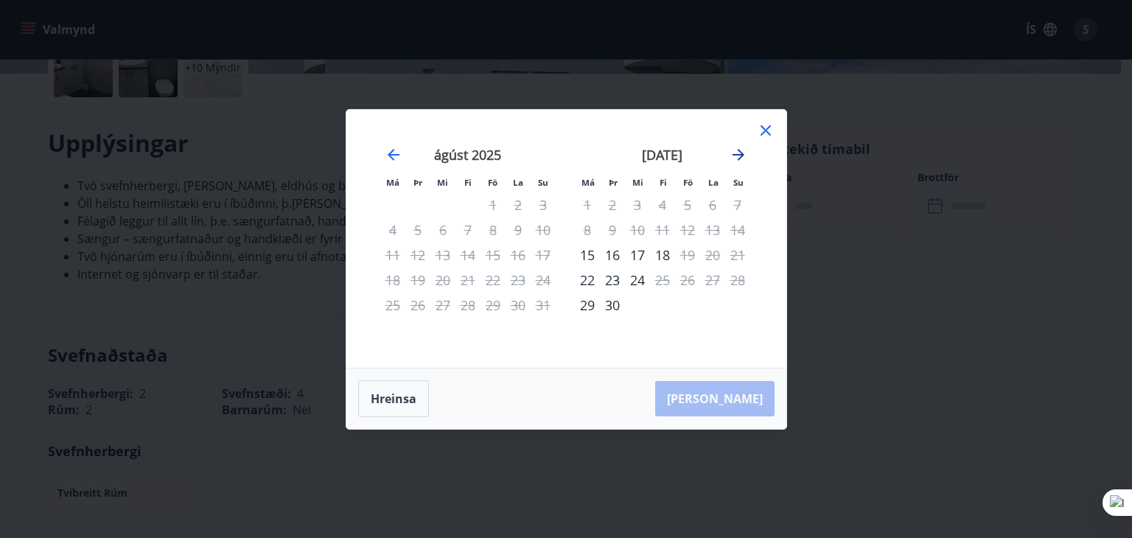
click at [740, 151] on icon "Move forward to switch to the next month." at bounding box center [738, 155] width 12 height 12
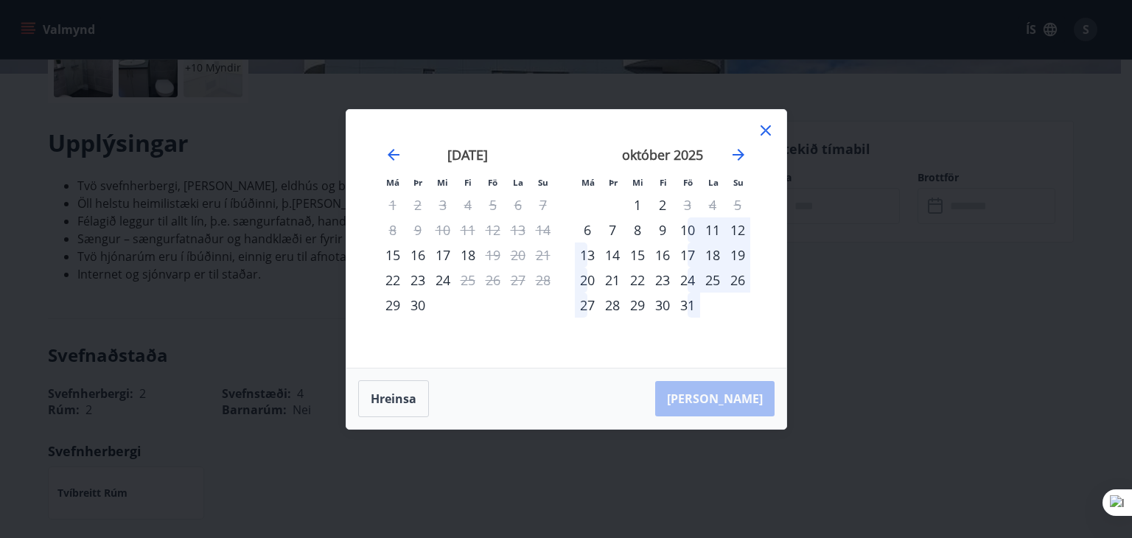
click at [592, 251] on div "13" at bounding box center [587, 254] width 25 height 25
click at [740, 253] on div "19" at bounding box center [737, 254] width 25 height 25
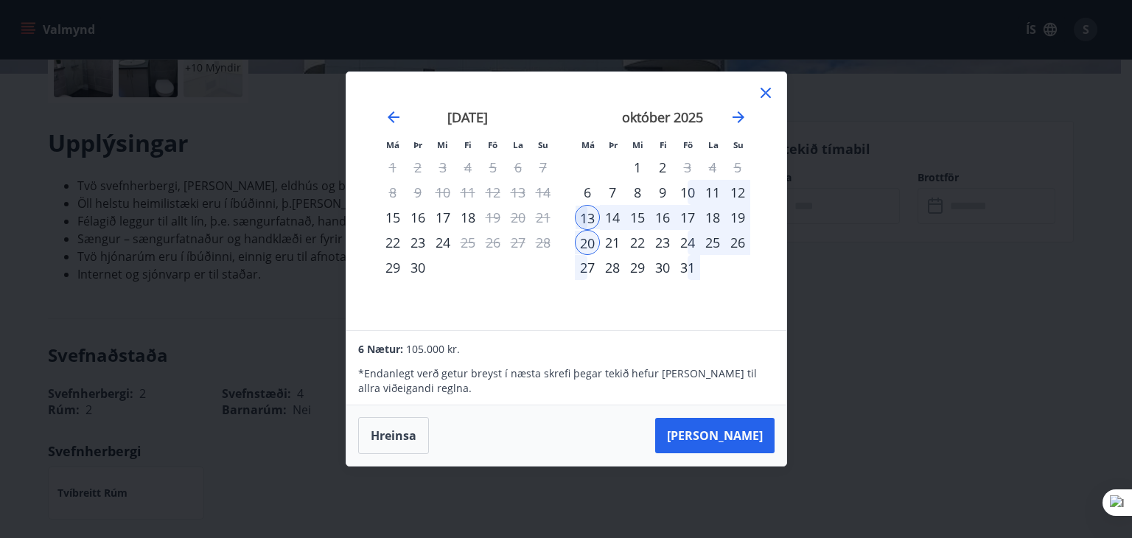
click at [765, 90] on icon at bounding box center [766, 93] width 18 height 18
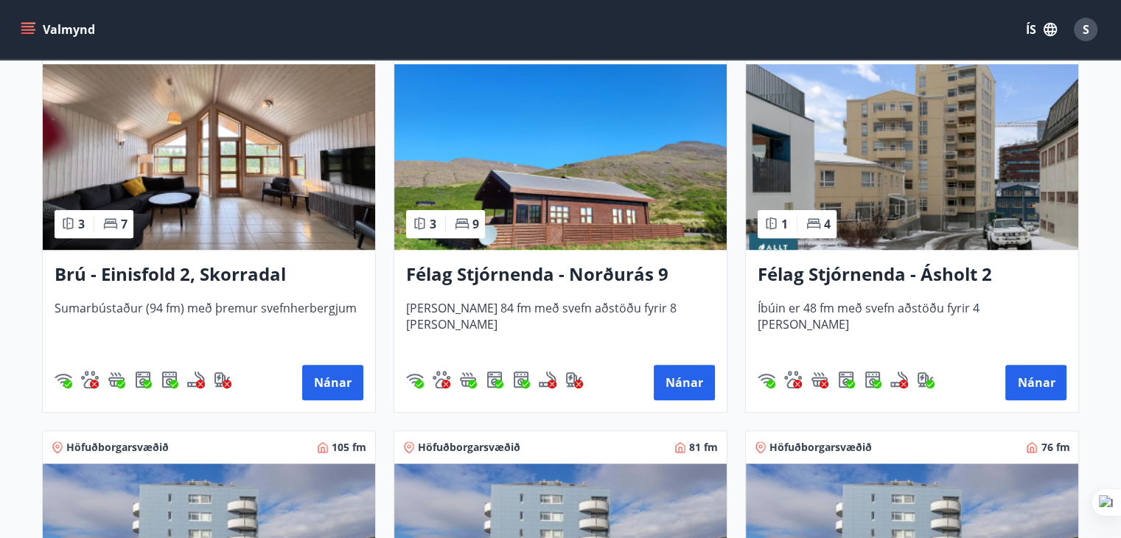
scroll to position [1105, 0]
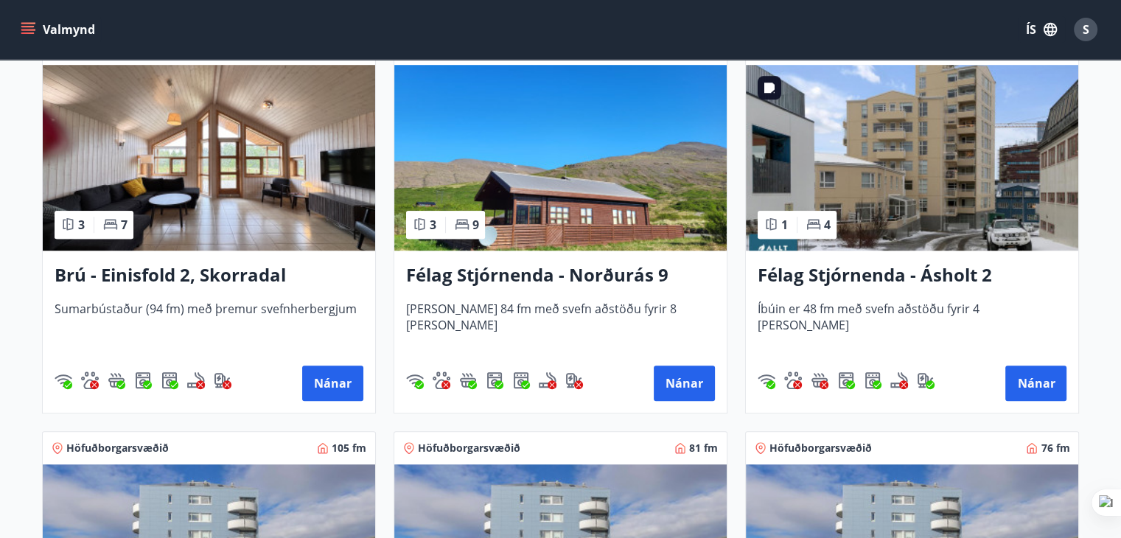
click at [915, 169] on img at bounding box center [912, 158] width 332 height 186
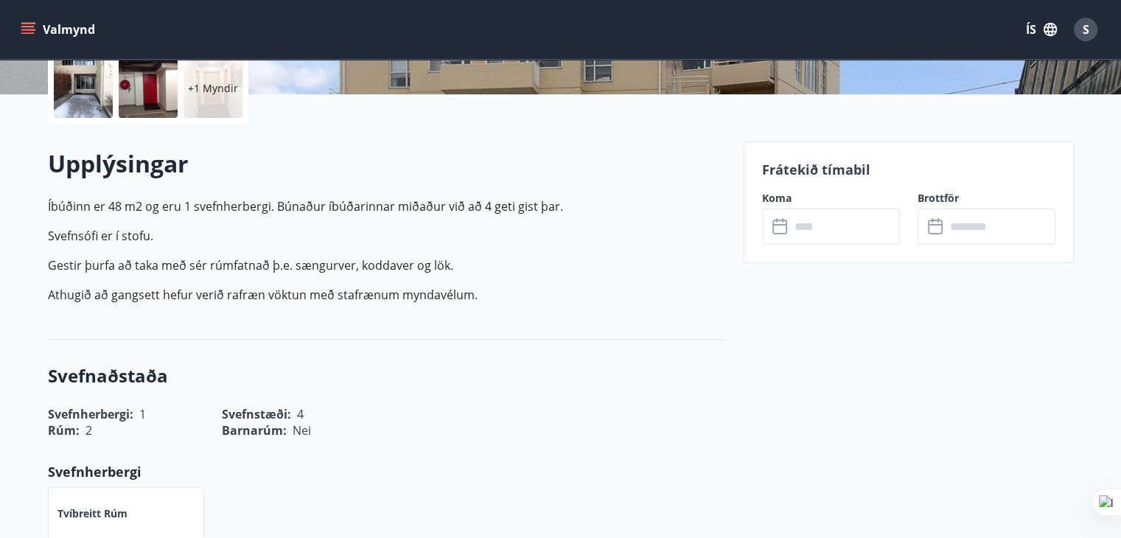
scroll to position [368, 0]
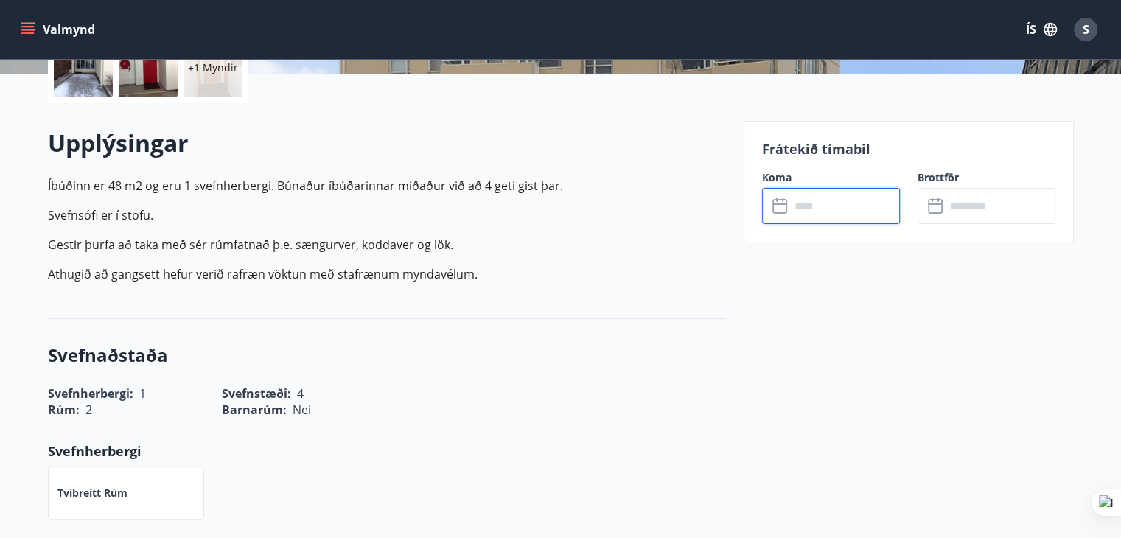
click at [822, 202] on input "text" at bounding box center [845, 206] width 110 height 36
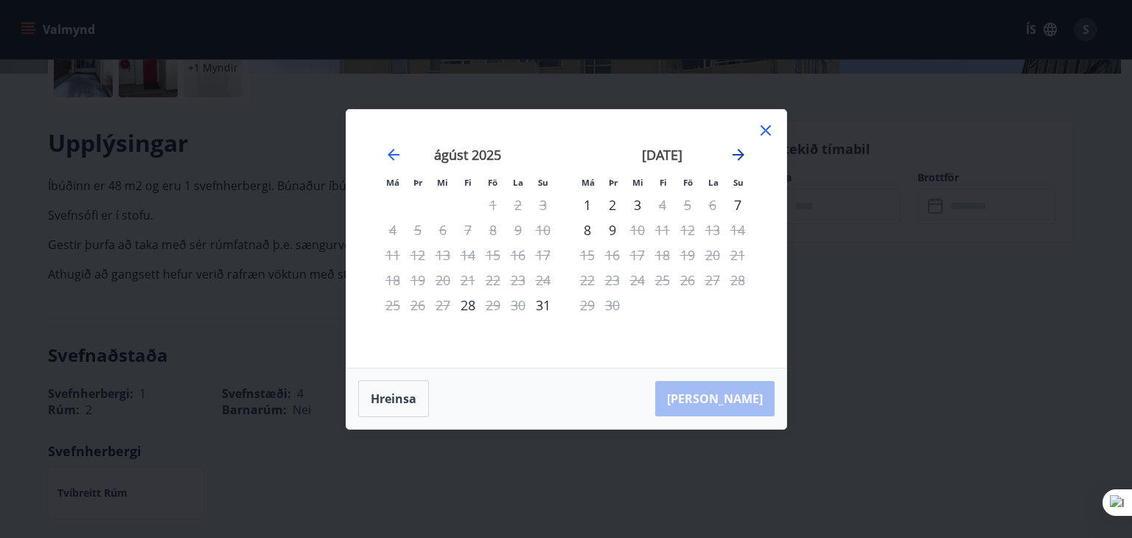
click at [736, 151] on icon "Move forward to switch to the next month." at bounding box center [739, 155] width 18 height 18
click at [762, 130] on icon at bounding box center [766, 131] width 18 height 18
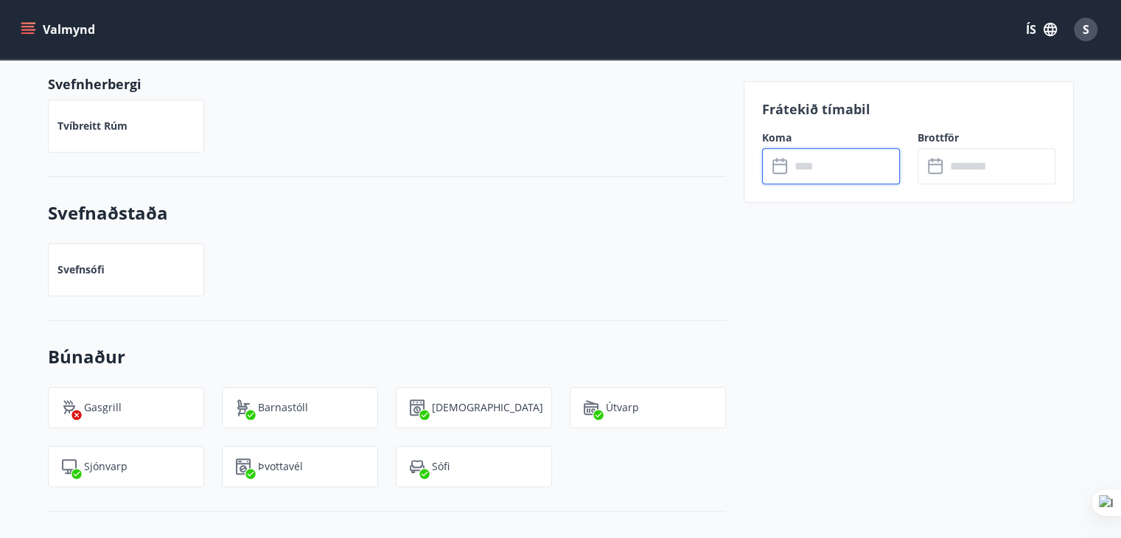
scroll to position [737, 0]
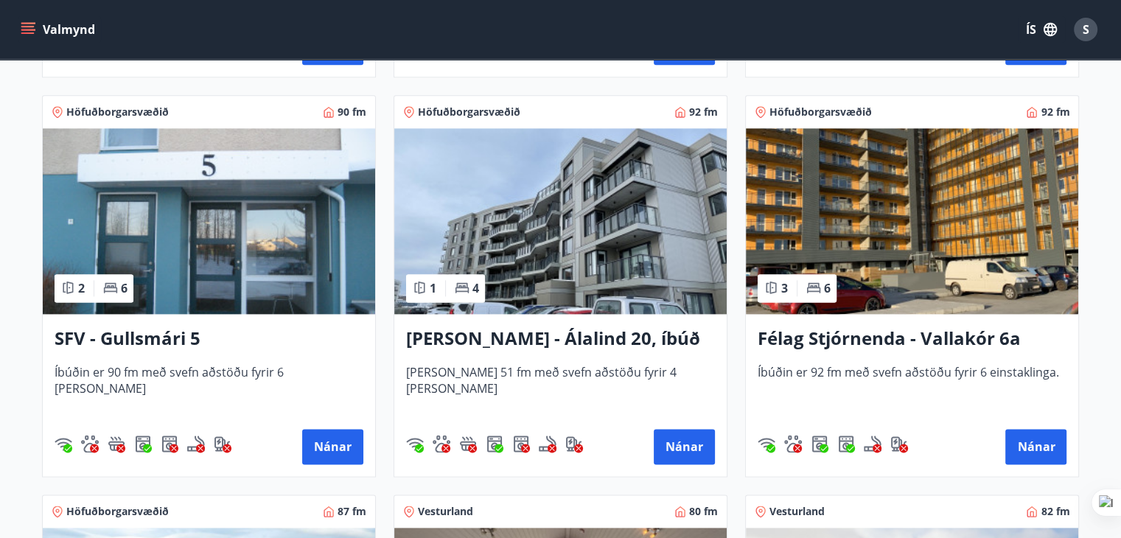
scroll to position [1842, 0]
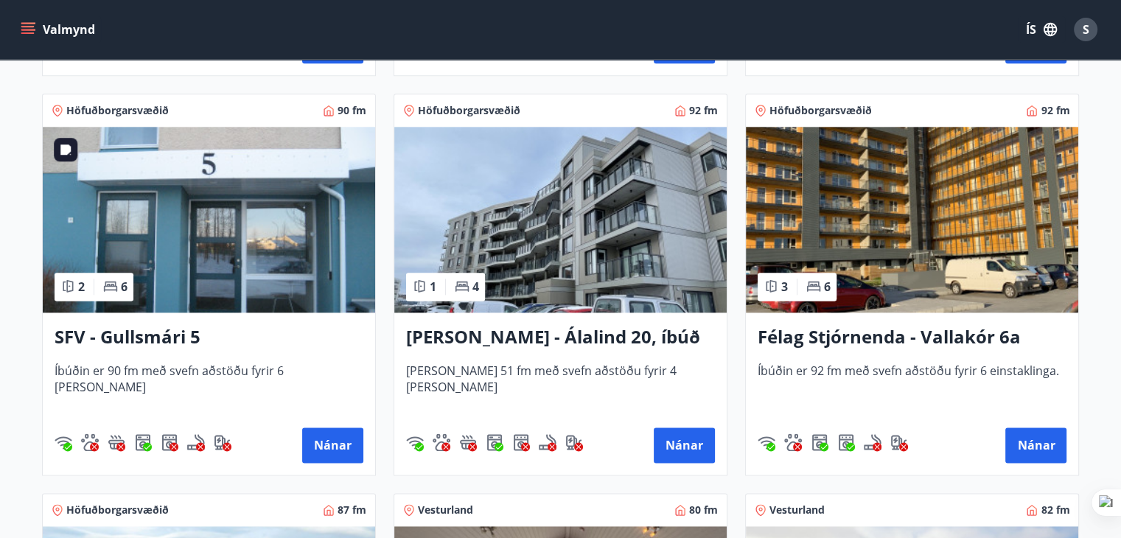
click at [238, 239] on img at bounding box center [209, 220] width 332 height 186
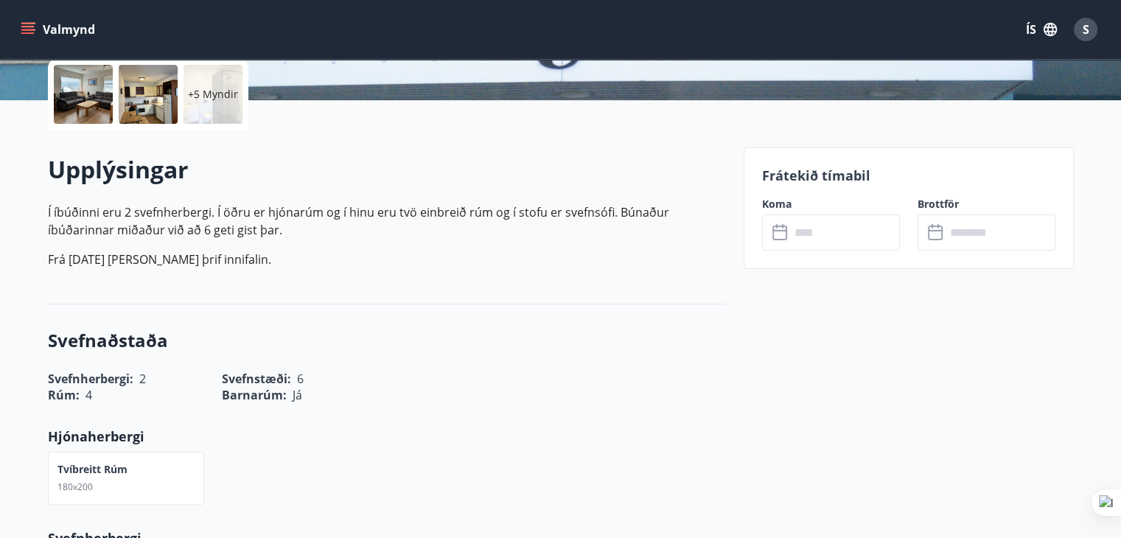
scroll to position [368, 0]
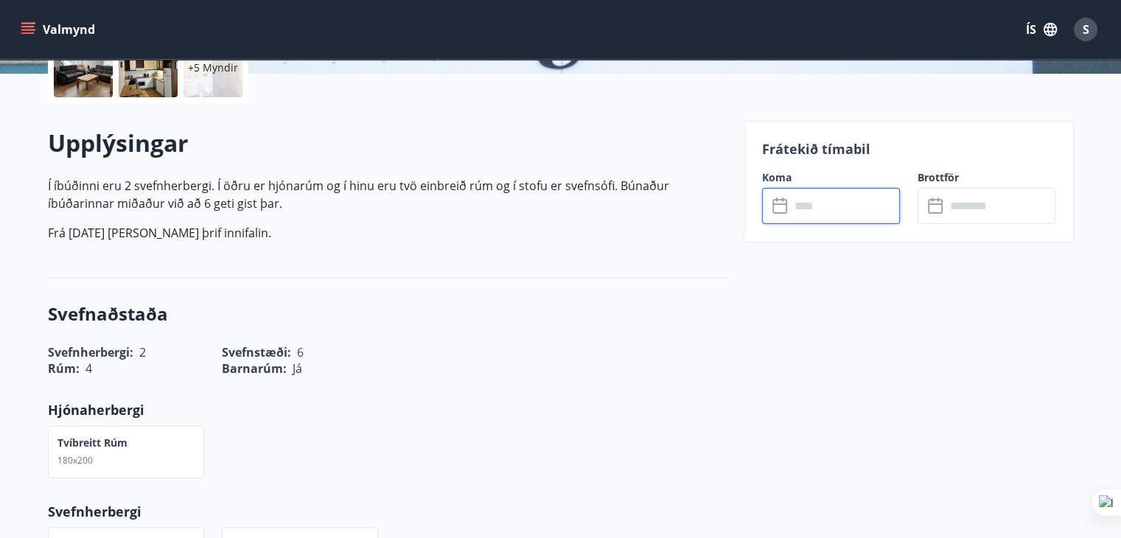
click at [816, 204] on input "text" at bounding box center [845, 206] width 110 height 36
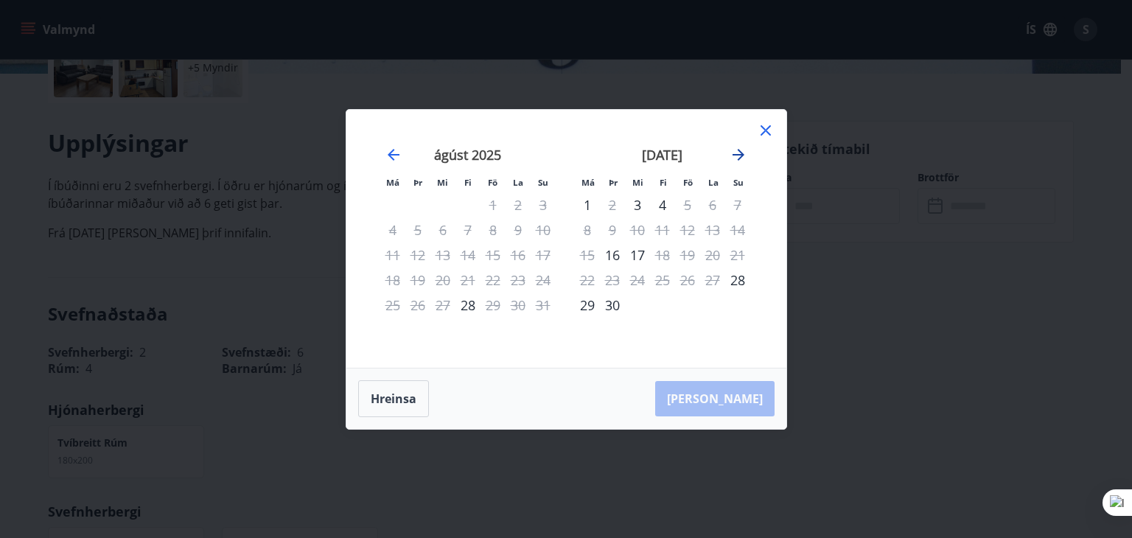
click at [741, 150] on icon "Move forward to switch to the next month." at bounding box center [739, 155] width 18 height 18
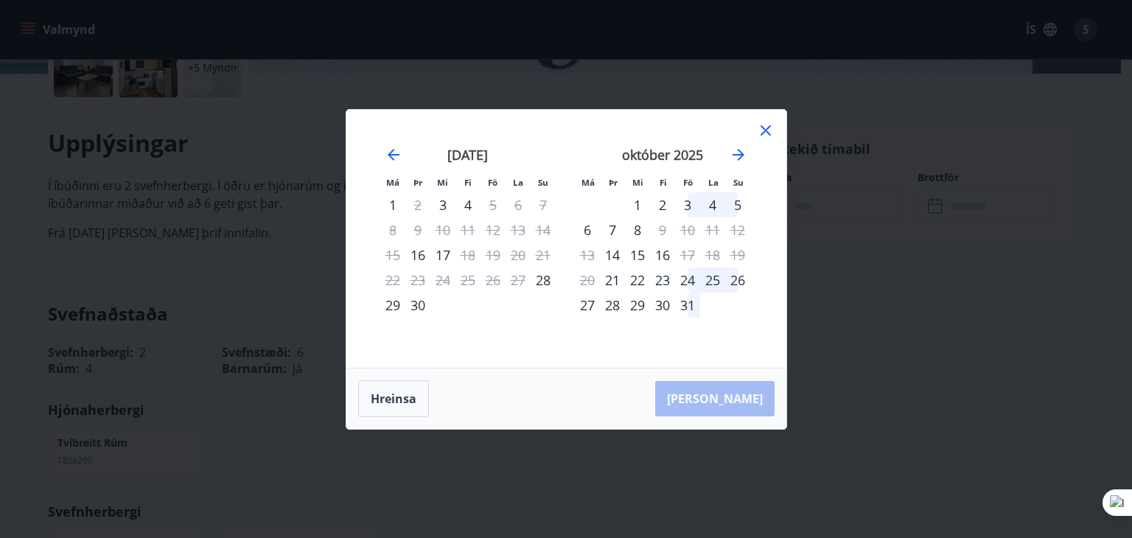
click at [766, 132] on icon at bounding box center [765, 130] width 10 height 10
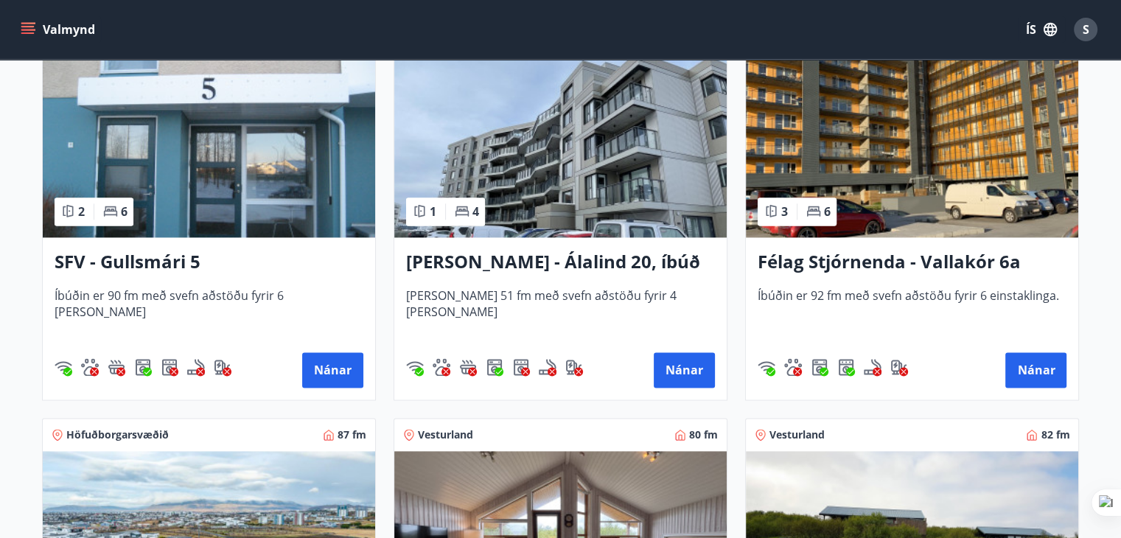
scroll to position [1844, 0]
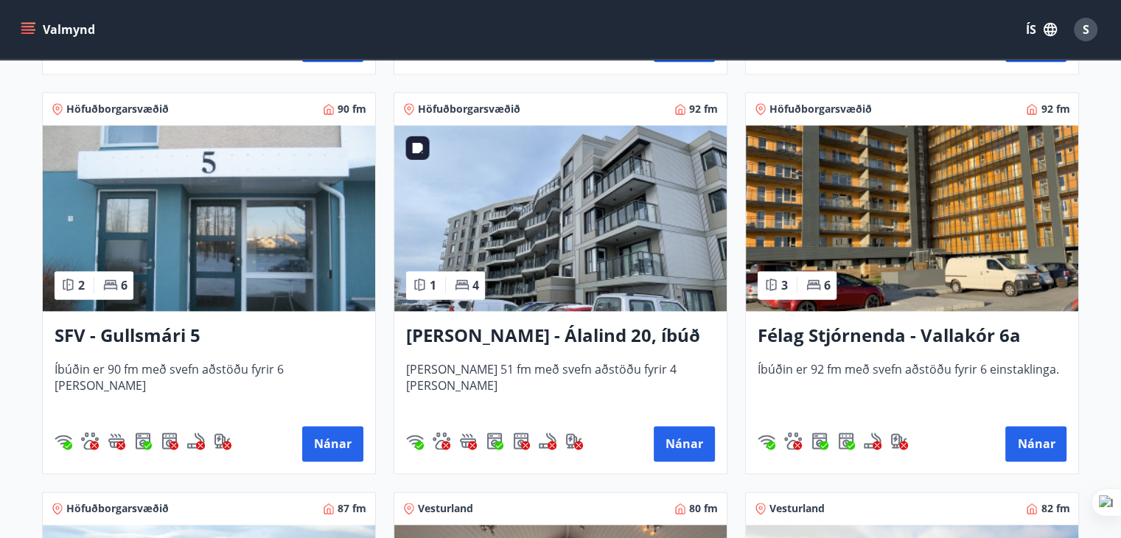
click at [590, 228] on img at bounding box center [560, 218] width 332 height 186
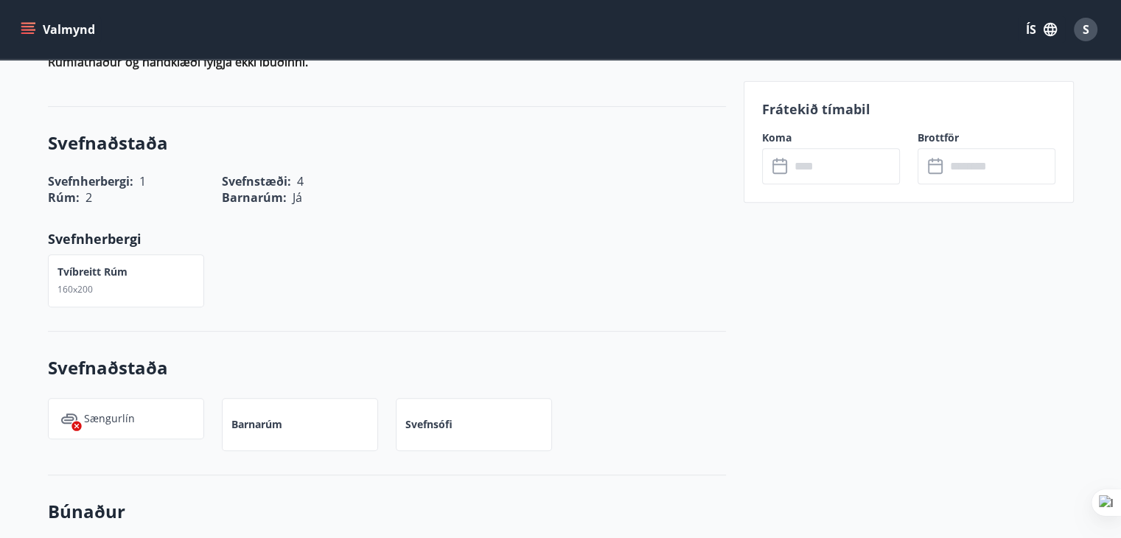
scroll to position [590, 0]
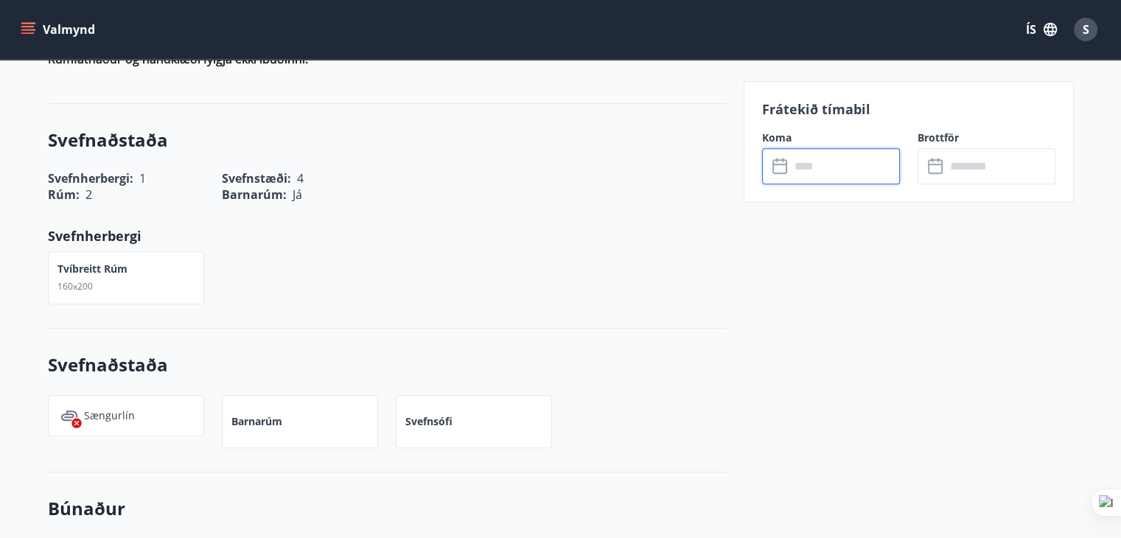
click at [848, 164] on input "text" at bounding box center [845, 166] width 110 height 36
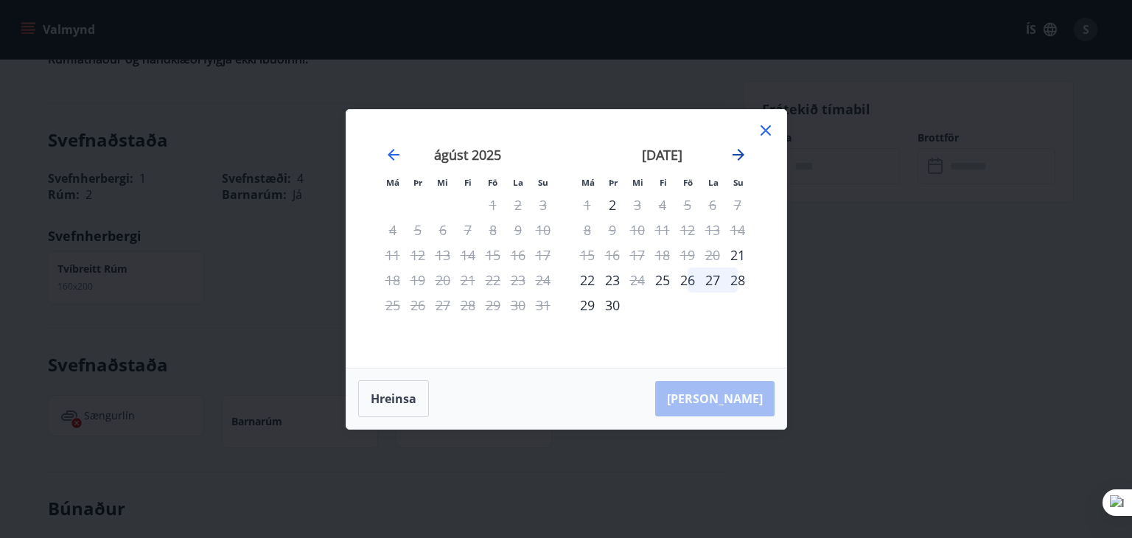
click at [735, 156] on icon "Move forward to switch to the next month." at bounding box center [739, 155] width 18 height 18
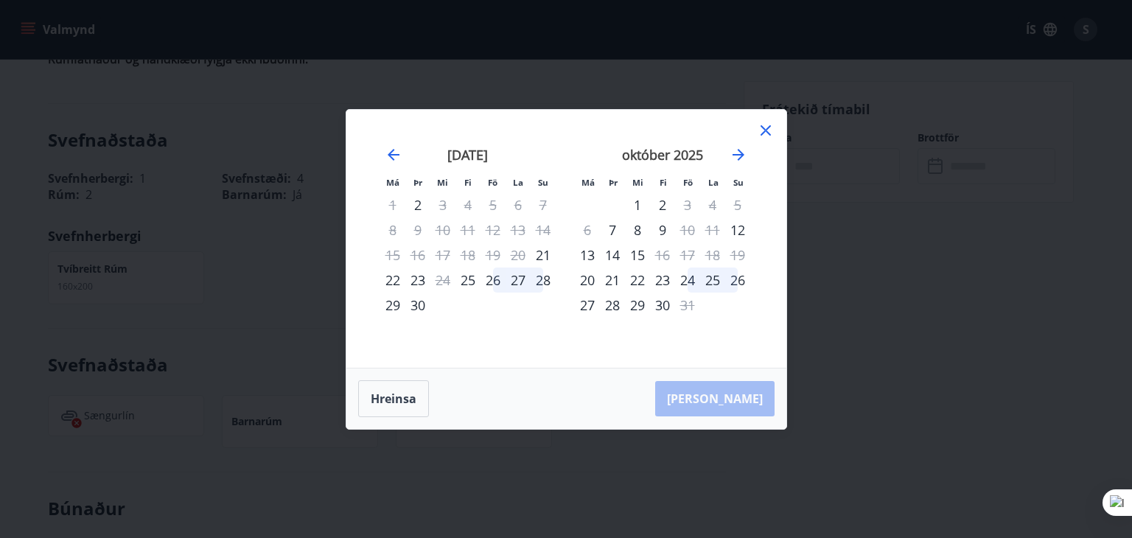
click at [768, 127] on icon at bounding box center [765, 130] width 10 height 10
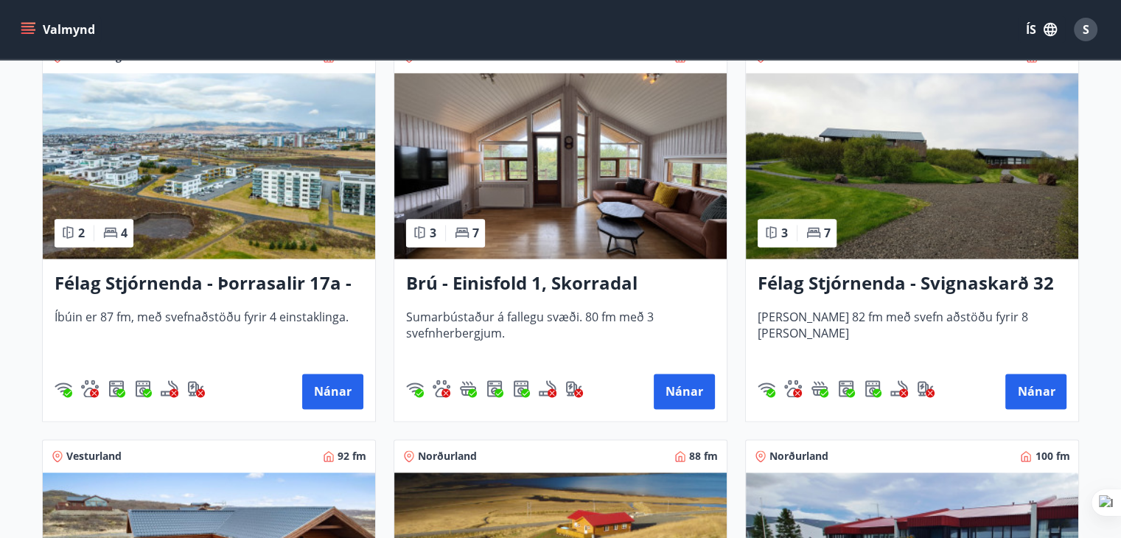
scroll to position [2211, 0]
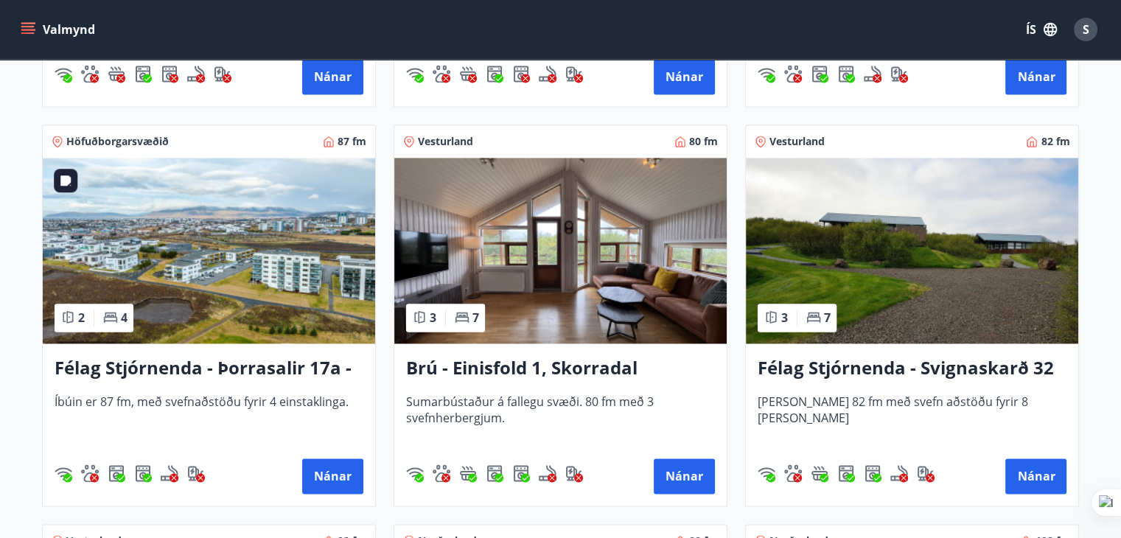
click at [218, 275] on img at bounding box center [209, 251] width 332 height 186
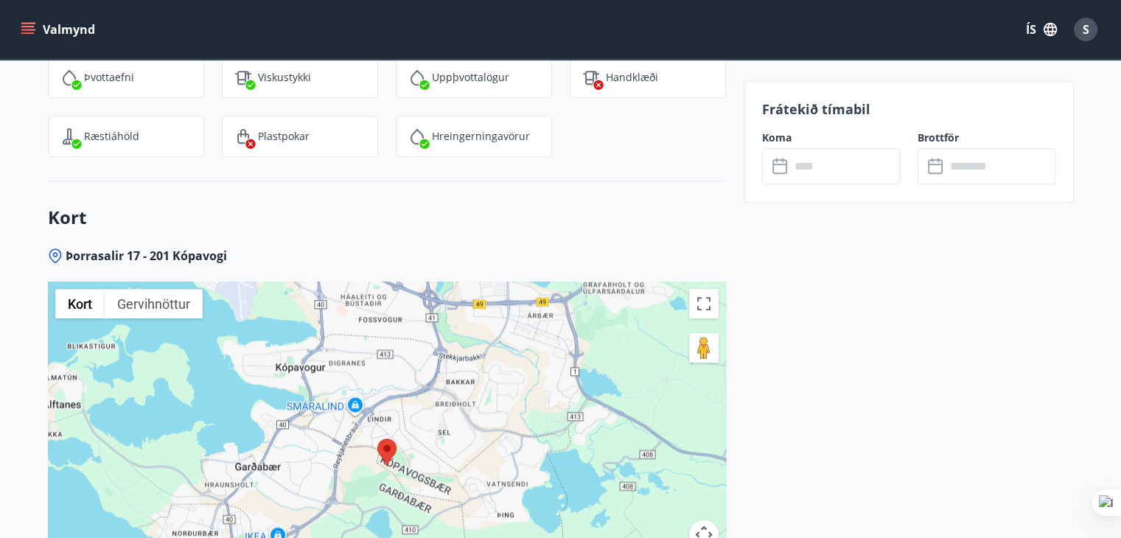
scroll to position [1612, 0]
click at [838, 163] on input "text" at bounding box center [845, 166] width 110 height 36
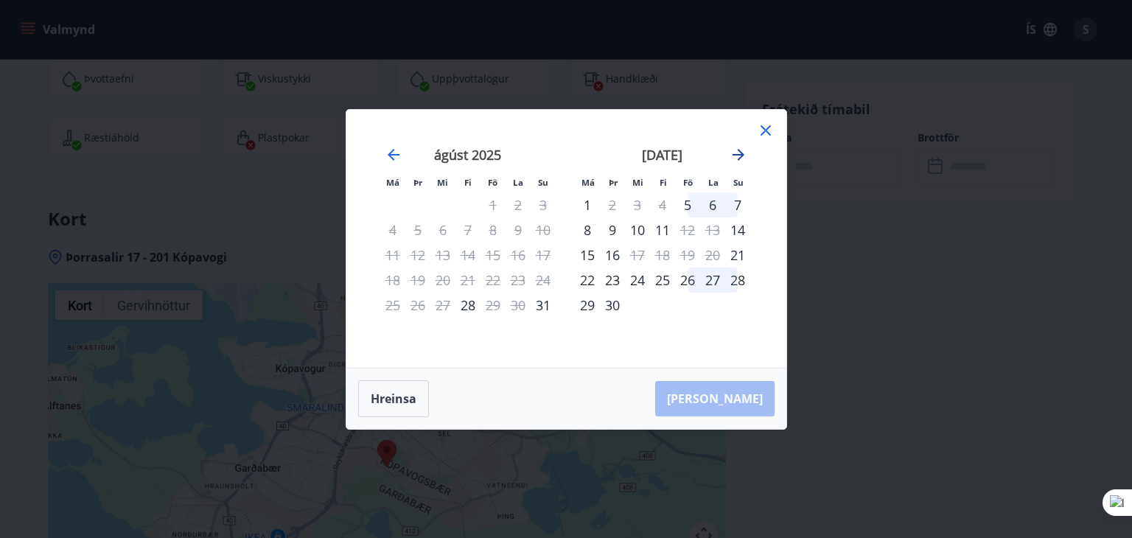
click at [737, 158] on icon "Move forward to switch to the next month." at bounding box center [739, 155] width 18 height 18
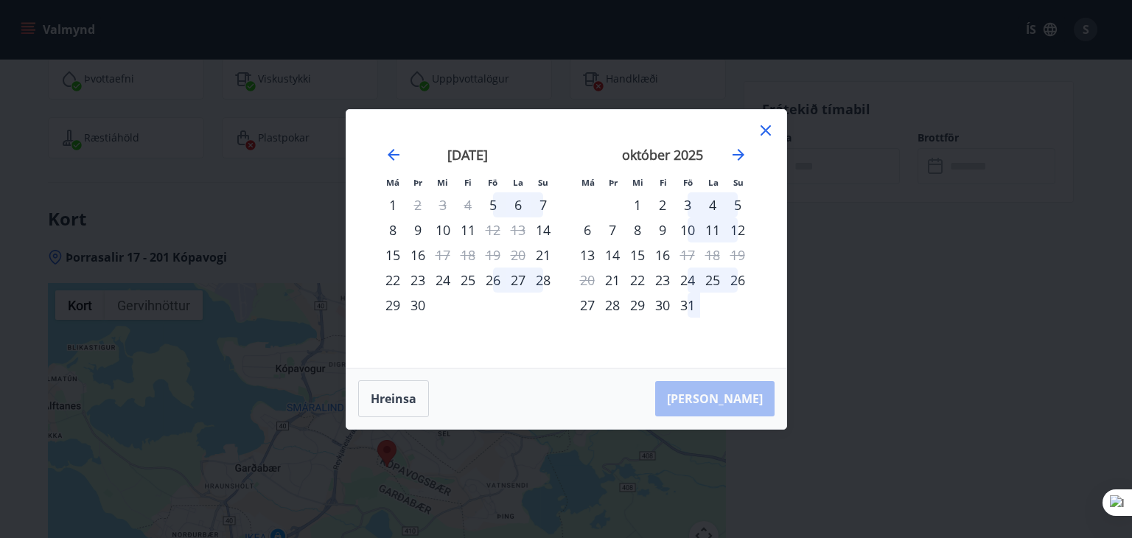
click at [766, 129] on icon at bounding box center [765, 130] width 10 height 10
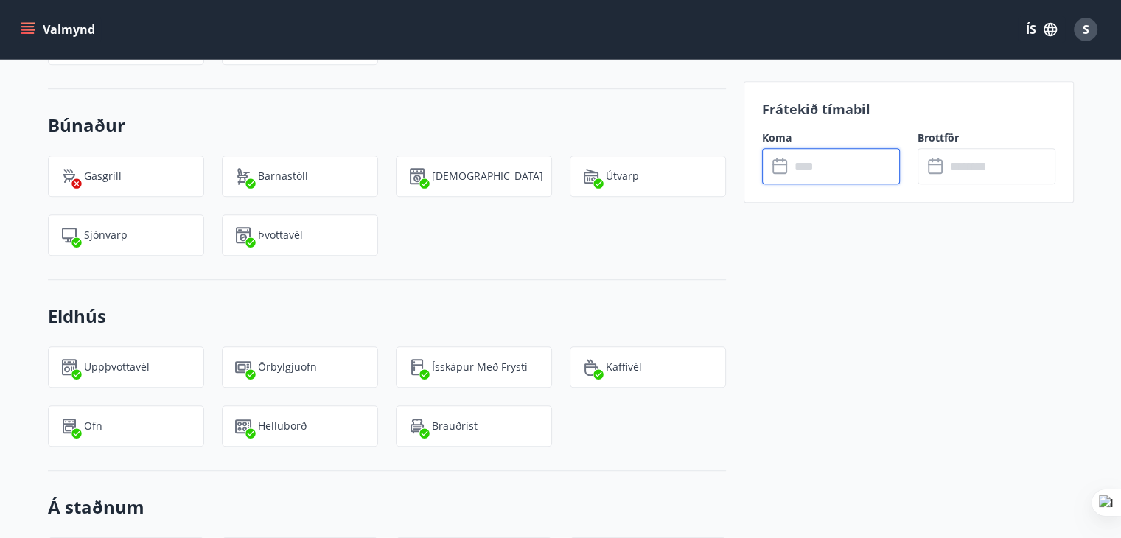
scroll to position [875, 0]
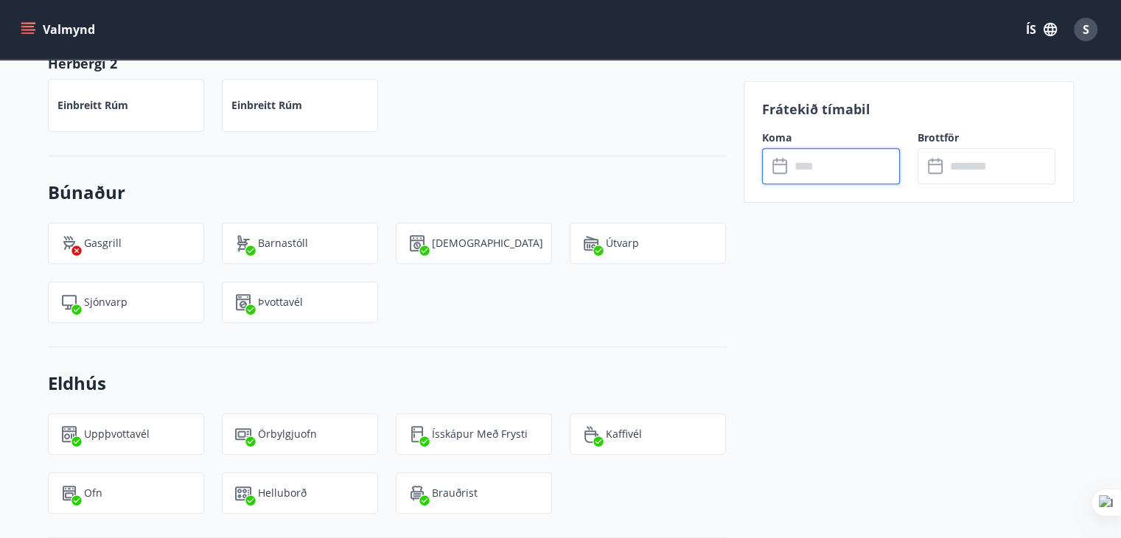
click at [27, 24] on icon "menu" at bounding box center [28, 29] width 15 height 15
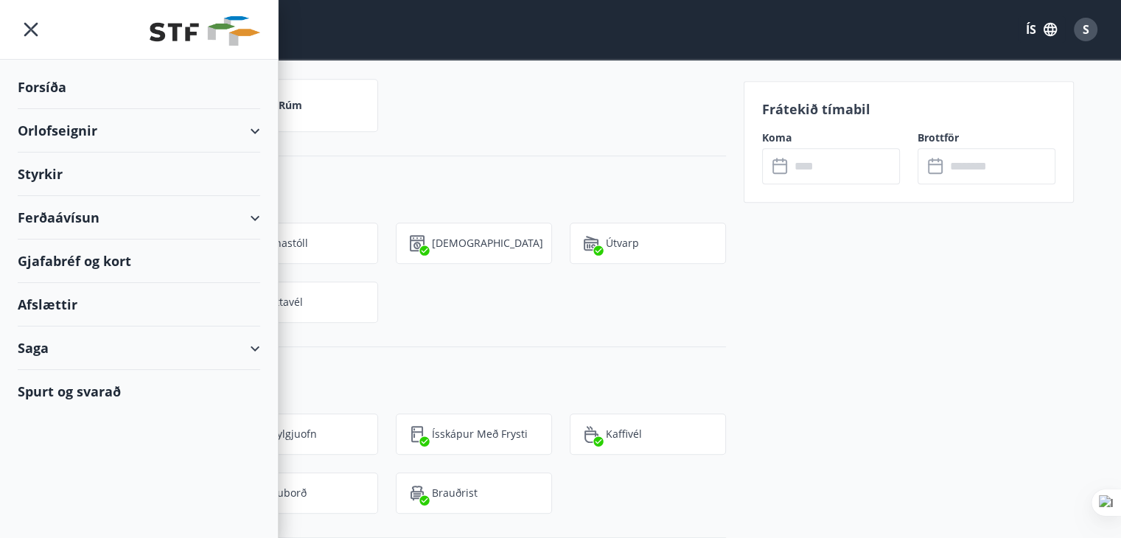
click at [43, 122] on div "Orlofseignir" at bounding box center [139, 130] width 242 height 43
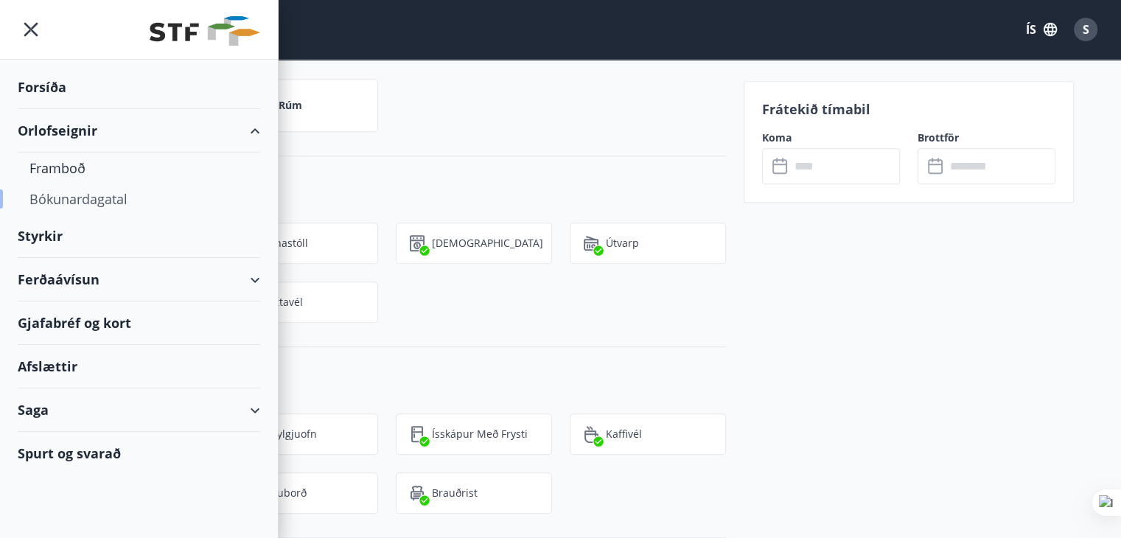
click at [60, 189] on div "Bókunardagatal" at bounding box center [138, 198] width 219 height 31
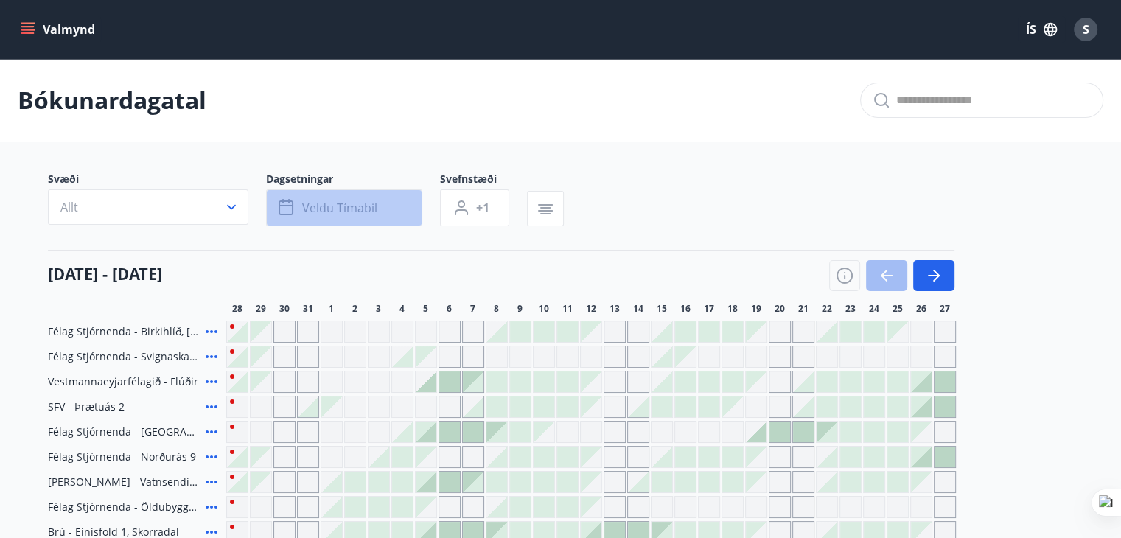
click at [367, 209] on span "Veldu tímabil" at bounding box center [339, 208] width 75 height 16
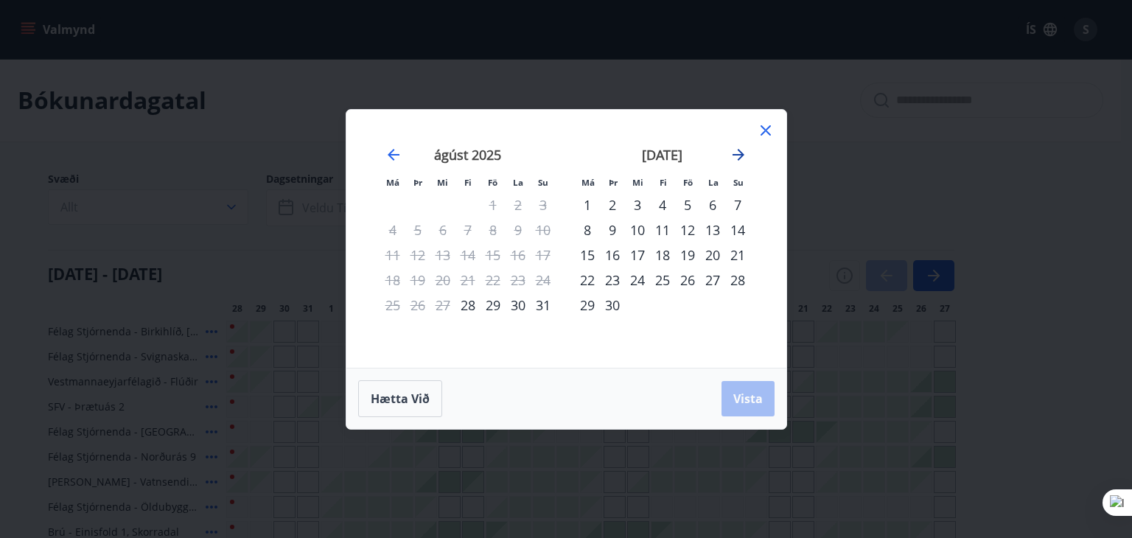
click at [741, 150] on icon "Move forward to switch to the next month." at bounding box center [739, 155] width 18 height 18
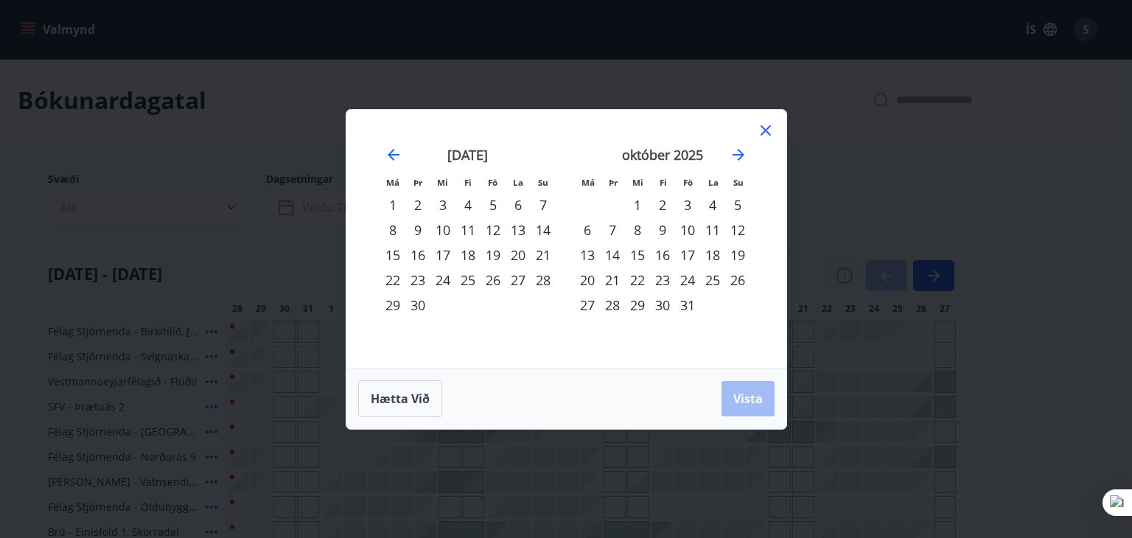
click at [587, 250] on div "13" at bounding box center [587, 254] width 25 height 25
click at [739, 256] on div "19" at bounding box center [737, 254] width 25 height 25
click at [757, 394] on span "Vista" at bounding box center [747, 399] width 29 height 16
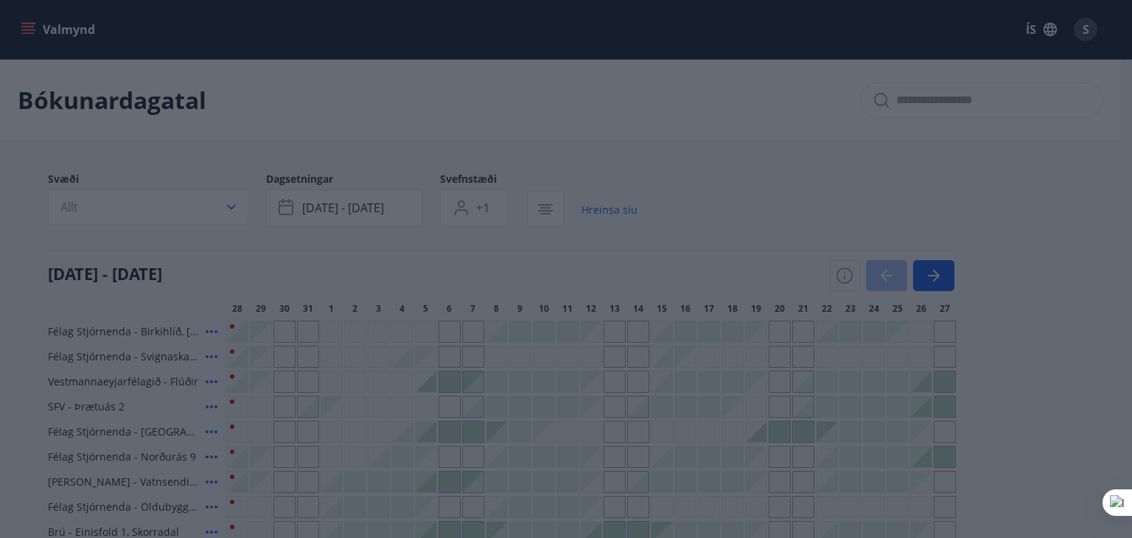
click at [487, 203] on div "5" at bounding box center [492, 204] width 25 height 25
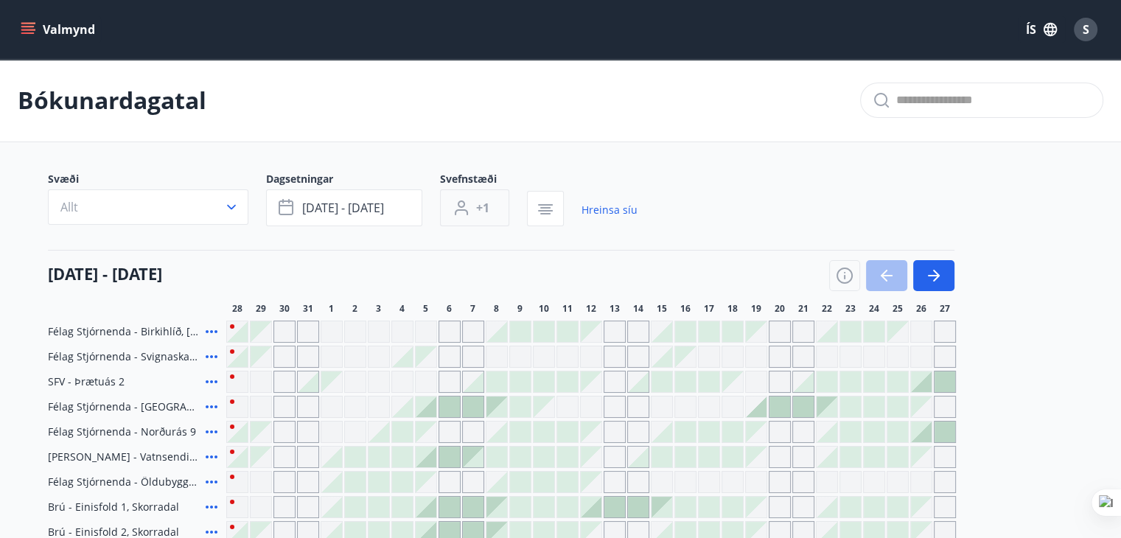
click at [484, 204] on span "+1" at bounding box center [482, 208] width 13 height 16
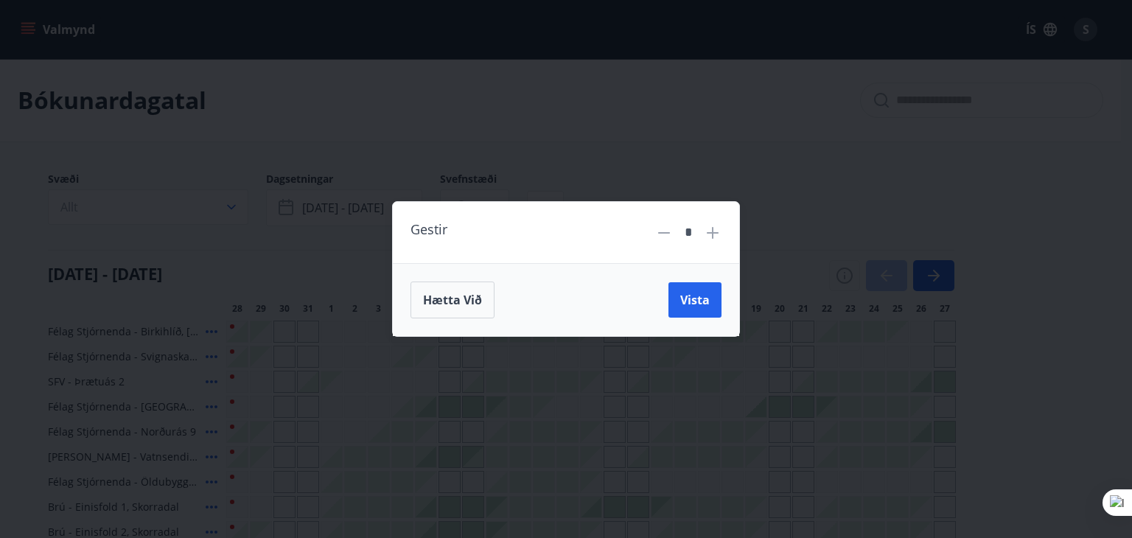
click at [716, 228] on icon at bounding box center [713, 233] width 18 height 18
type input "*"
click at [702, 302] on span "Vista" at bounding box center [694, 300] width 29 height 16
click at [235, 204] on div "Gestir * Hætta við Vista" at bounding box center [566, 269] width 1132 height 538
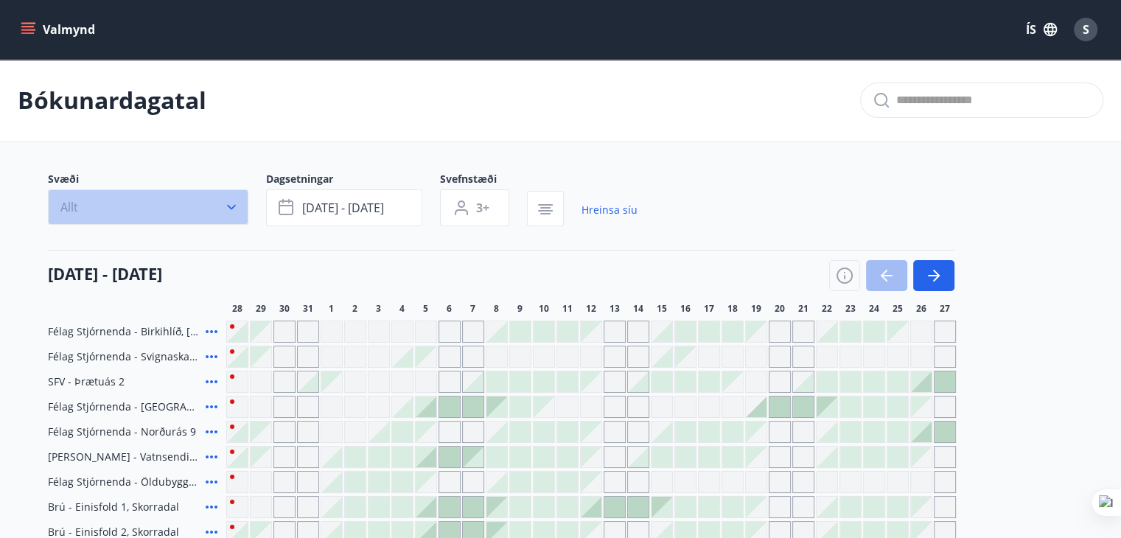
click at [228, 208] on icon "button" at bounding box center [231, 207] width 15 height 15
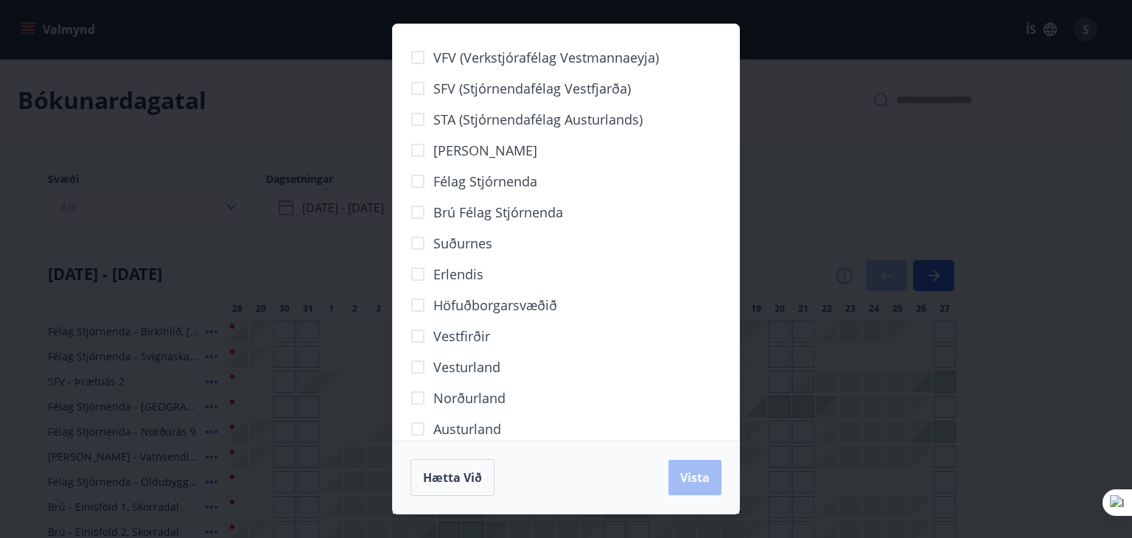
click at [5, 175] on div "VFV (Verkstjórafélag Vestmannaeyja) SFV (Stjórnendafélag Vestfjarða) STA (Stjór…" at bounding box center [566, 269] width 1132 height 538
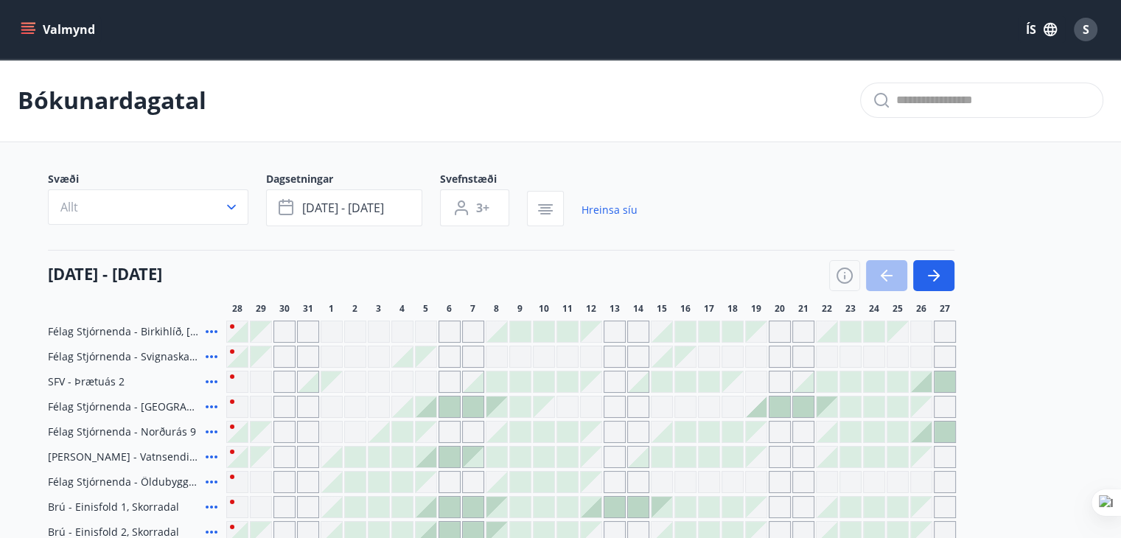
click at [226, 202] on icon "button" at bounding box center [231, 207] width 15 height 15
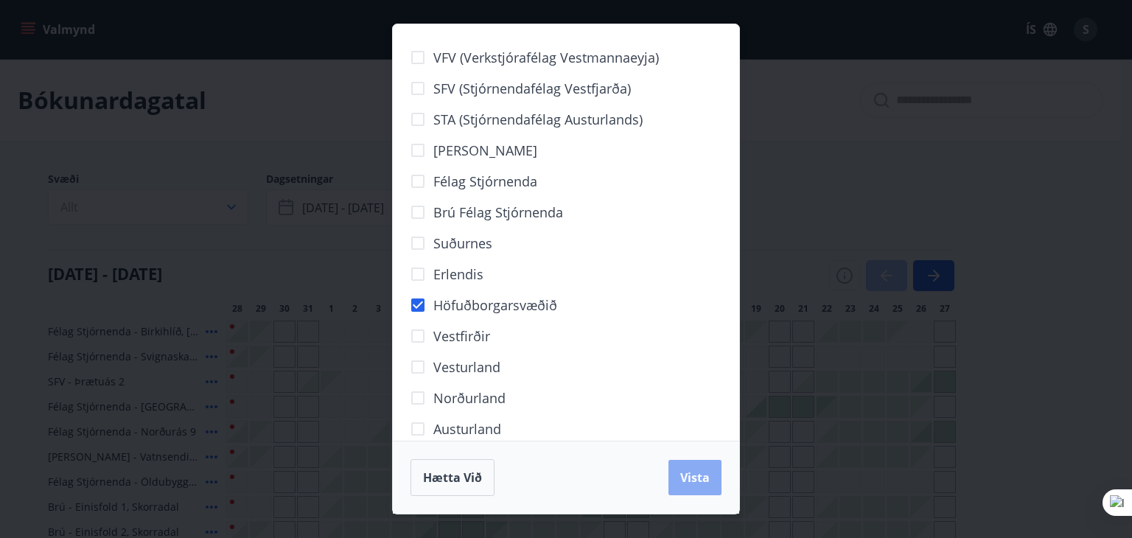
click at [692, 477] on span "Vista" at bounding box center [694, 477] width 29 height 16
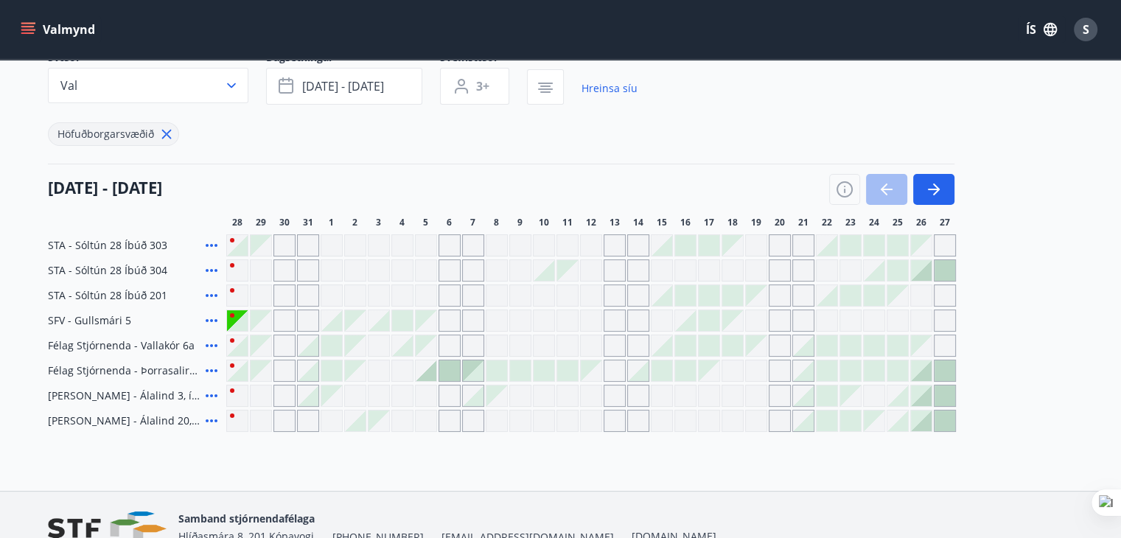
scroll to position [147, 0]
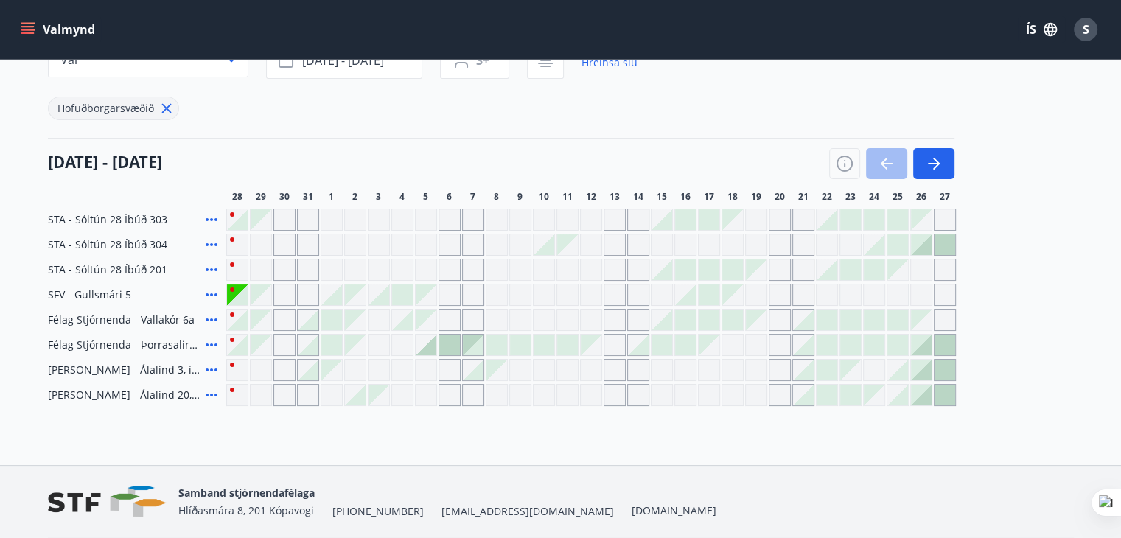
click at [613, 245] on div "Gráir dagar eru ekki bókanlegir" at bounding box center [615, 245] width 22 height 22
click at [581, 276] on div "Gráir dagar eru ekki bókanlegir" at bounding box center [591, 270] width 22 height 22
click at [605, 111] on div "Höfuðborgarsvæðið" at bounding box center [343, 99] width 590 height 41
click at [612, 394] on div "Gráir dagar eru ekki bókanlegir" at bounding box center [615, 395] width 22 height 22
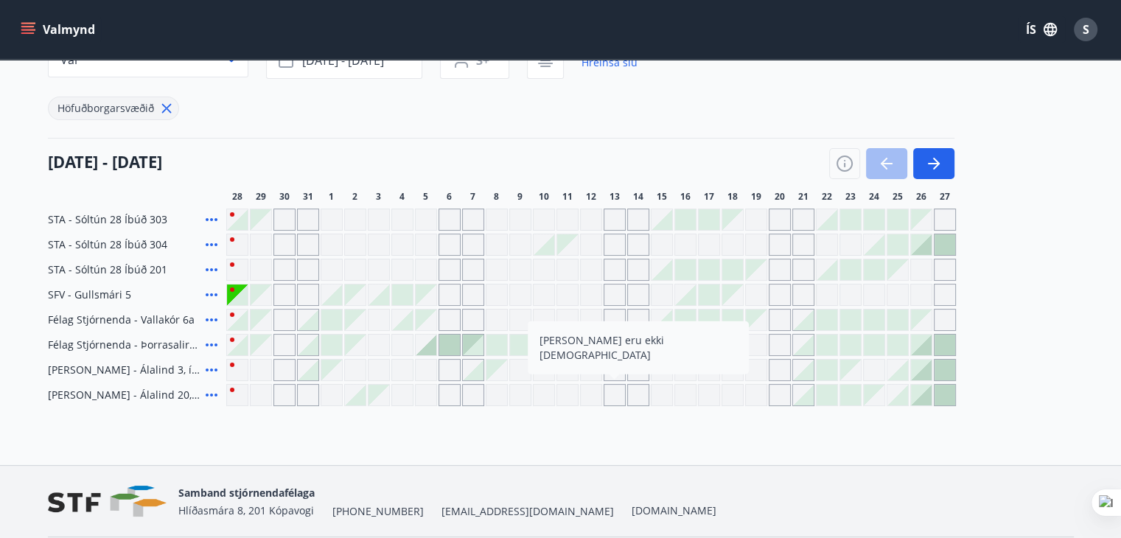
scroll to position [197, 0]
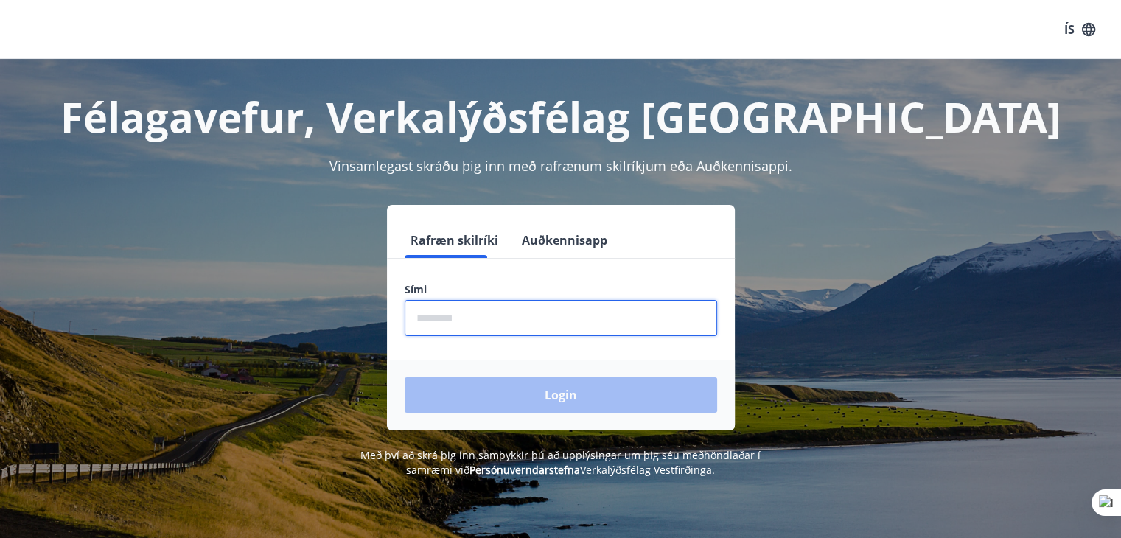
click at [437, 310] on input "phone" at bounding box center [561, 318] width 312 height 36
type input "********"
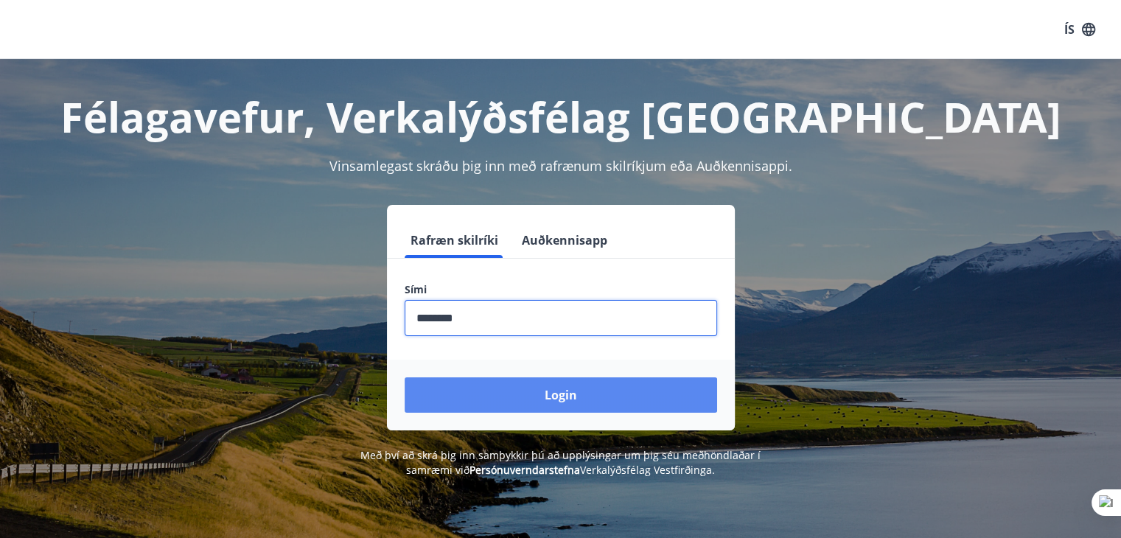
click at [549, 396] on button "Login" at bounding box center [561, 394] width 312 height 35
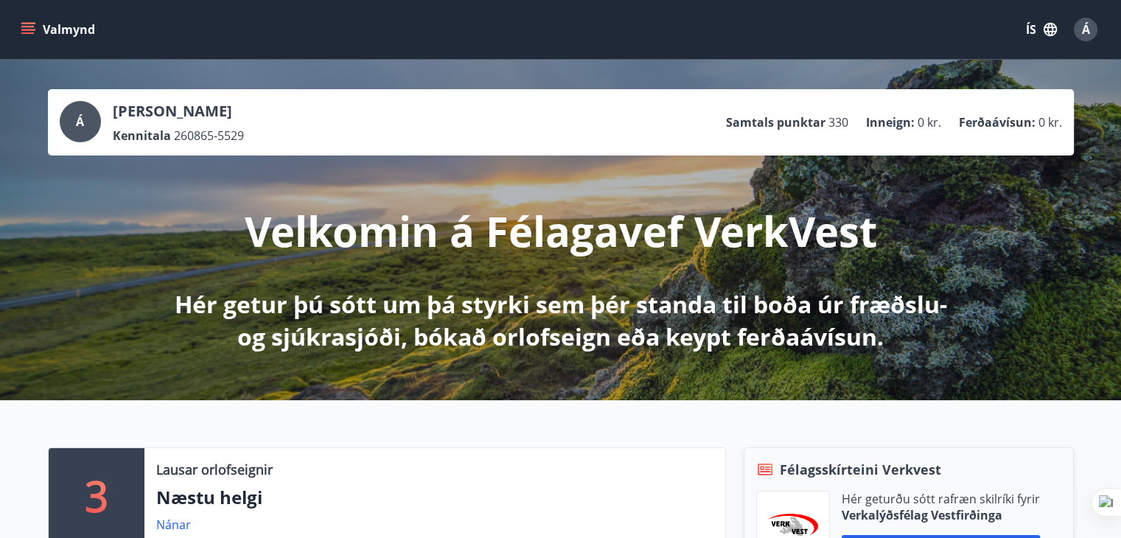
click at [26, 29] on icon "menu" at bounding box center [28, 29] width 15 height 15
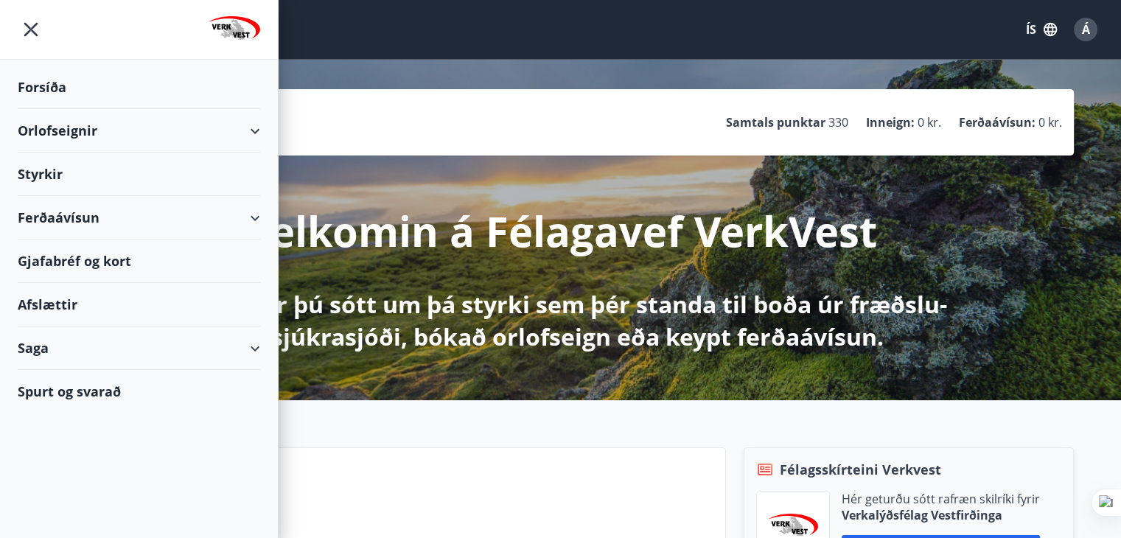
click at [55, 130] on div "Orlofseignir" at bounding box center [139, 130] width 242 height 43
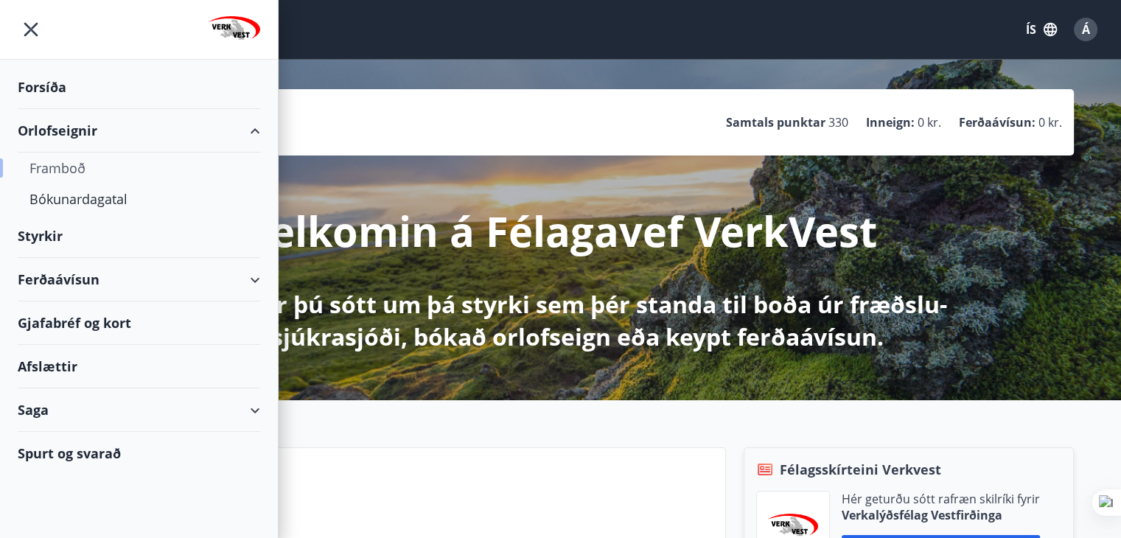
click at [56, 167] on div "Framboð" at bounding box center [138, 168] width 219 height 31
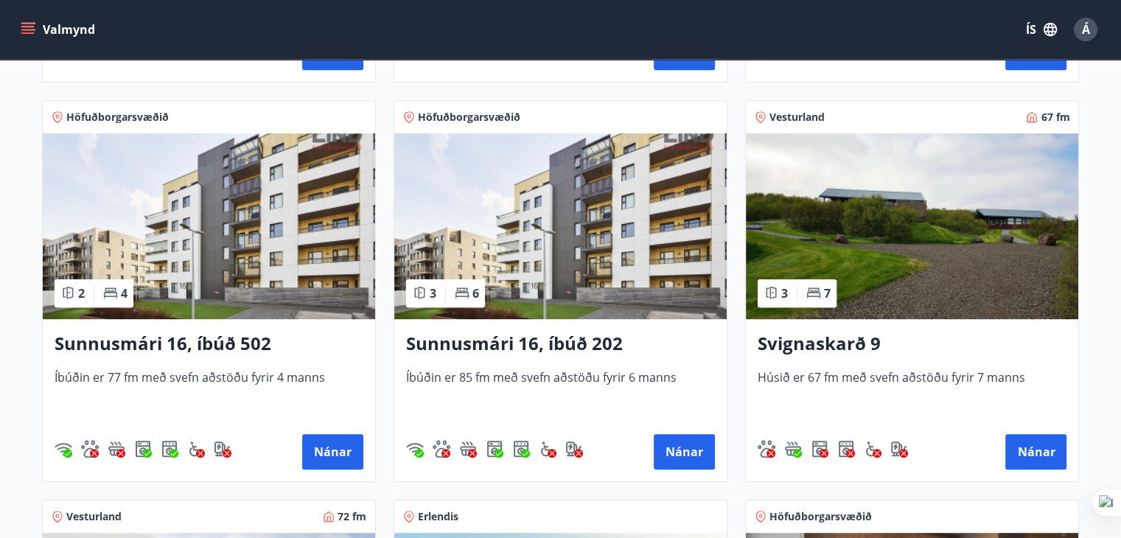
scroll to position [663, 0]
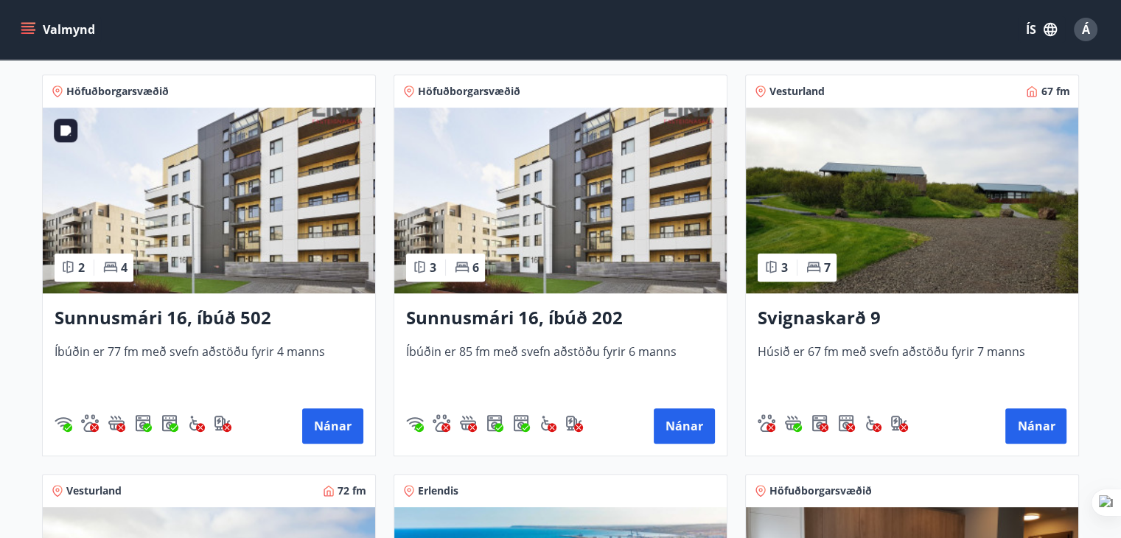
click at [244, 219] on img at bounding box center [209, 201] width 332 height 186
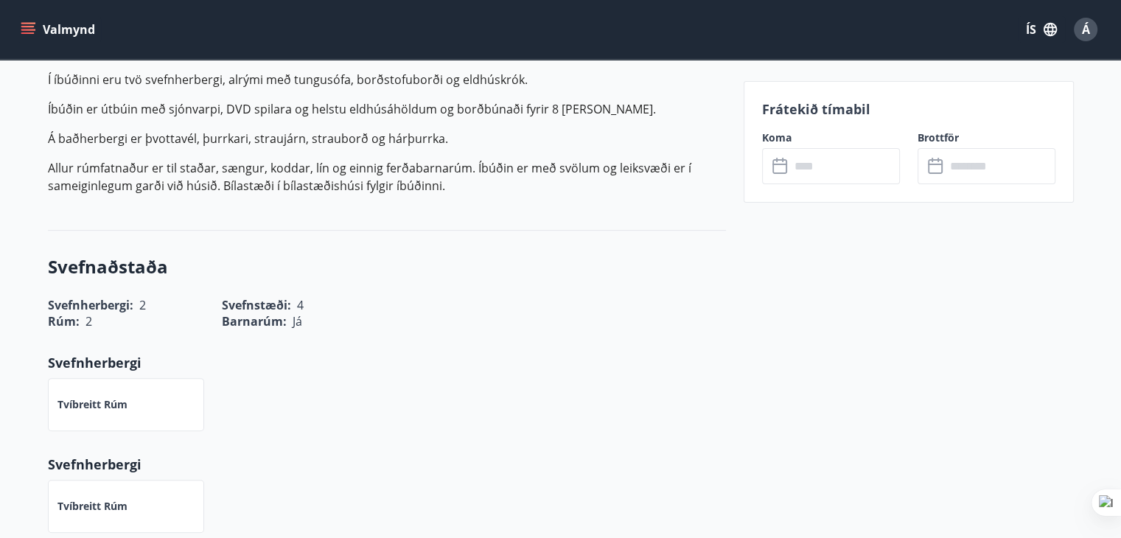
scroll to position [442, 0]
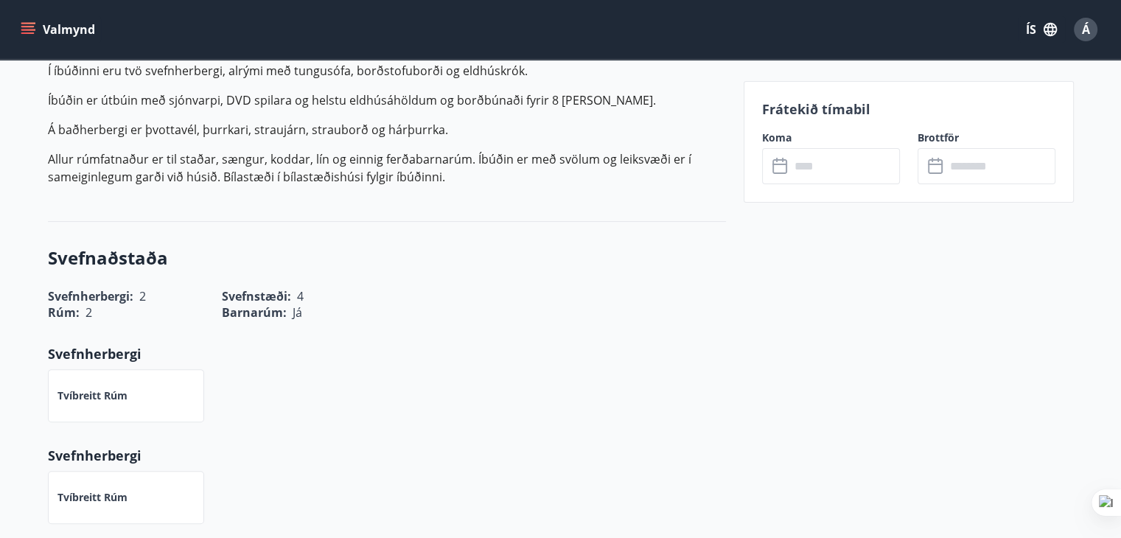
click at [832, 165] on input "text" at bounding box center [845, 166] width 110 height 36
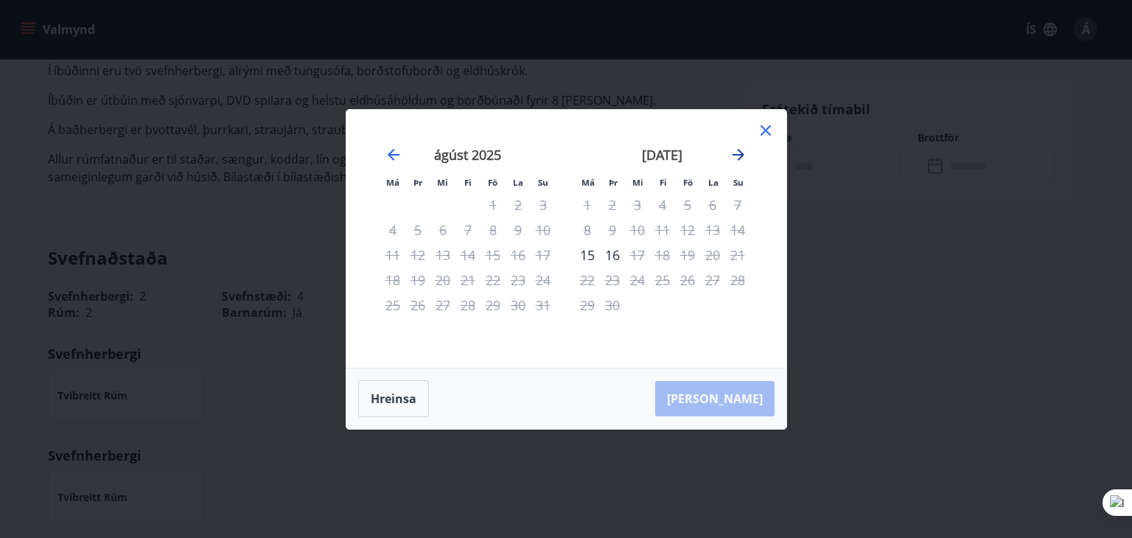
click at [734, 153] on icon "Move forward to switch to the next month." at bounding box center [739, 155] width 18 height 18
click at [767, 129] on icon at bounding box center [766, 131] width 18 height 18
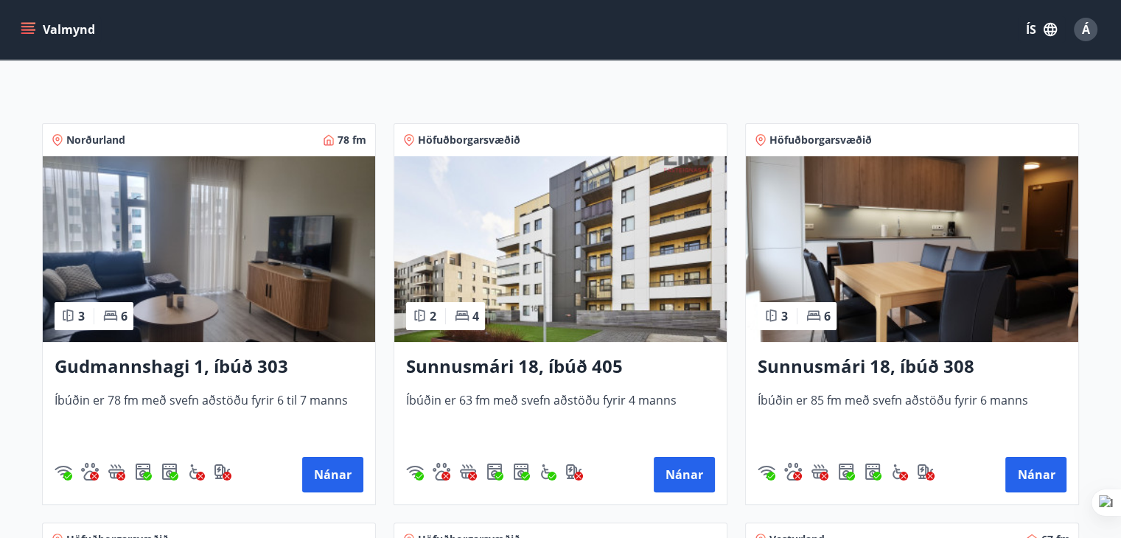
scroll to position [221, 0]
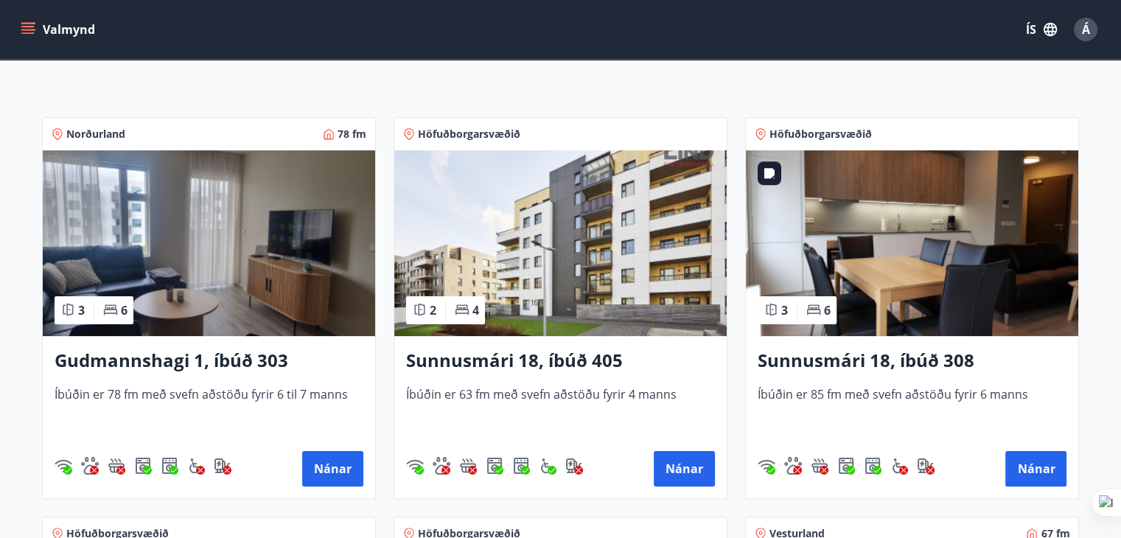
click at [931, 237] on img at bounding box center [912, 243] width 332 height 186
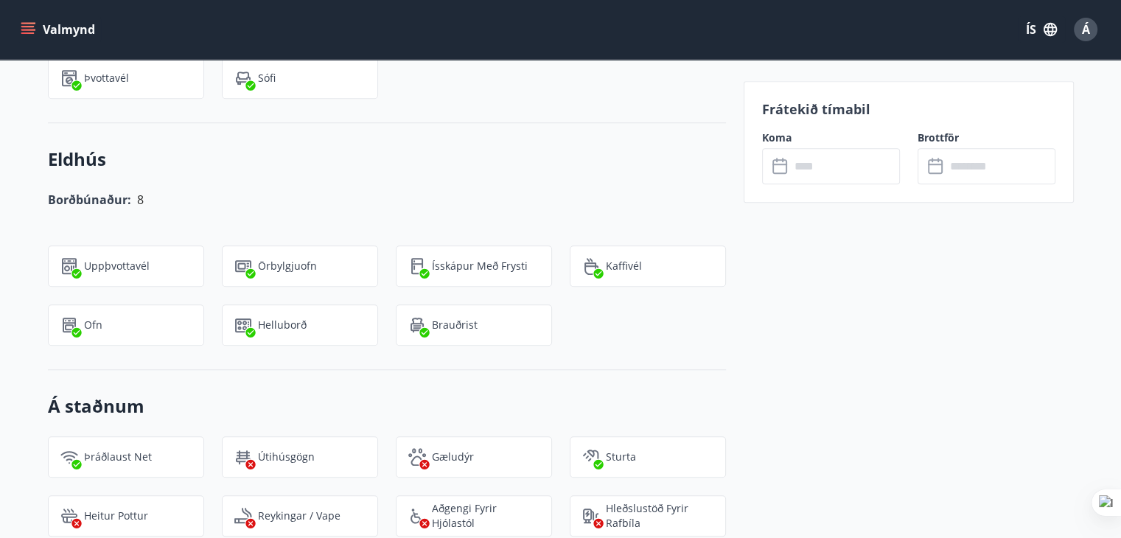
scroll to position [1400, 0]
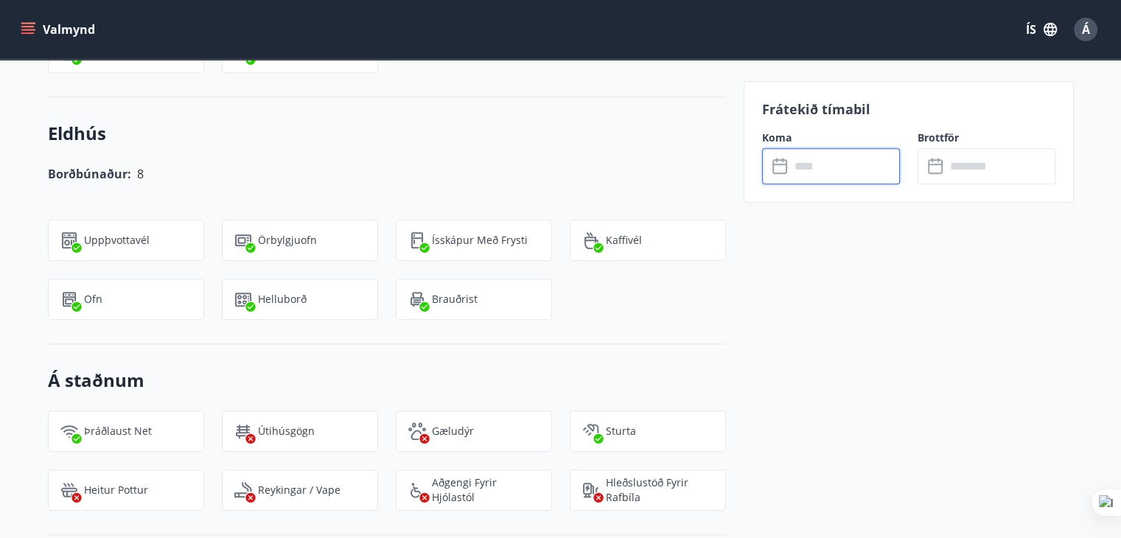
click at [842, 166] on input "text" at bounding box center [845, 166] width 110 height 36
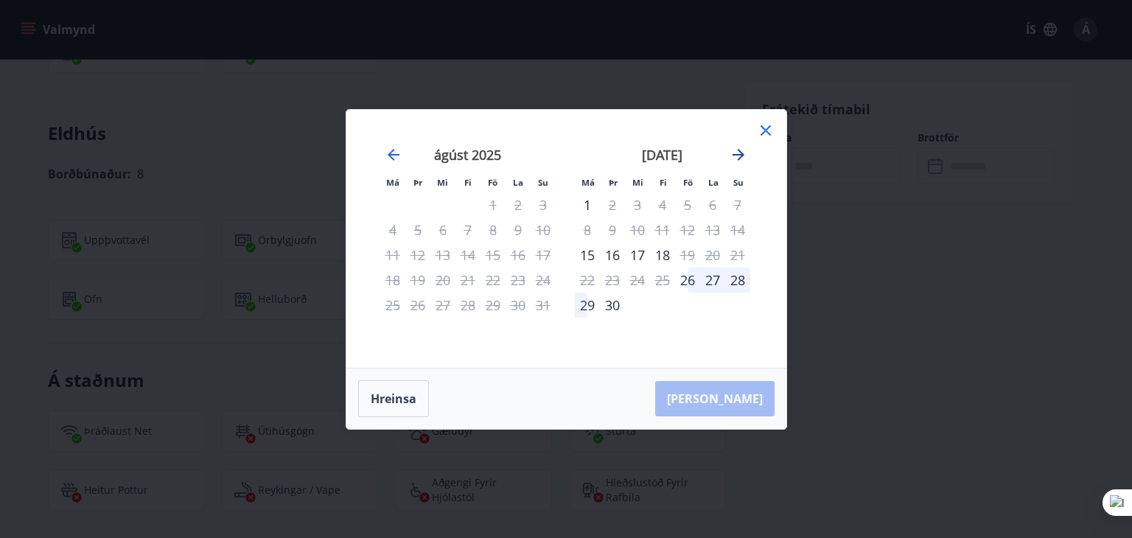
click at [742, 153] on icon "Move forward to switch to the next month." at bounding box center [739, 155] width 18 height 18
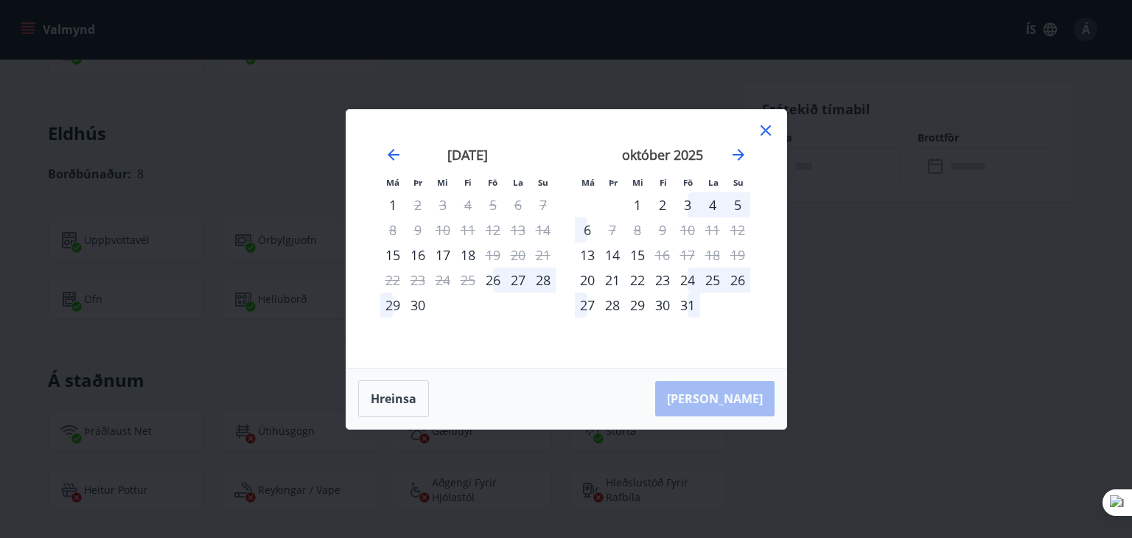
click at [768, 130] on icon at bounding box center [766, 131] width 18 height 18
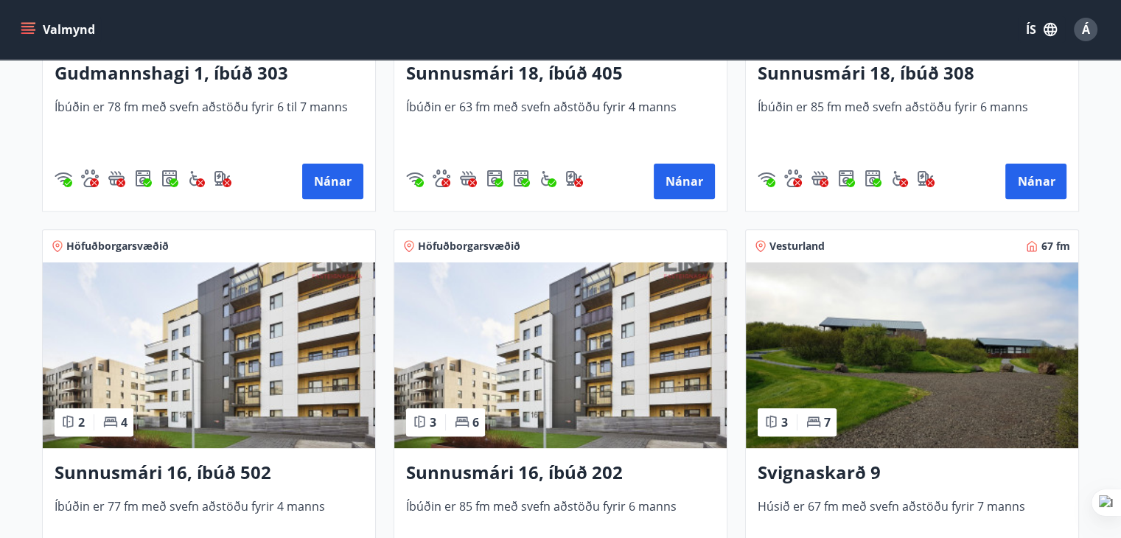
scroll to position [516, 0]
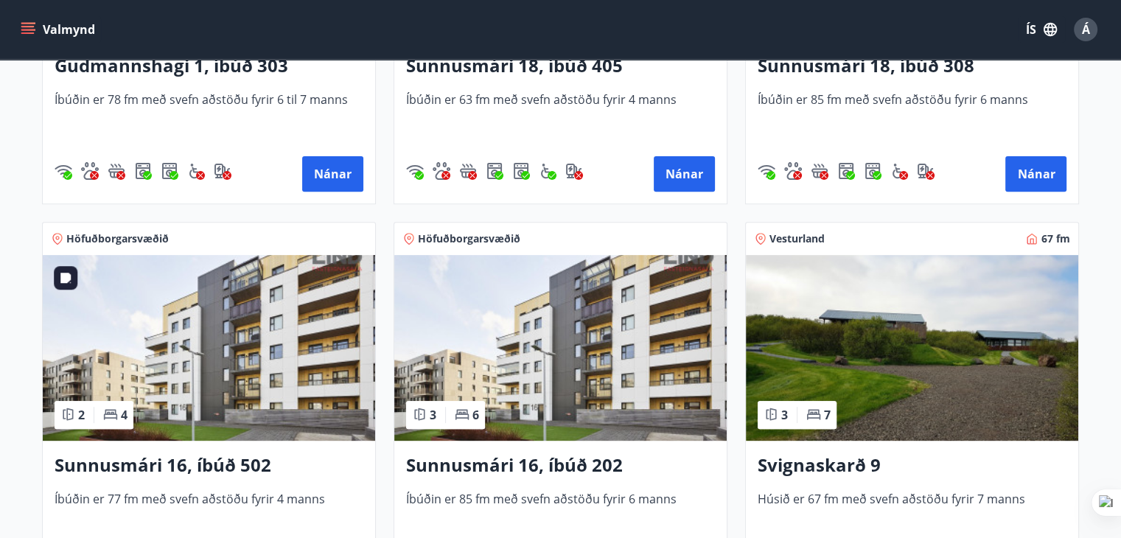
click at [298, 357] on img at bounding box center [209, 348] width 332 height 186
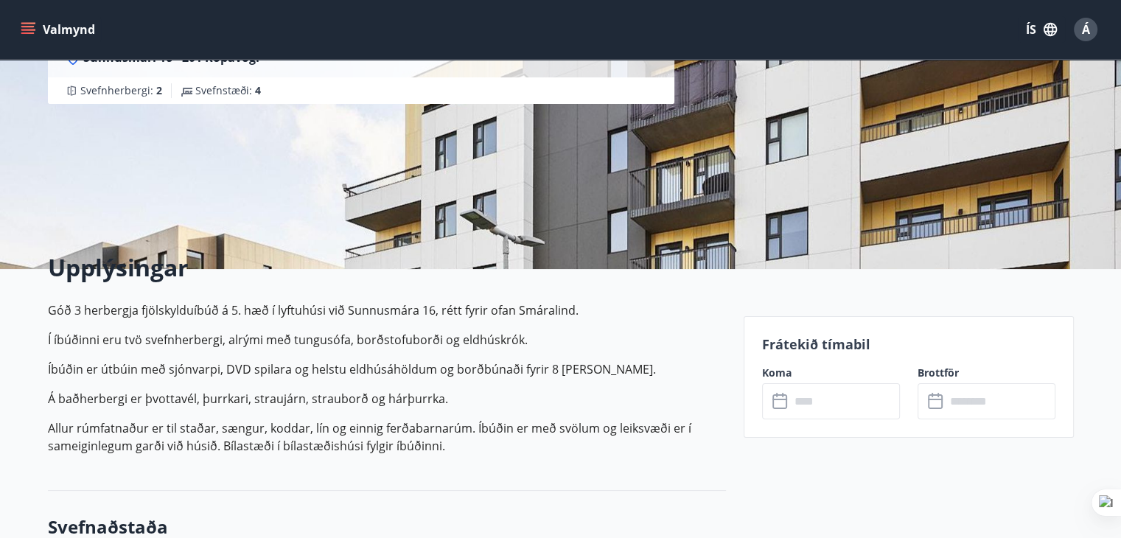
scroll to position [221, 0]
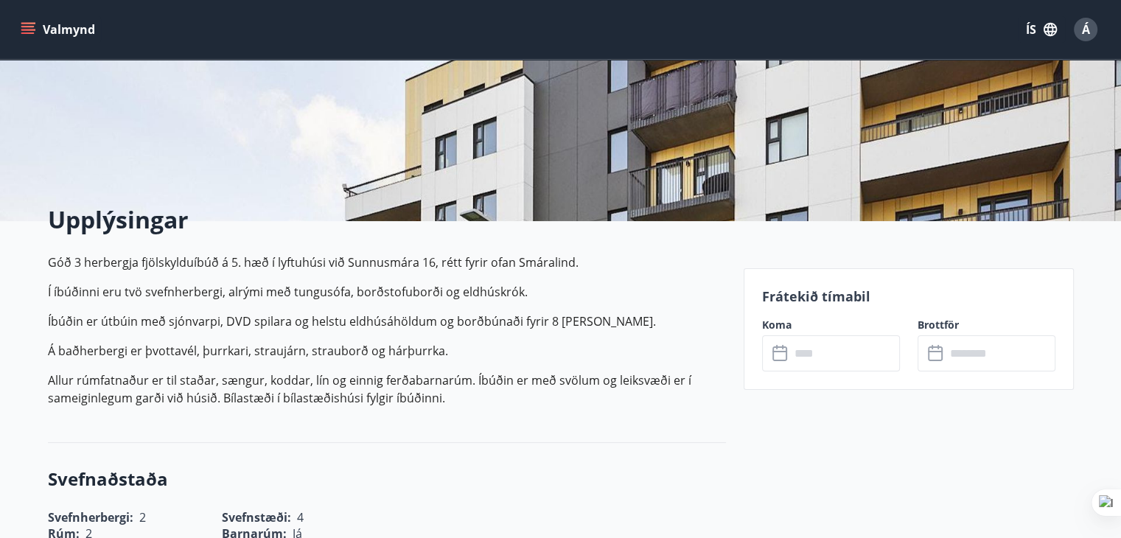
click at [823, 346] on input "text" at bounding box center [845, 353] width 110 height 36
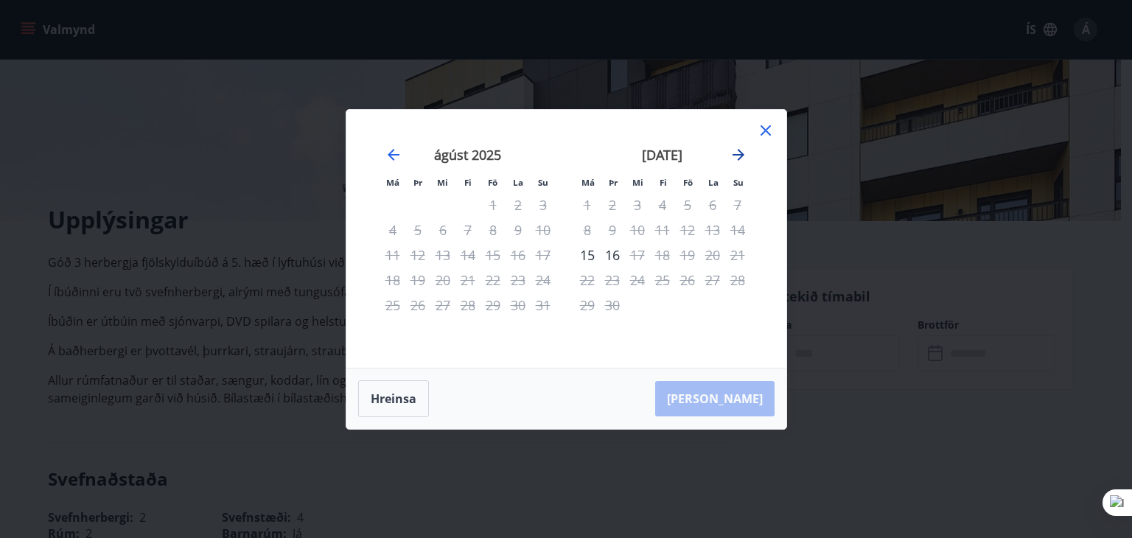
click at [740, 157] on icon "Move forward to switch to the next month." at bounding box center [738, 155] width 12 height 12
click at [772, 125] on icon at bounding box center [766, 131] width 18 height 18
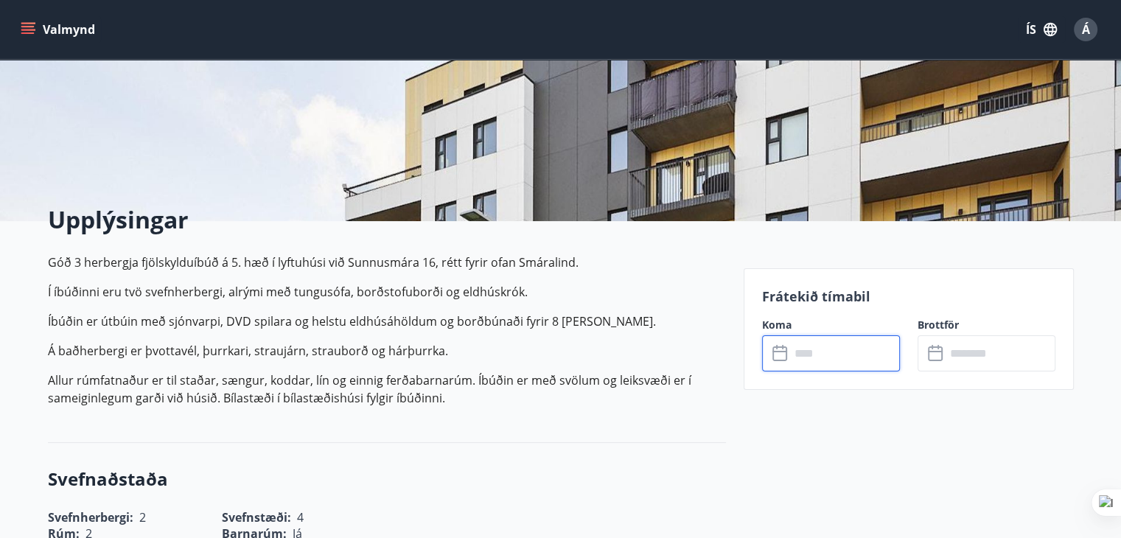
click at [31, 32] on icon "menu" at bounding box center [28, 29] width 15 height 15
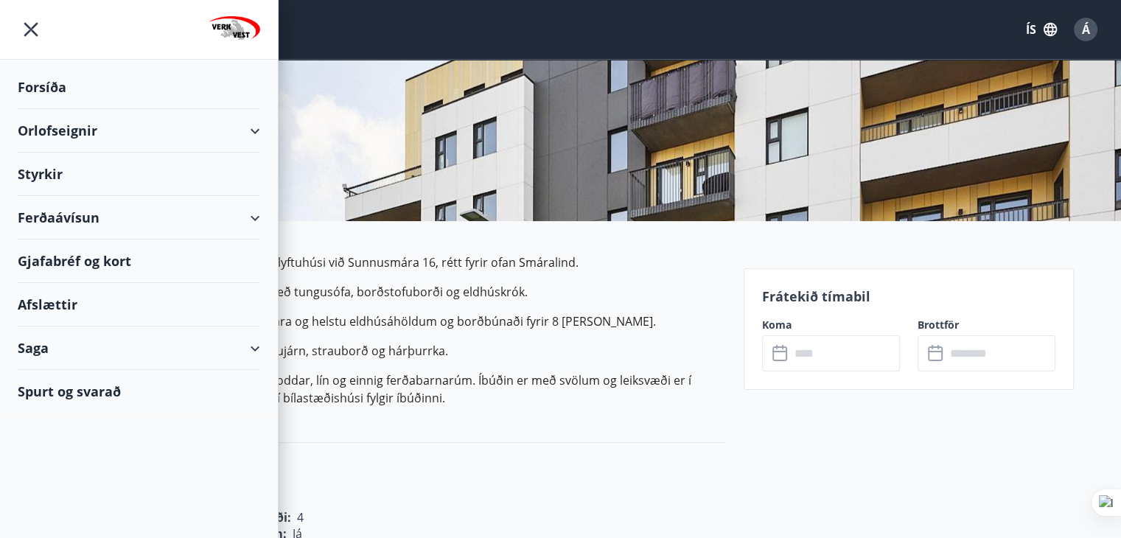
click at [52, 136] on div "Orlofseignir" at bounding box center [139, 130] width 242 height 43
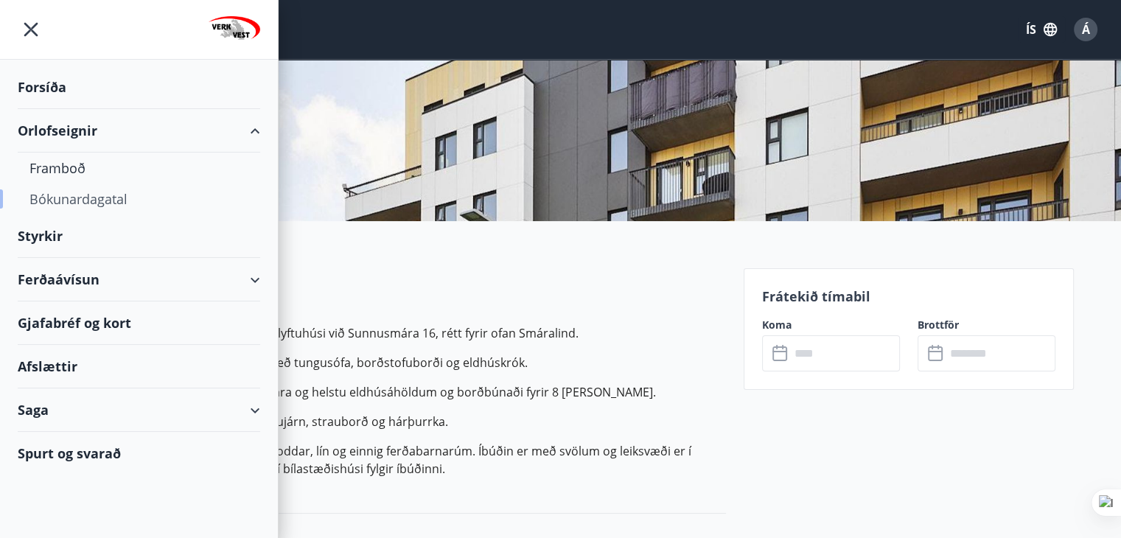
click at [58, 195] on div "Bókunardagatal" at bounding box center [138, 198] width 219 height 31
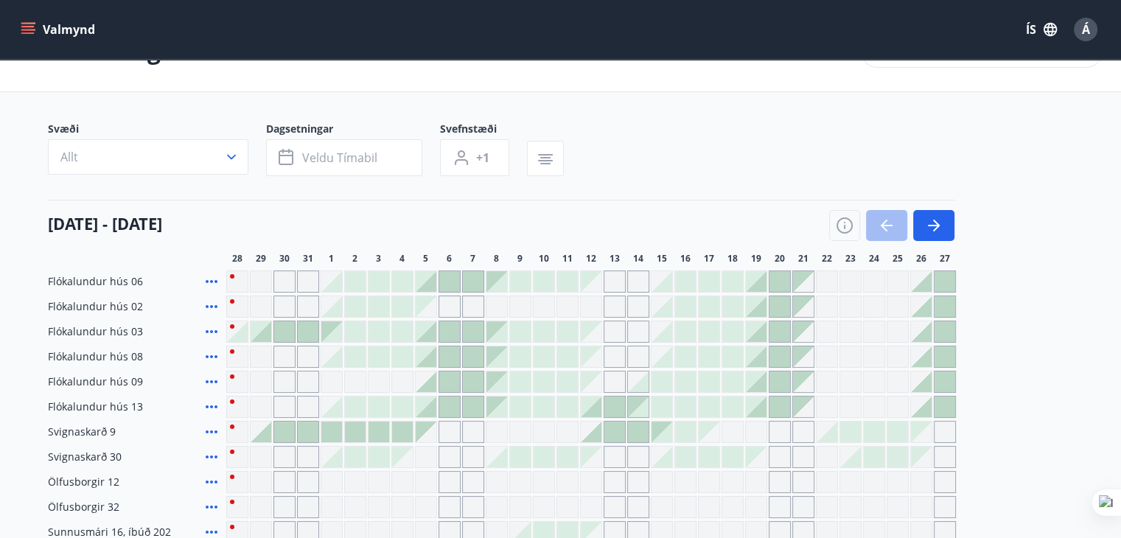
scroll to position [74, 0]
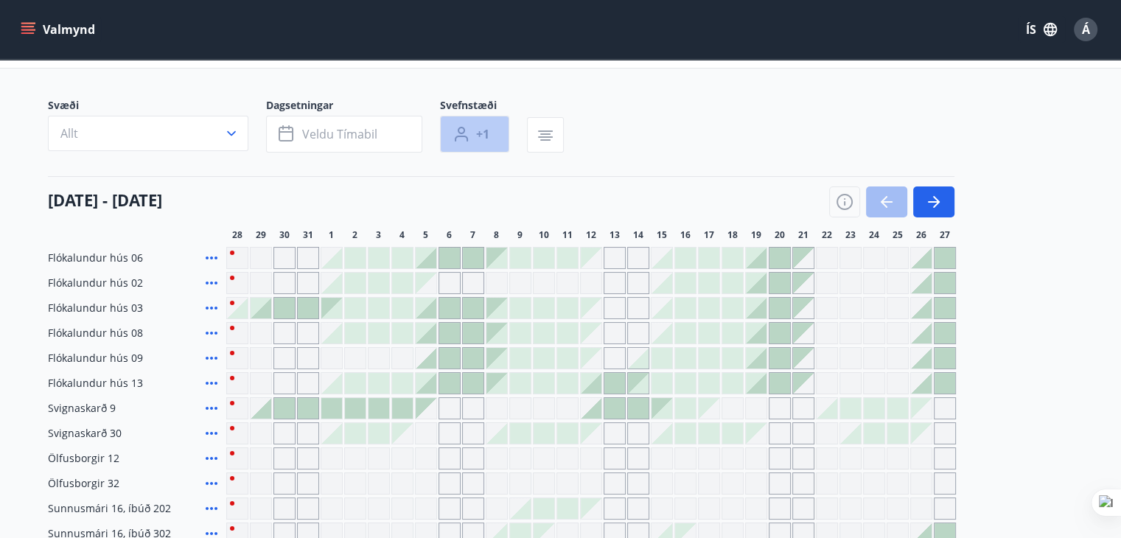
click at [483, 132] on span "+1" at bounding box center [482, 134] width 13 height 16
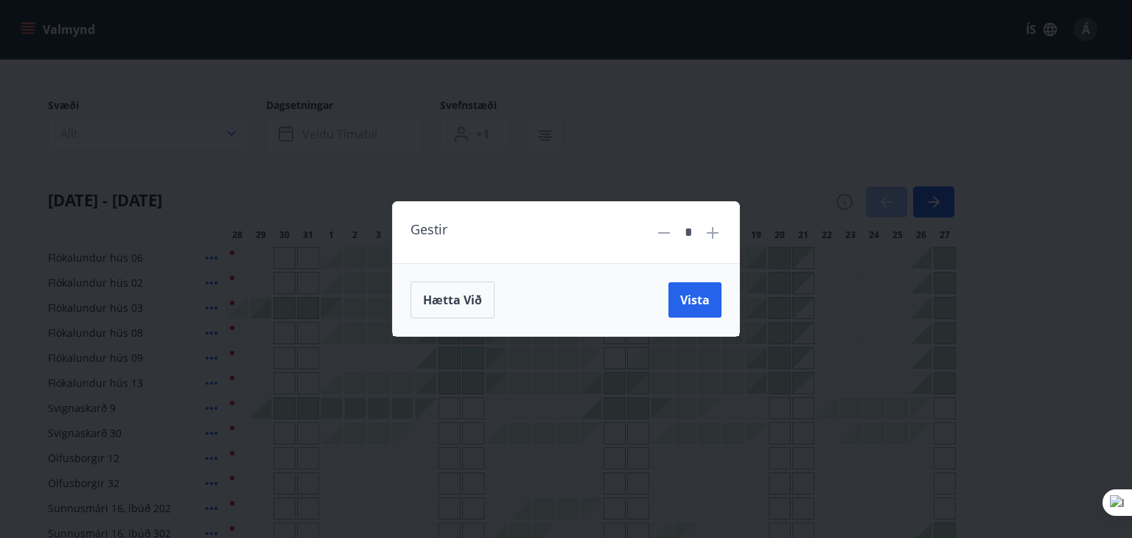
click at [710, 233] on icon at bounding box center [713, 233] width 12 height 12
type input "*"
drag, startPoint x: 704, startPoint y: 304, endPoint x: 368, endPoint y: 127, distance: 380.0
click at [704, 304] on span "Vista" at bounding box center [694, 300] width 29 height 16
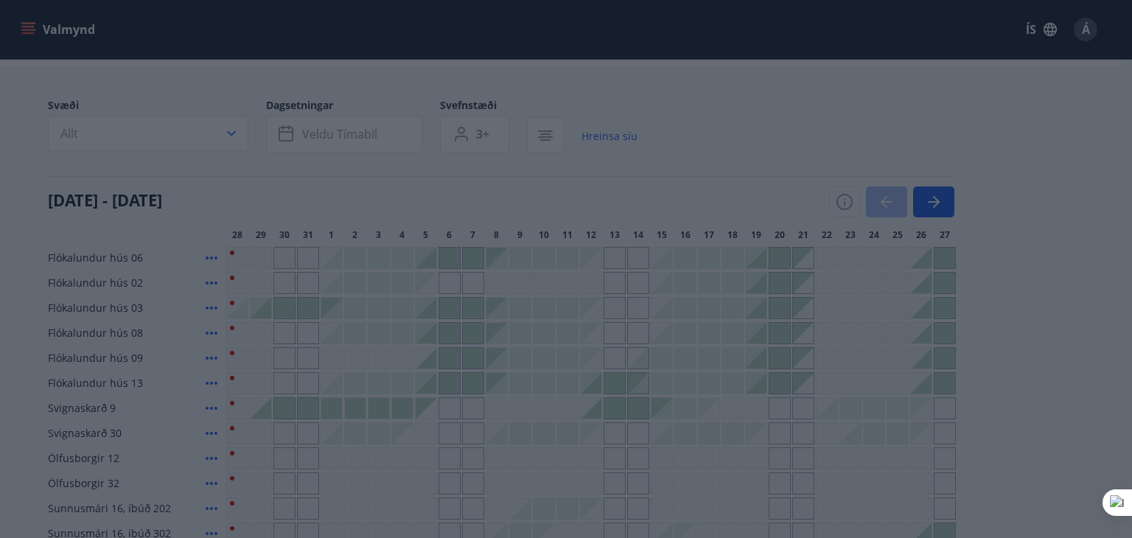
click at [367, 127] on div "Gestir * Hætta við Vista" at bounding box center [566, 269] width 1132 height 538
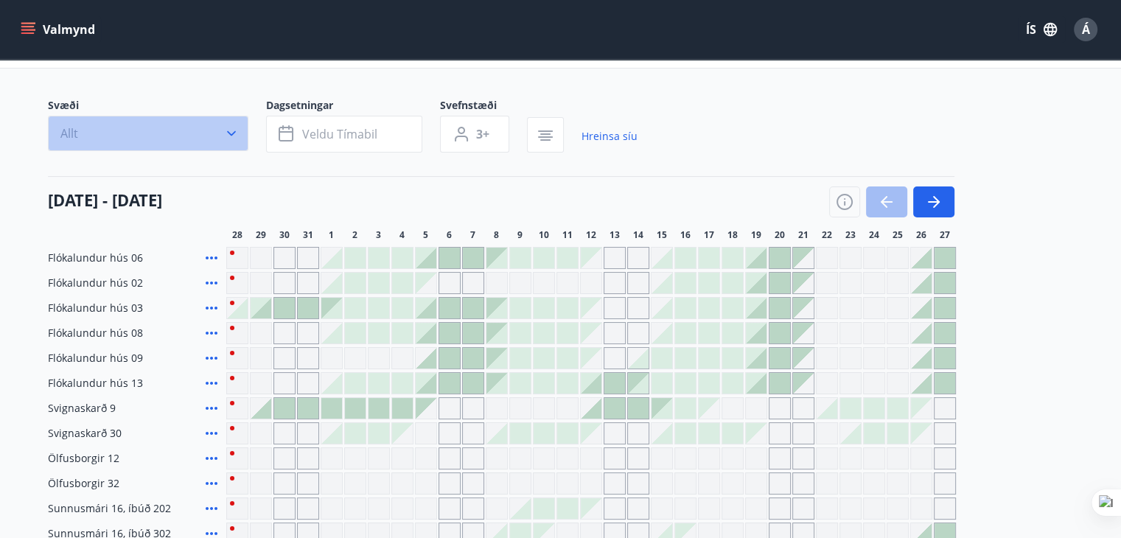
click at [141, 133] on button "Allt" at bounding box center [148, 133] width 200 height 35
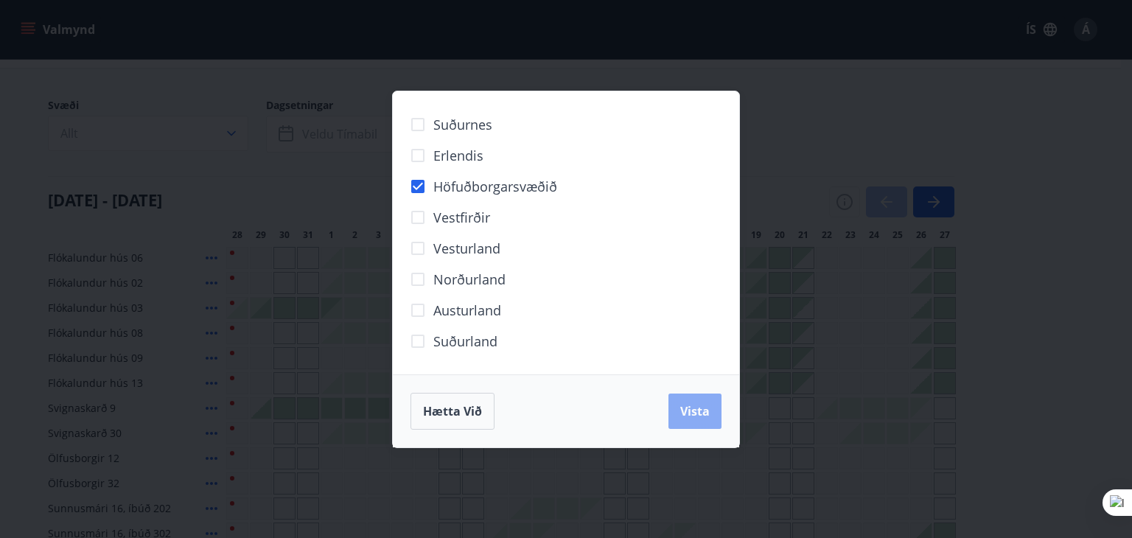
click at [701, 410] on span "Vista" at bounding box center [694, 411] width 29 height 16
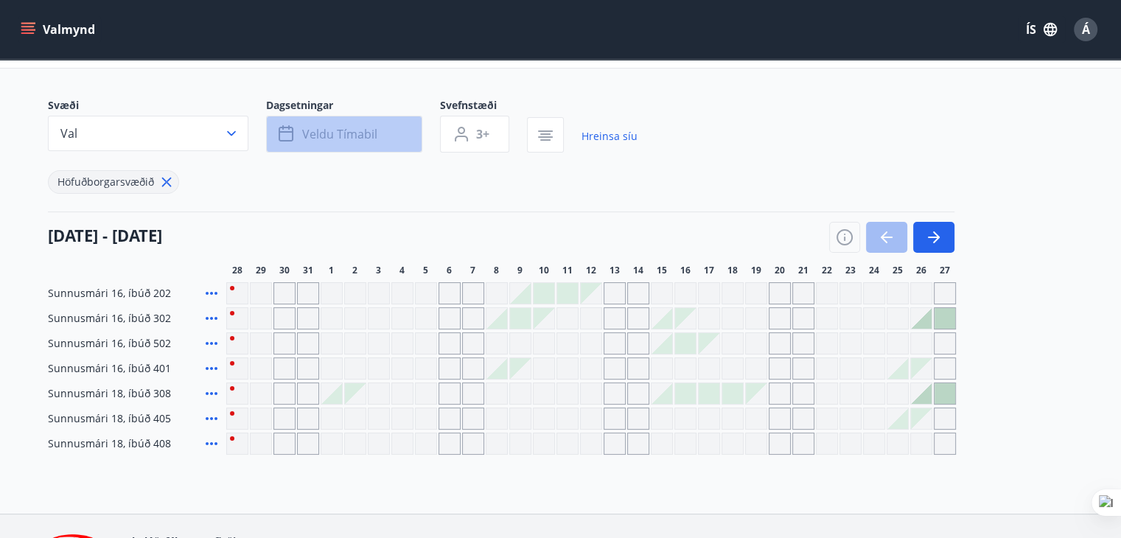
click at [340, 128] on span "Veldu tímabil" at bounding box center [339, 134] width 75 height 16
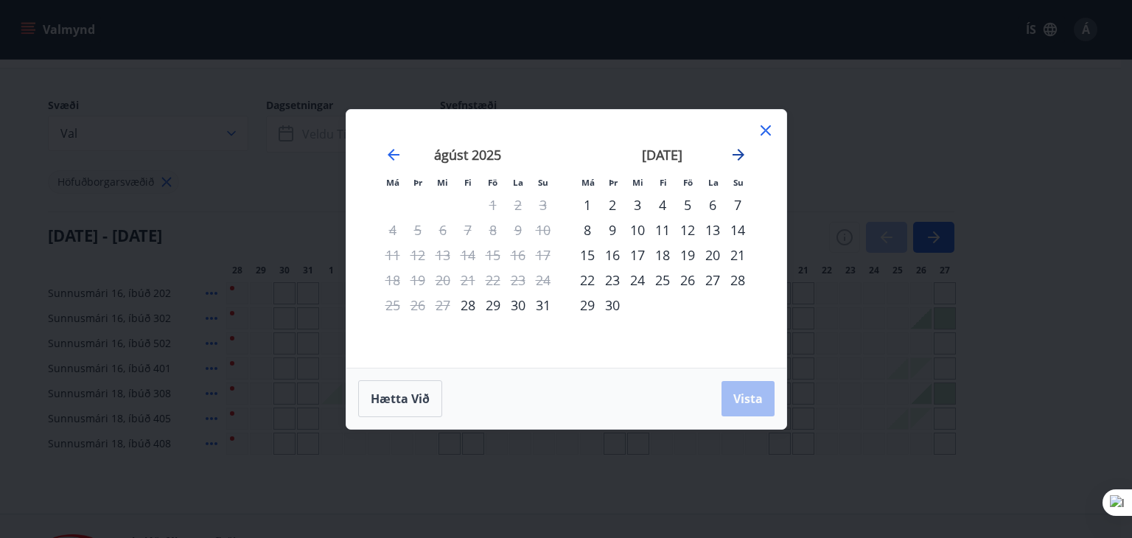
click at [740, 155] on icon "Move forward to switch to the next month." at bounding box center [738, 155] width 12 height 12
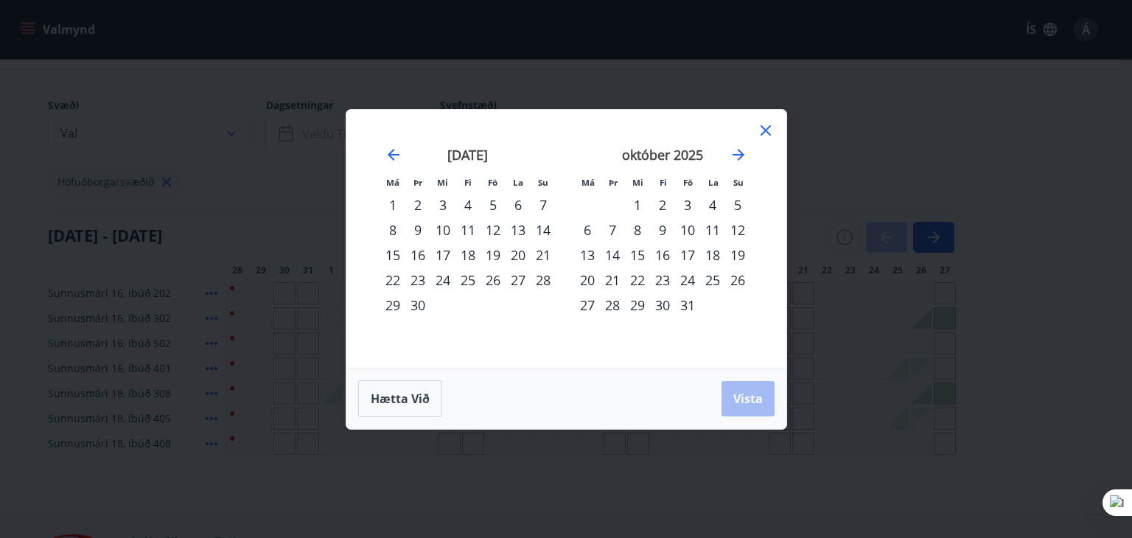
click at [590, 250] on div "13" at bounding box center [587, 254] width 25 height 25
click at [744, 253] on div "19" at bounding box center [737, 254] width 25 height 25
click at [752, 392] on span "Vista" at bounding box center [747, 399] width 29 height 16
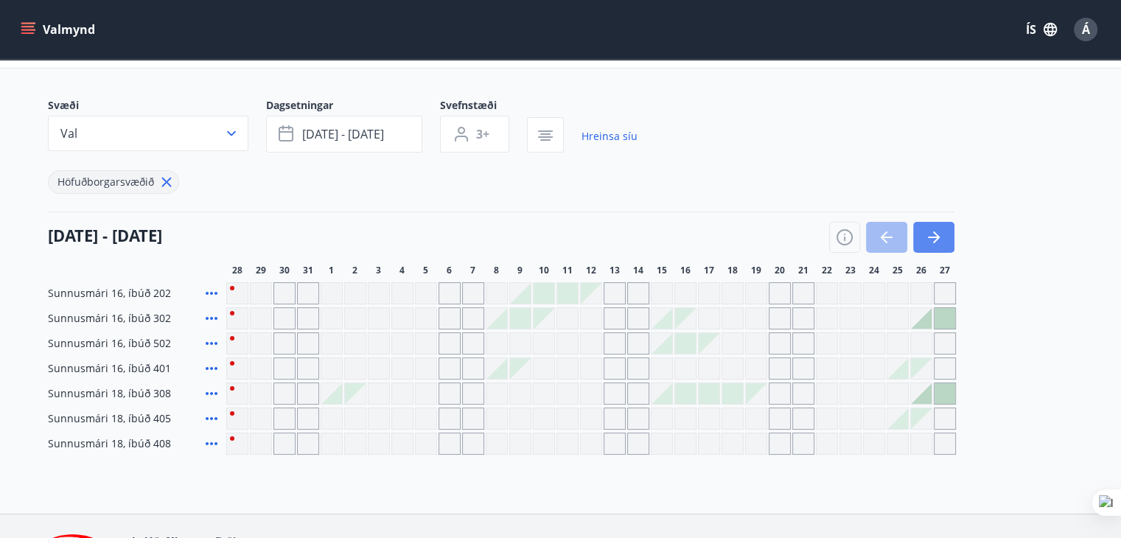
click at [947, 239] on button "button" at bounding box center [933, 237] width 41 height 31
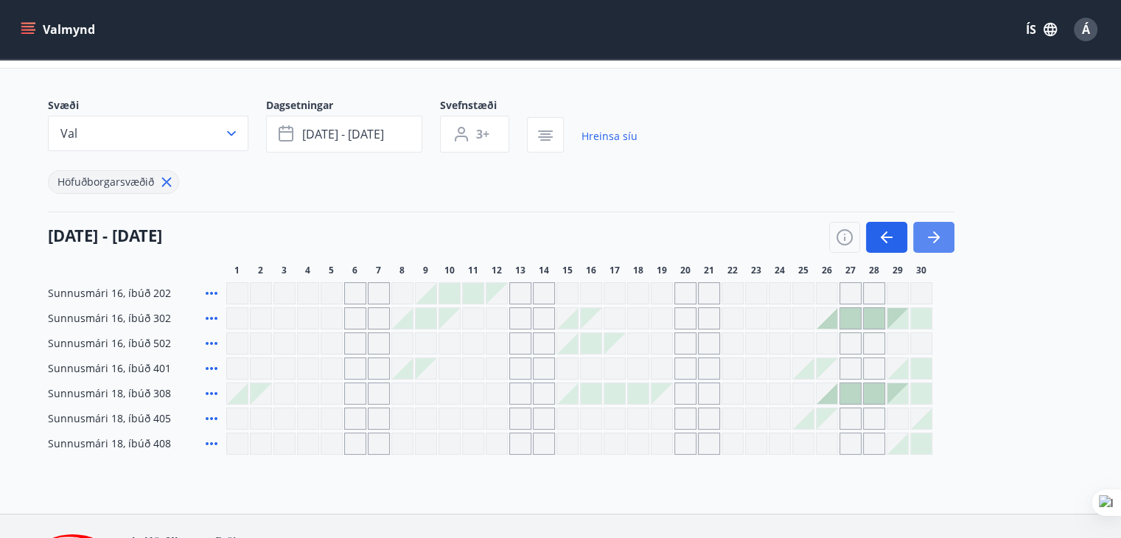
click at [942, 234] on button "button" at bounding box center [933, 237] width 41 height 31
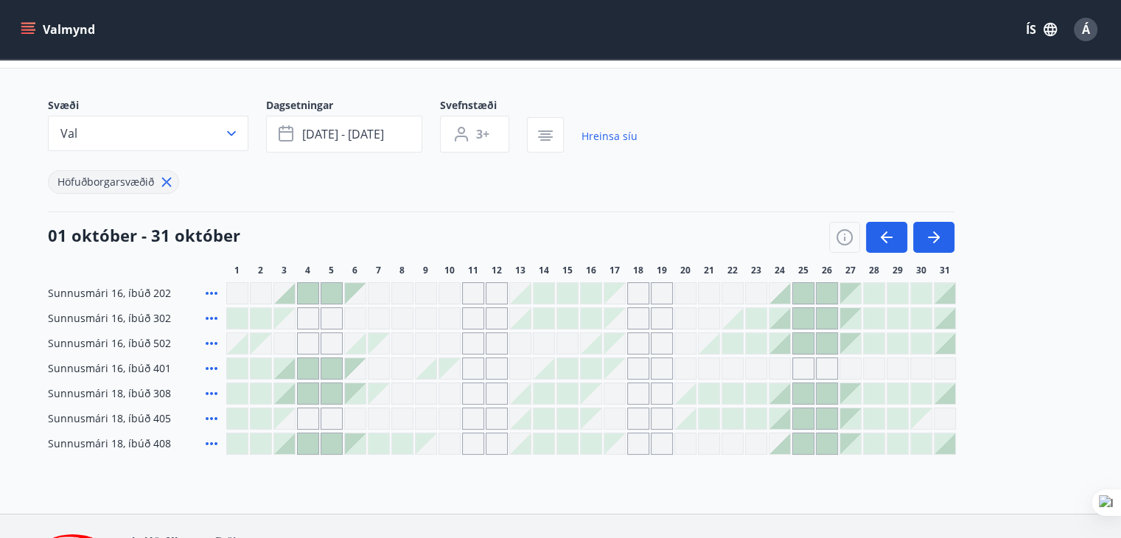
click at [515, 287] on div at bounding box center [520, 293] width 21 height 21
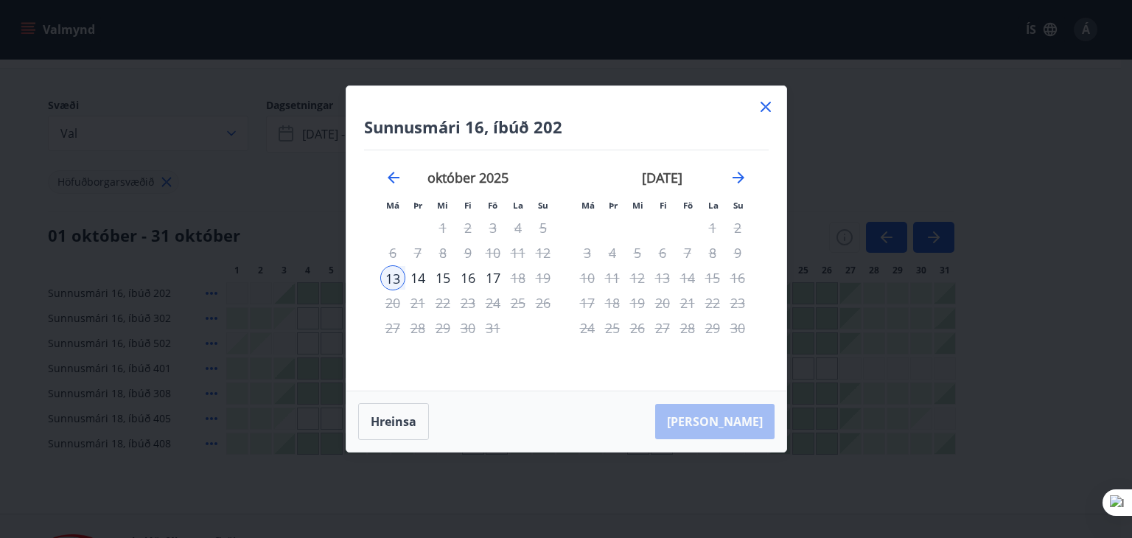
click at [763, 107] on icon at bounding box center [766, 107] width 18 height 18
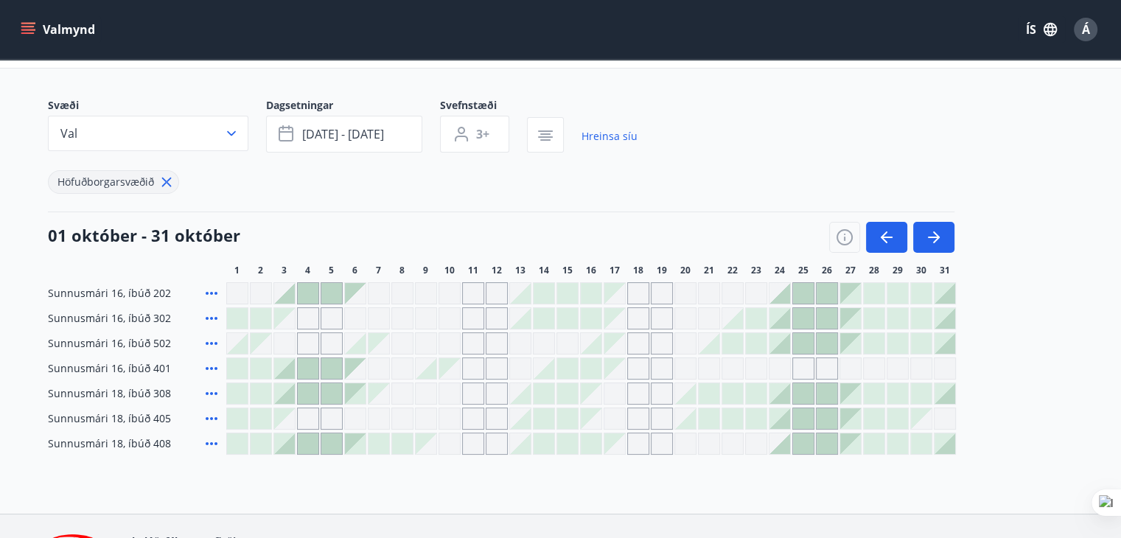
scroll to position [147, 0]
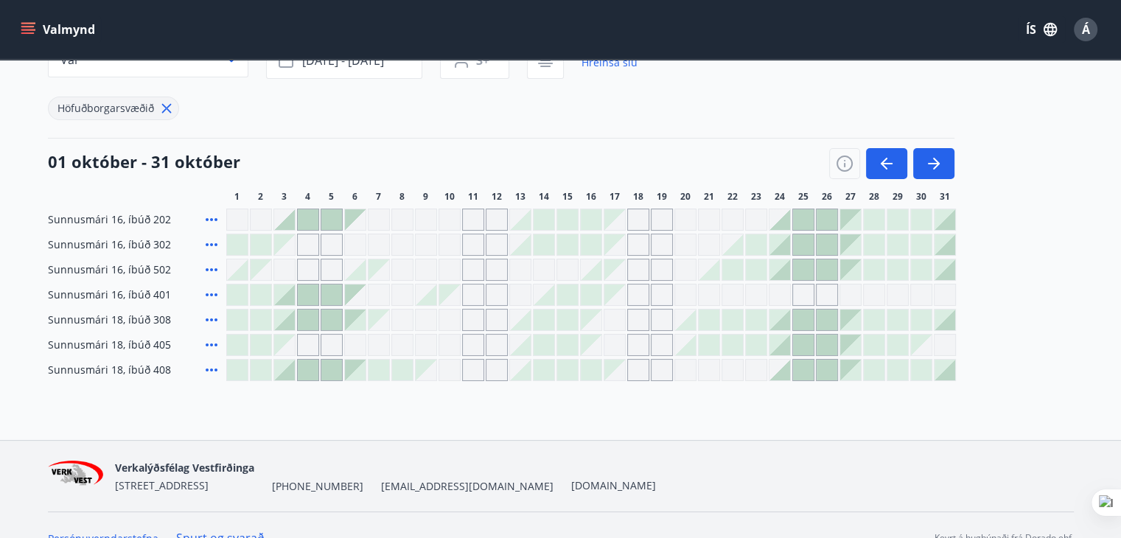
click at [523, 267] on div "Gráir dagar eru ekki bókanlegir" at bounding box center [520, 270] width 22 height 22
click at [527, 315] on div at bounding box center [520, 320] width 21 height 21
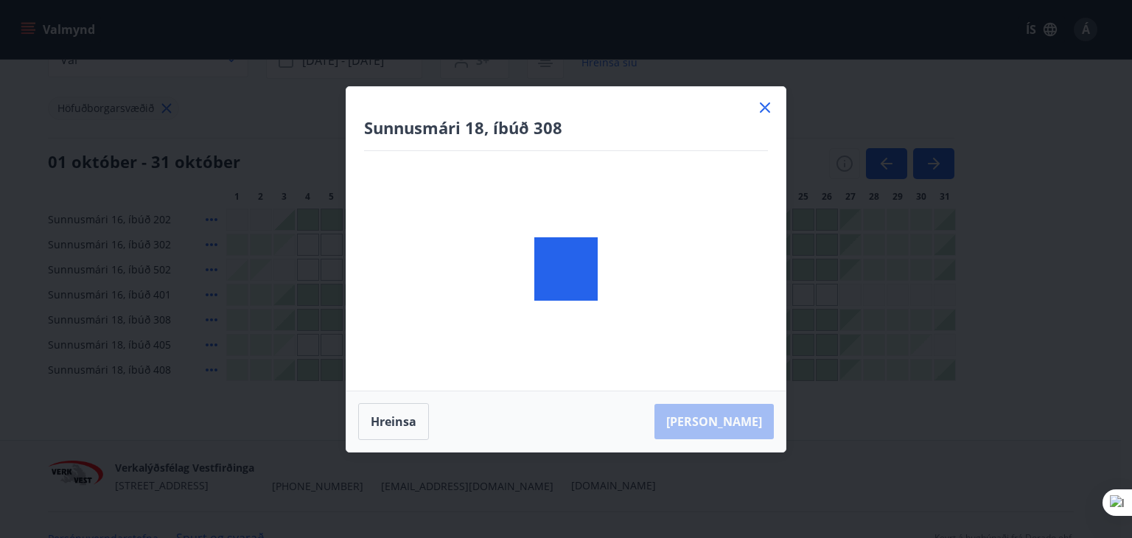
click at [527, 315] on div at bounding box center [565, 269] width 439 height 365
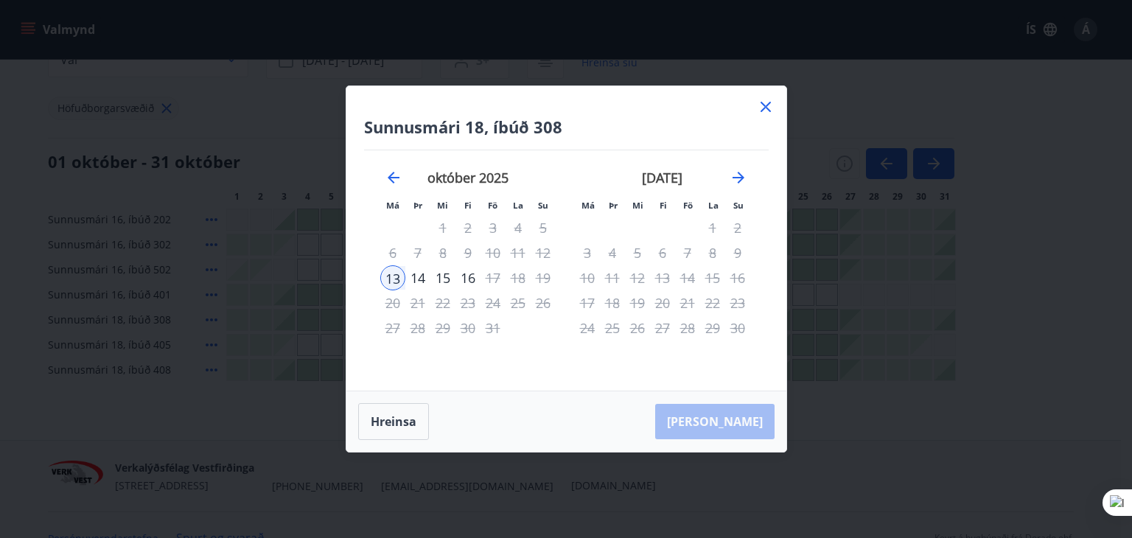
click at [760, 106] on icon at bounding box center [766, 107] width 18 height 18
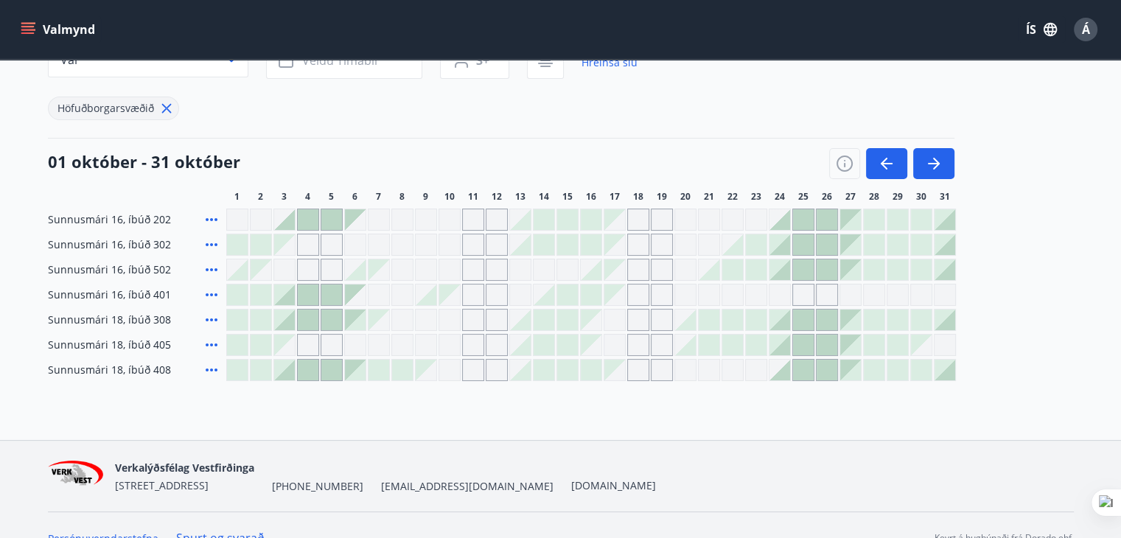
scroll to position [74, 0]
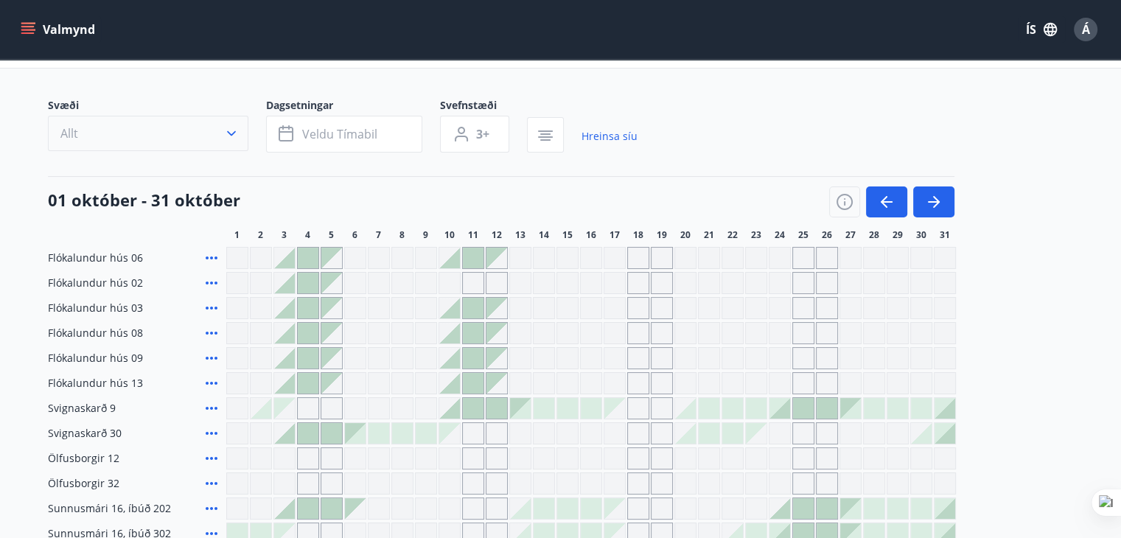
click at [231, 131] on icon "button" at bounding box center [231, 133] width 15 height 15
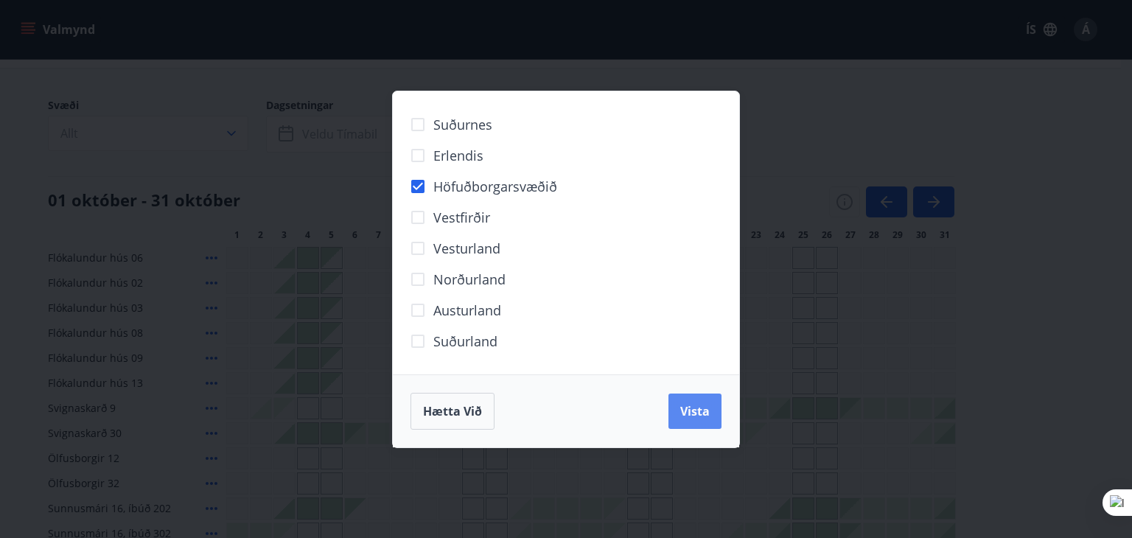
click at [687, 411] on span "Vista" at bounding box center [694, 411] width 29 height 16
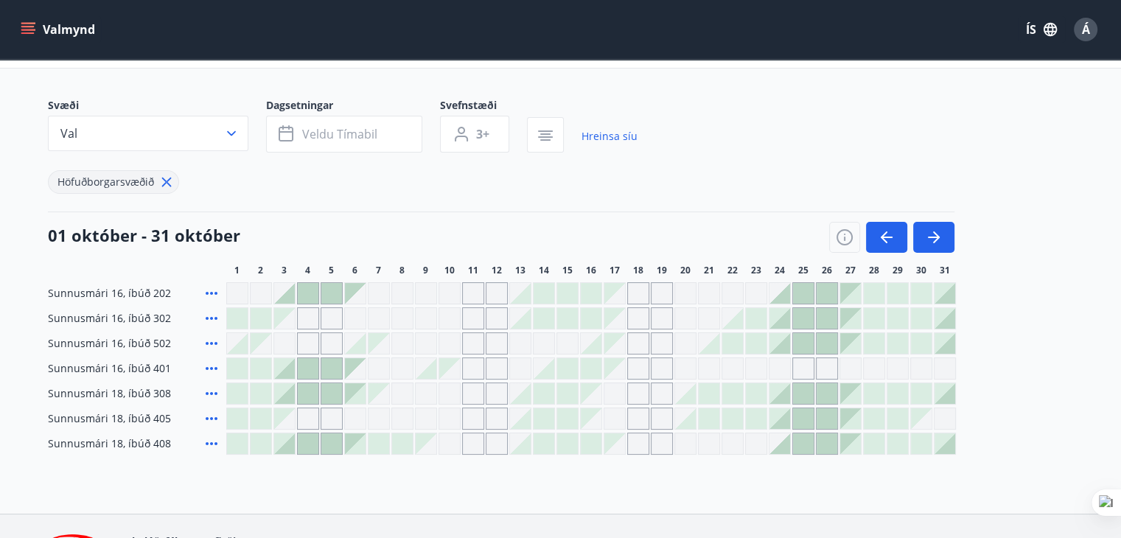
click at [29, 29] on icon "menu" at bounding box center [29, 29] width 16 height 1
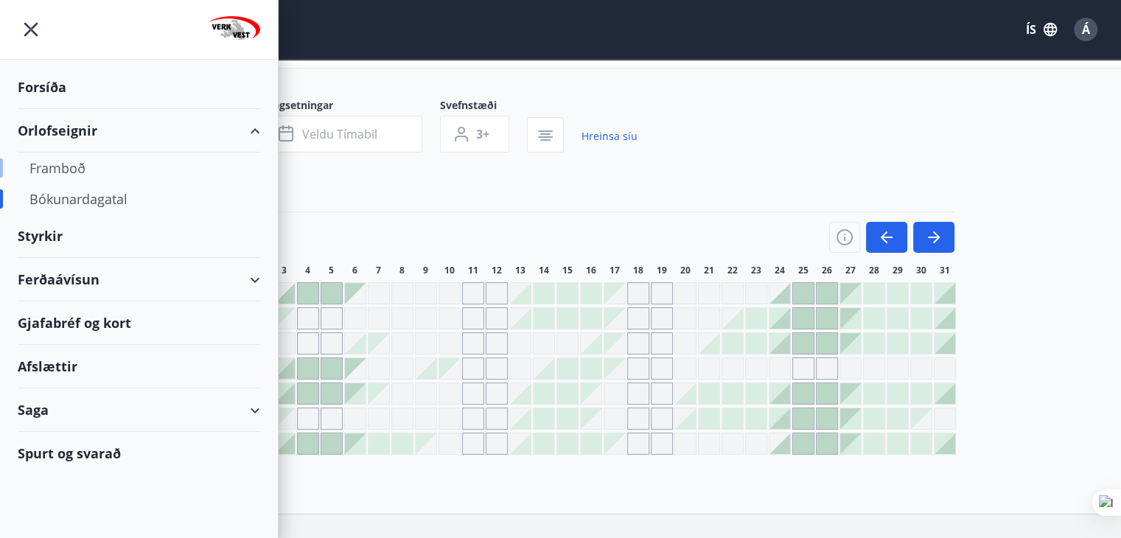
click at [53, 159] on div "Framboð" at bounding box center [138, 168] width 219 height 31
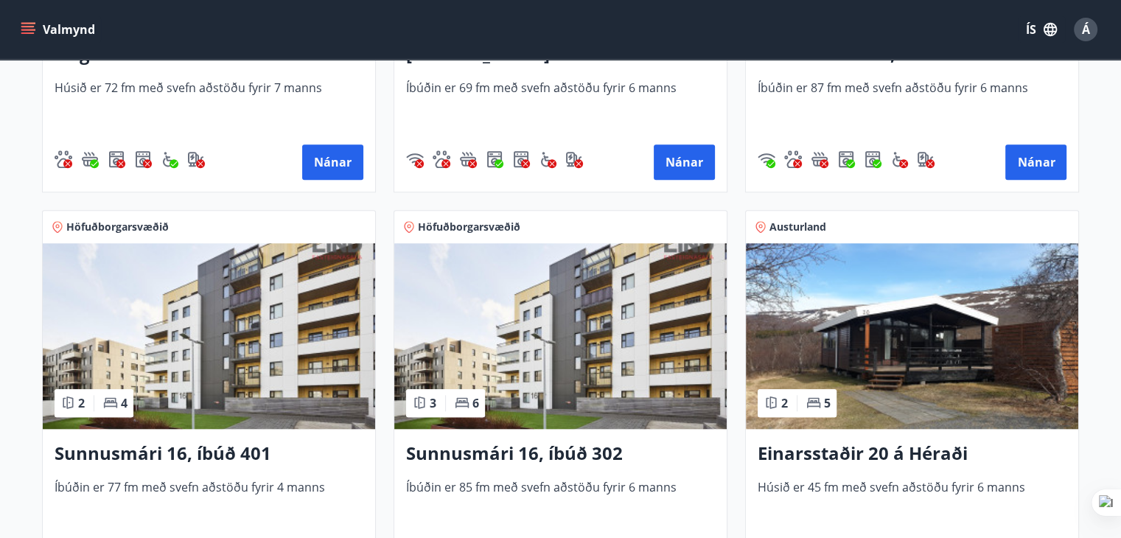
scroll to position [1400, 0]
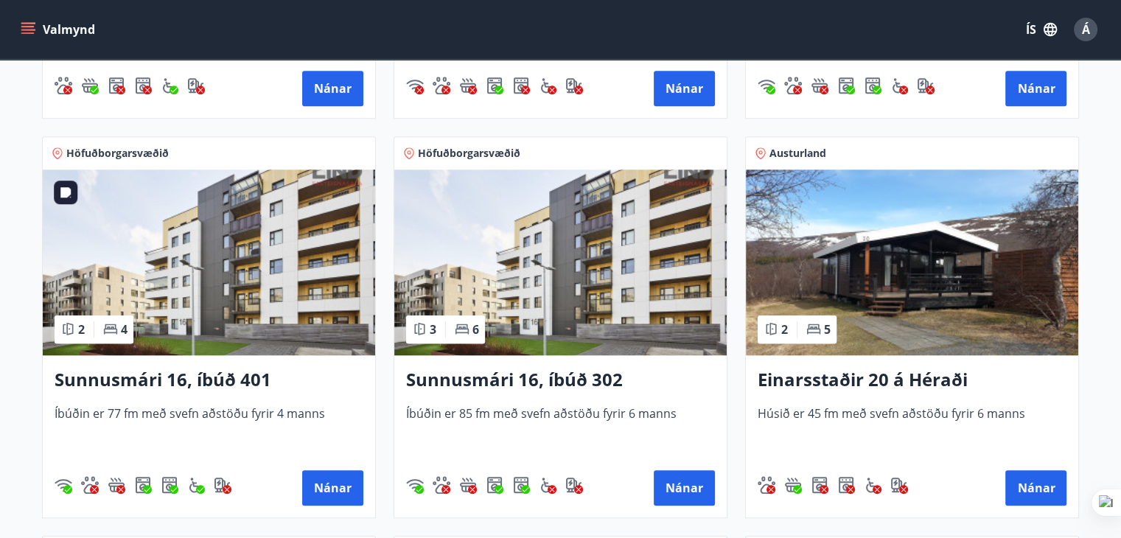
click at [247, 265] on img at bounding box center [209, 262] width 332 height 186
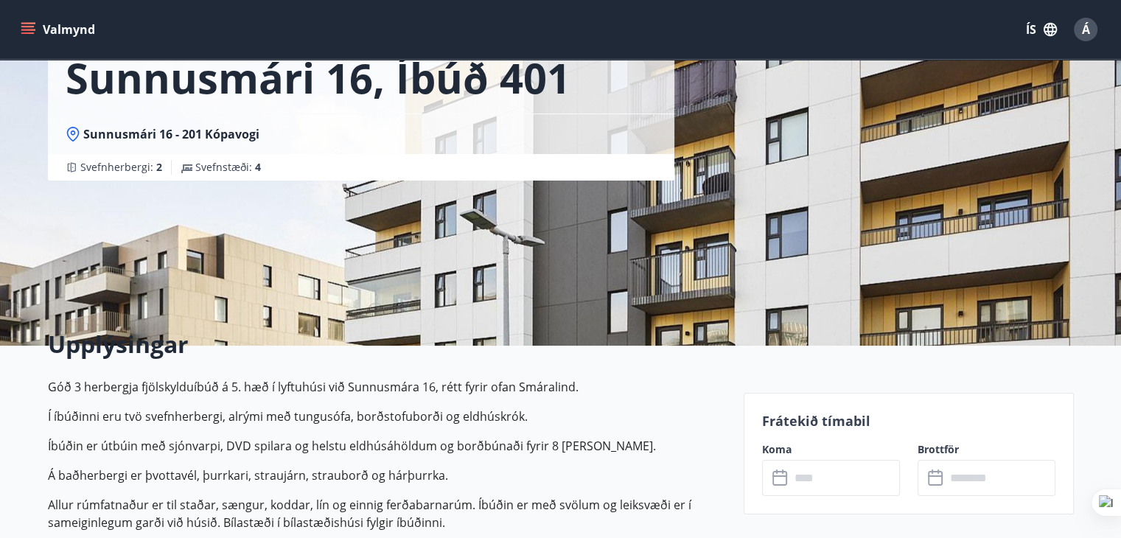
scroll to position [295, 0]
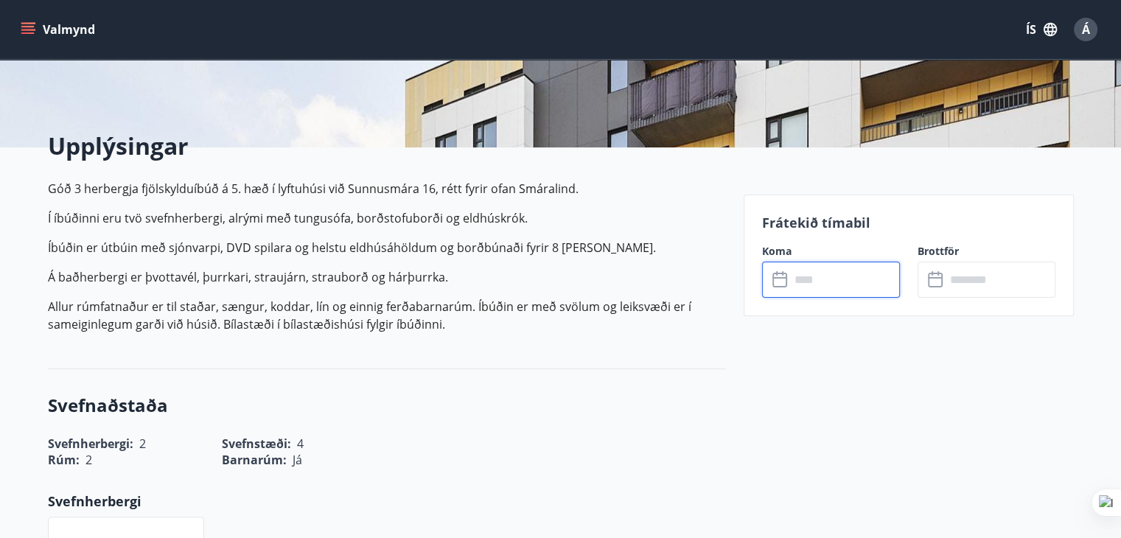
click at [840, 279] on input "text" at bounding box center [845, 280] width 110 height 36
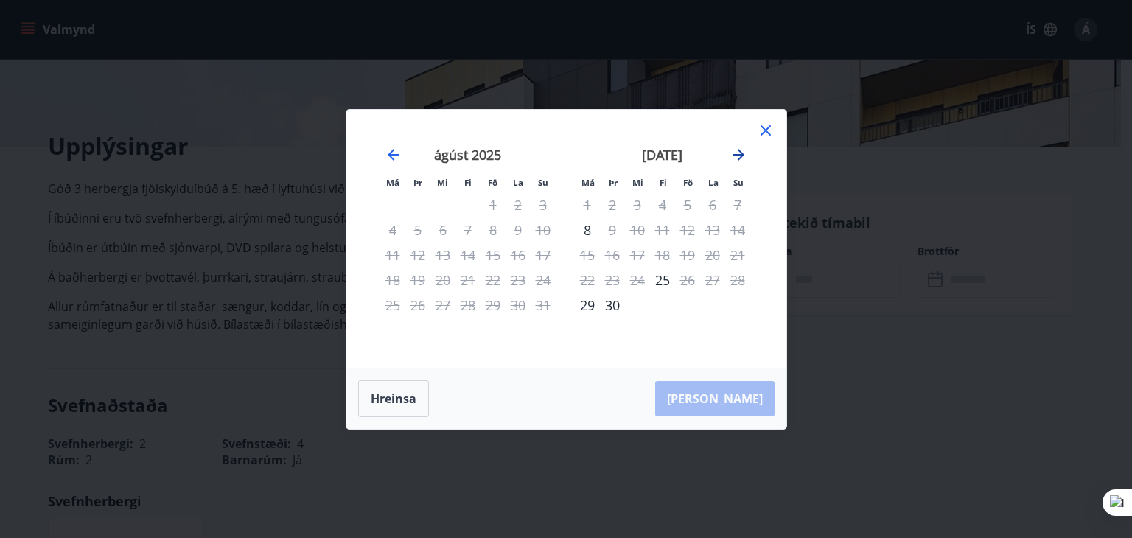
click at [740, 154] on icon "Move forward to switch to the next month." at bounding box center [738, 155] width 12 height 12
click at [769, 130] on icon at bounding box center [766, 131] width 18 height 18
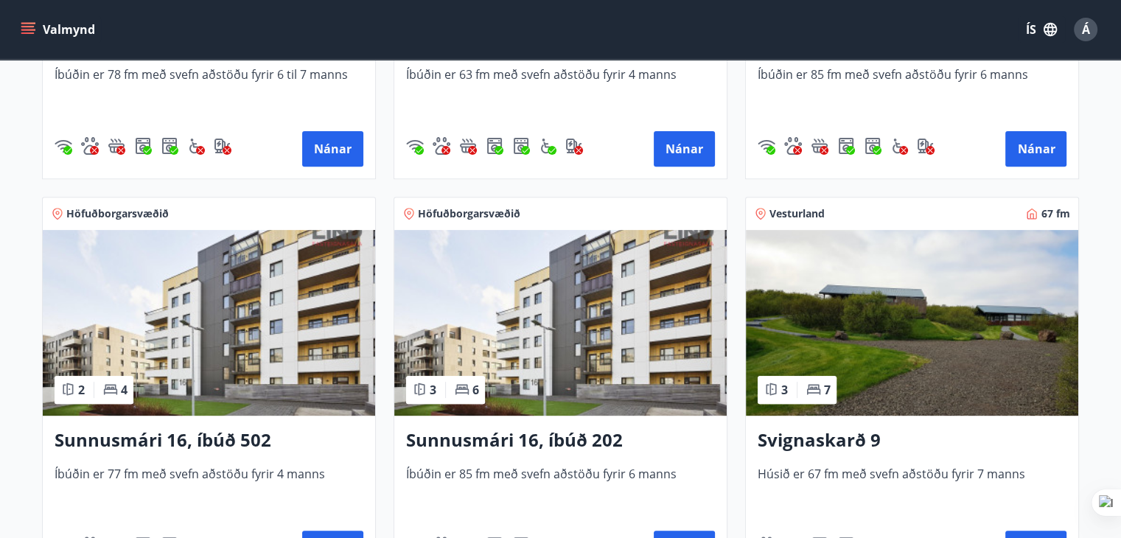
scroll to position [590, 0]
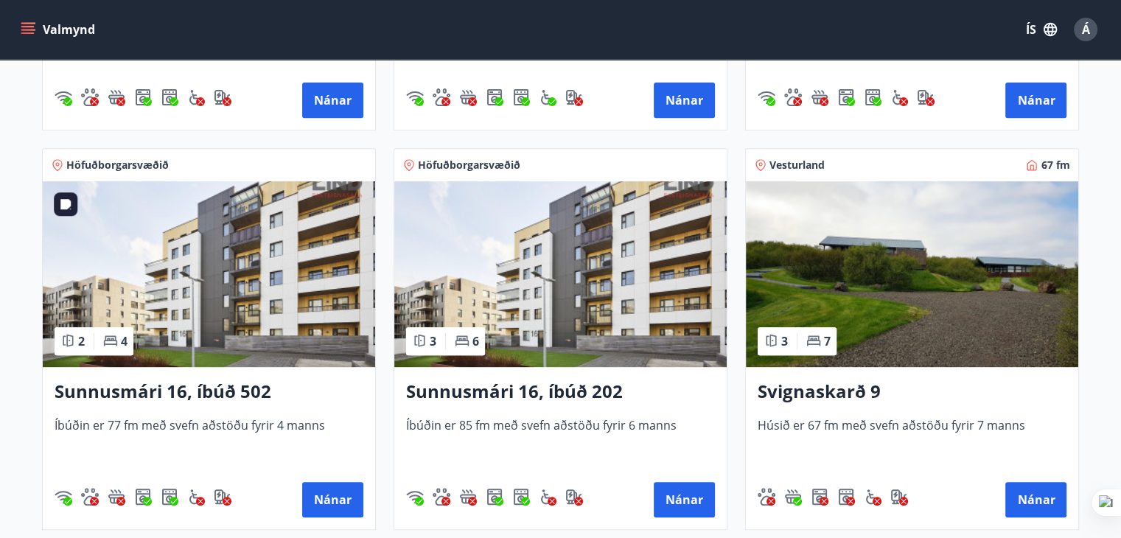
click at [178, 266] on img at bounding box center [209, 274] width 332 height 186
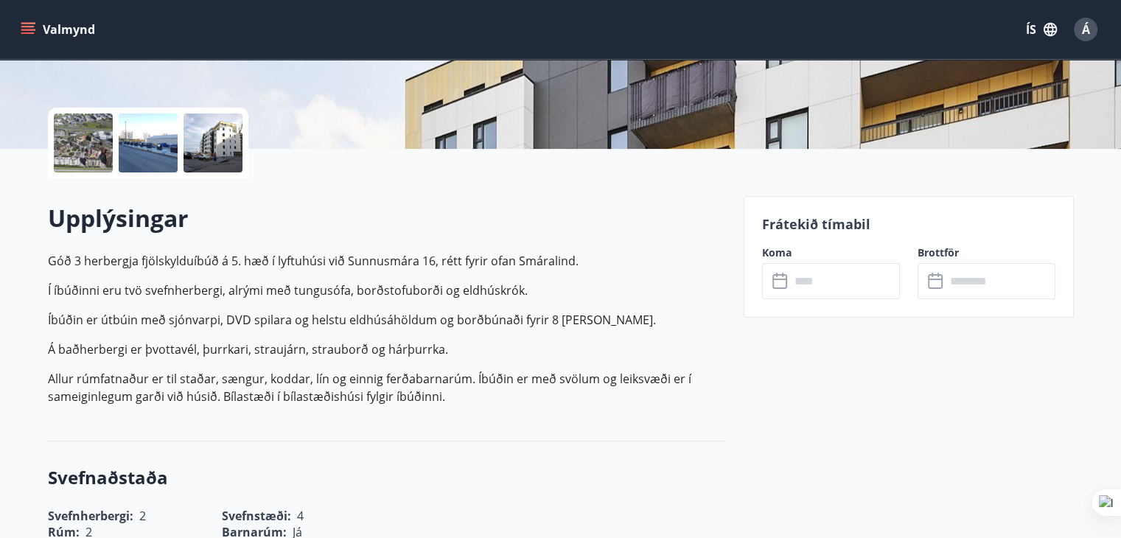
scroll to position [295, 0]
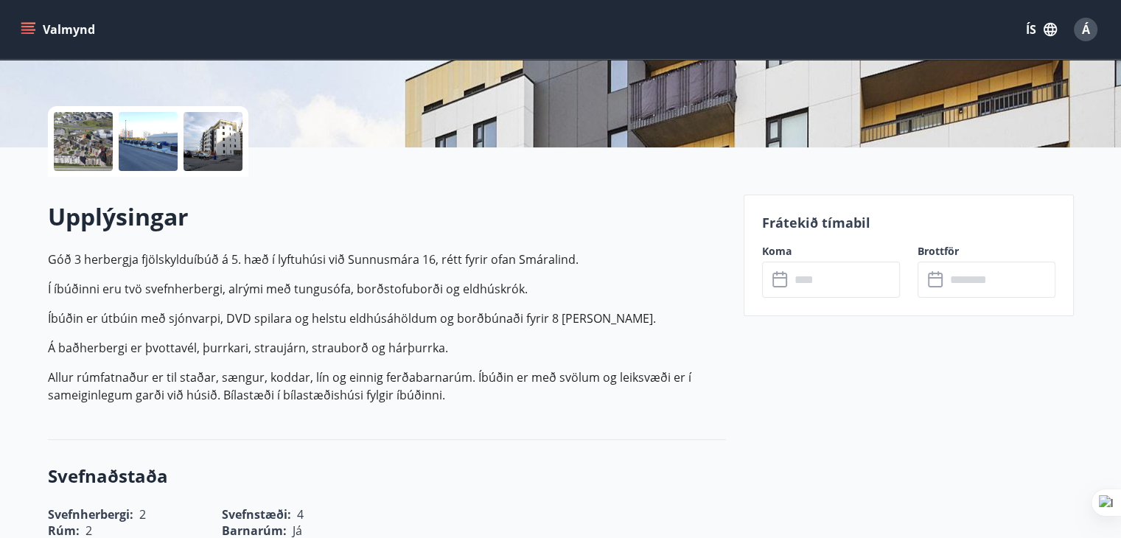
click at [847, 279] on input "text" at bounding box center [845, 280] width 110 height 36
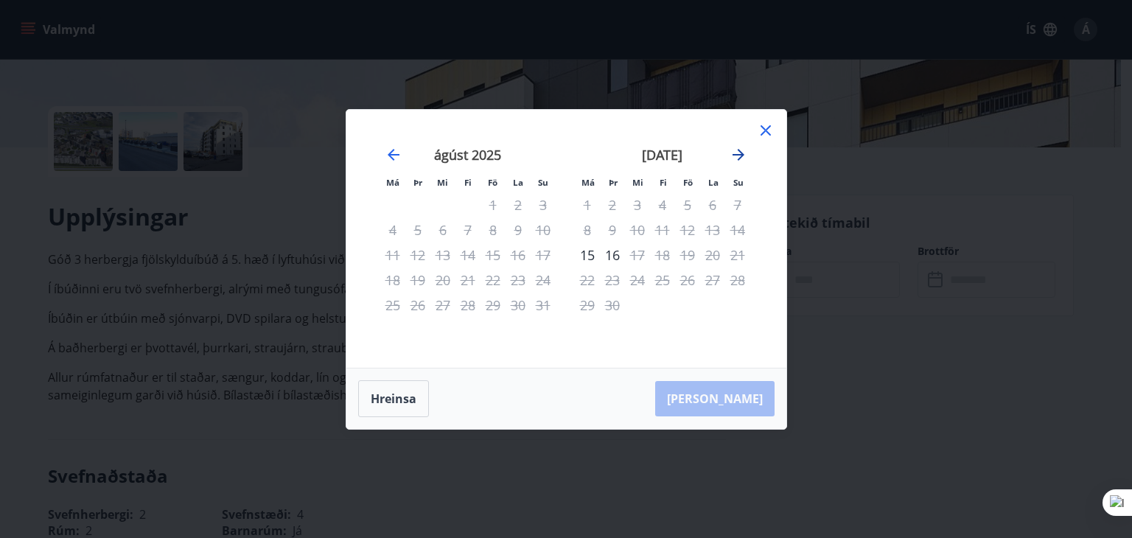
click at [740, 156] on icon "Move forward to switch to the next month." at bounding box center [739, 155] width 18 height 18
click at [762, 130] on icon at bounding box center [766, 131] width 18 height 18
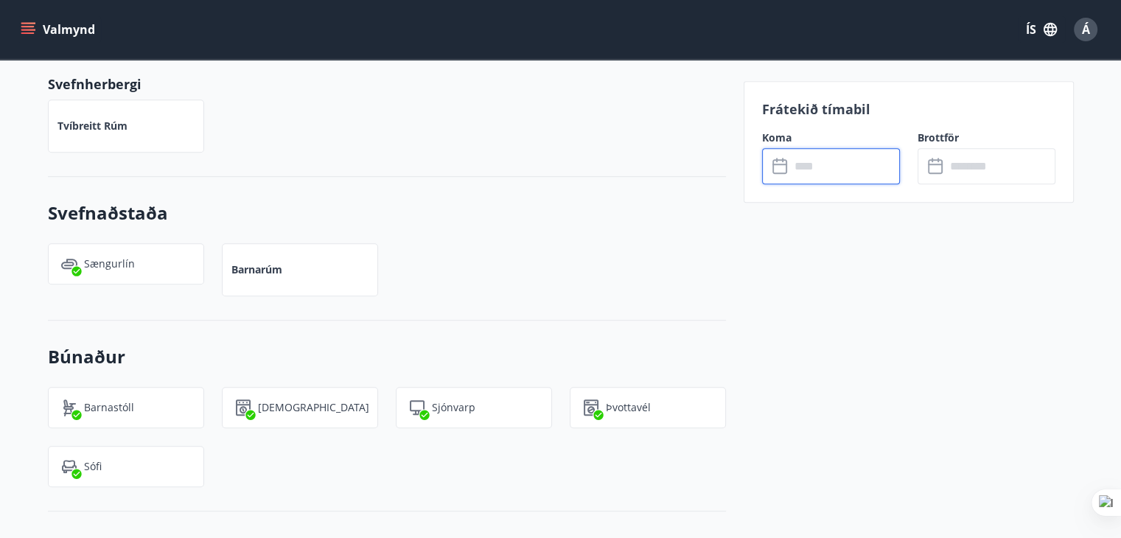
scroll to position [958, 0]
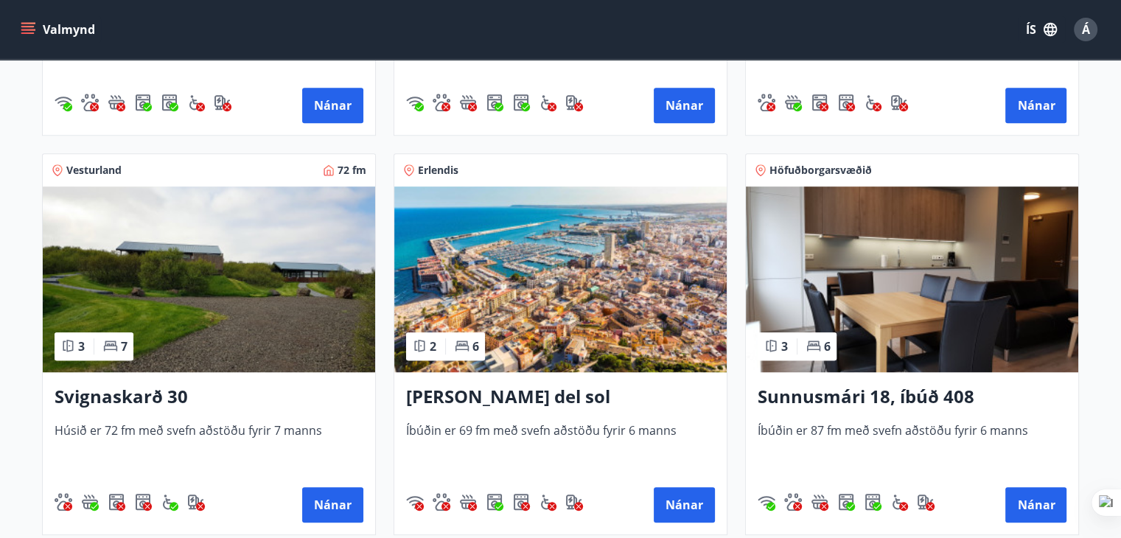
scroll to position [1033, 0]
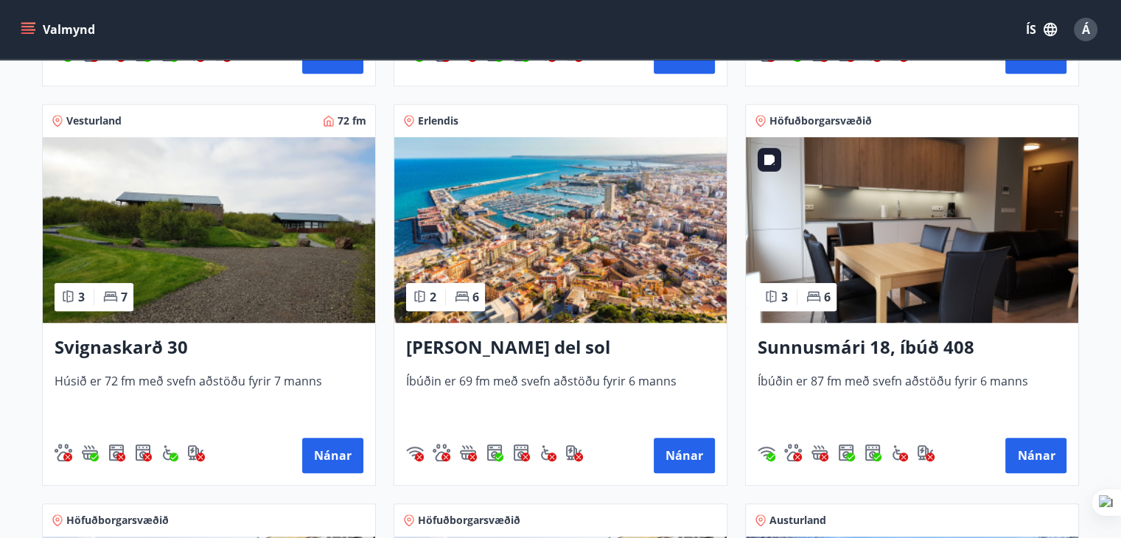
click at [908, 243] on img at bounding box center [912, 230] width 332 height 186
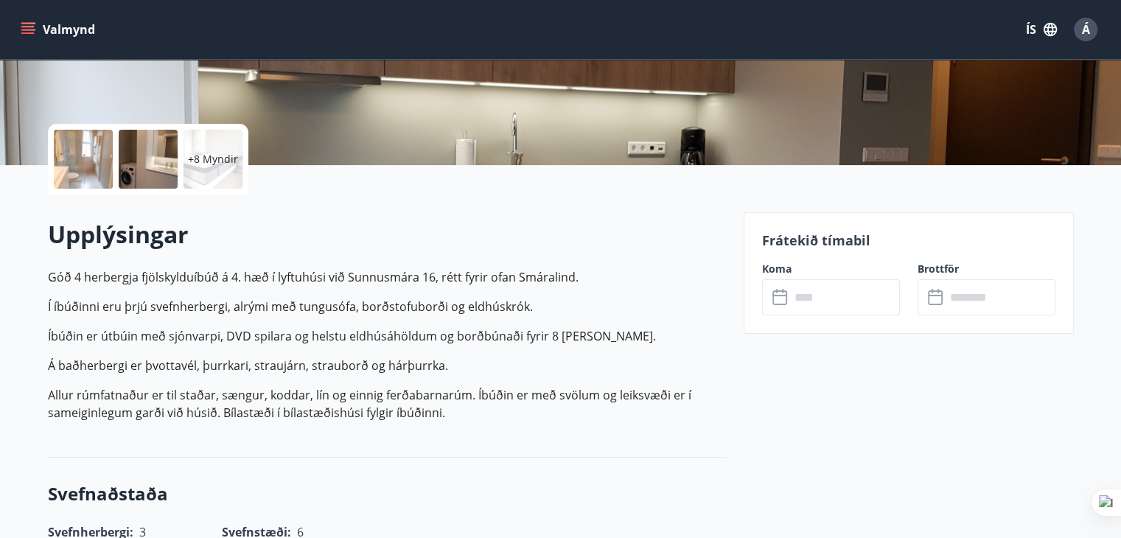
scroll to position [368, 0]
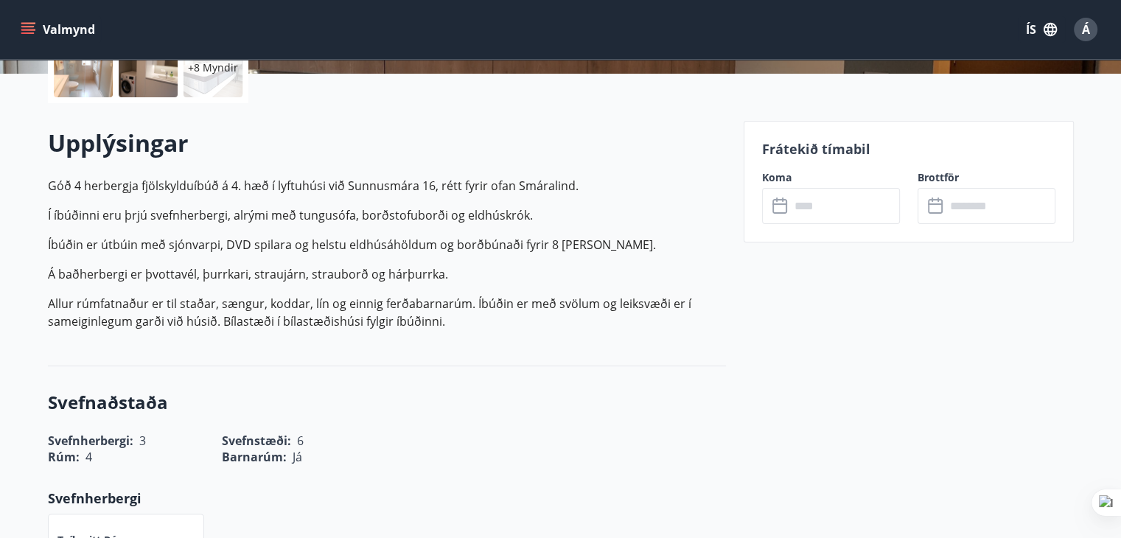
click at [842, 204] on input "text" at bounding box center [845, 206] width 110 height 36
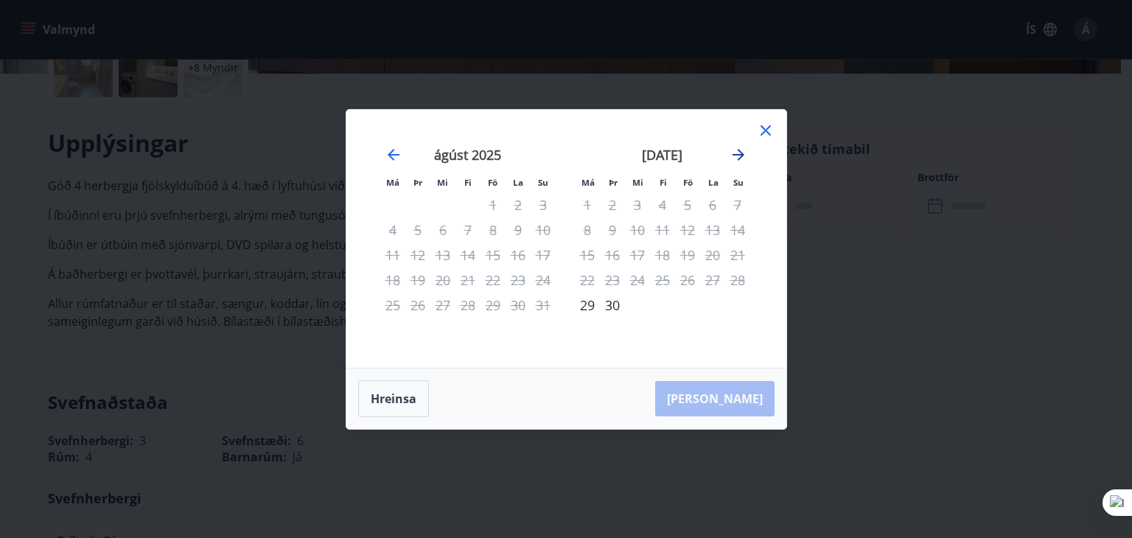
click at [743, 153] on icon "Move forward to switch to the next month." at bounding box center [739, 155] width 18 height 18
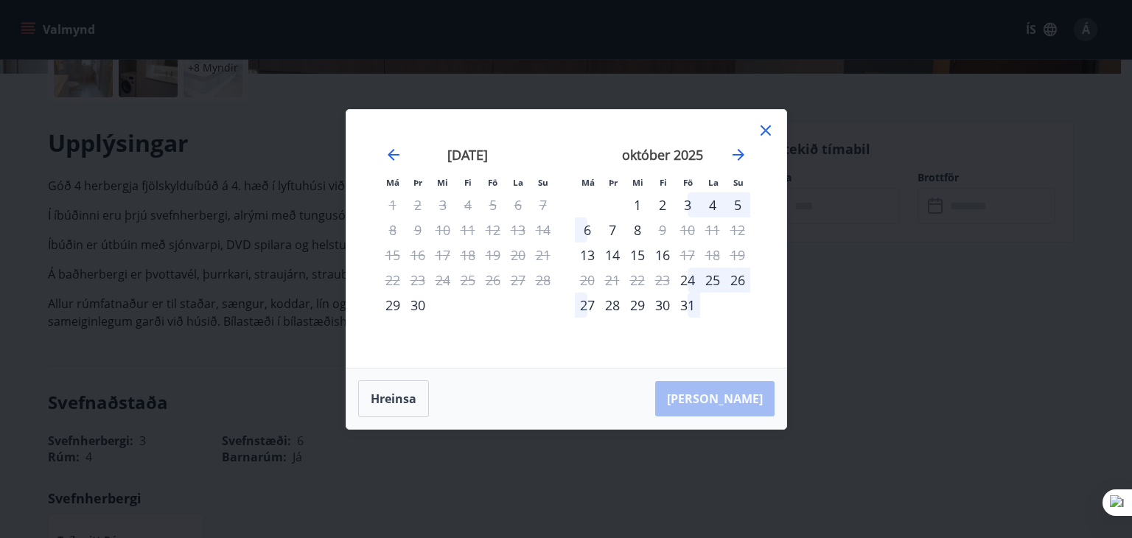
click at [766, 130] on icon at bounding box center [766, 131] width 18 height 18
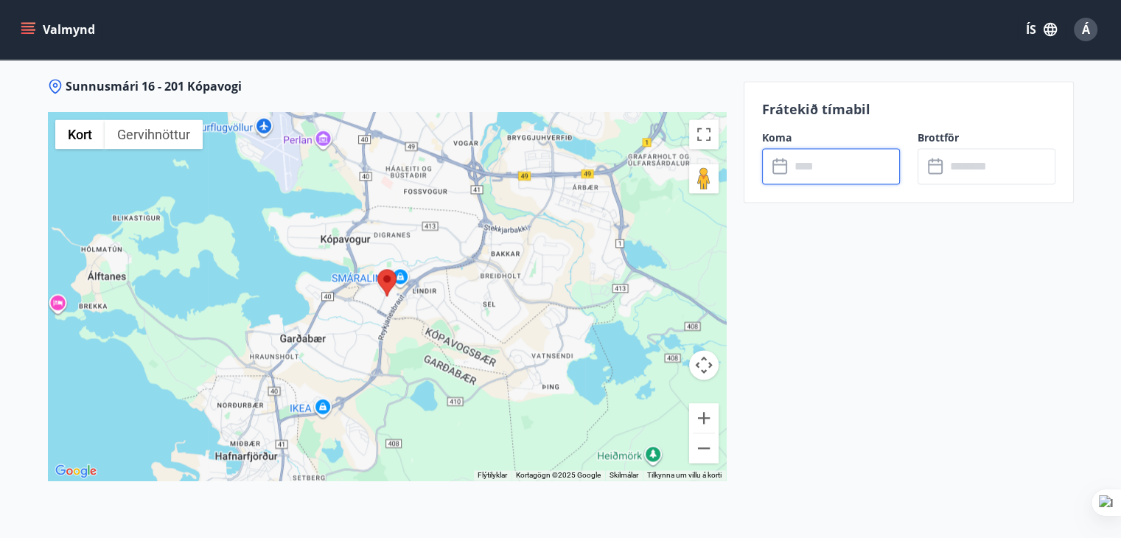
scroll to position [2179, 0]
